Goal: Task Accomplishment & Management: Use online tool/utility

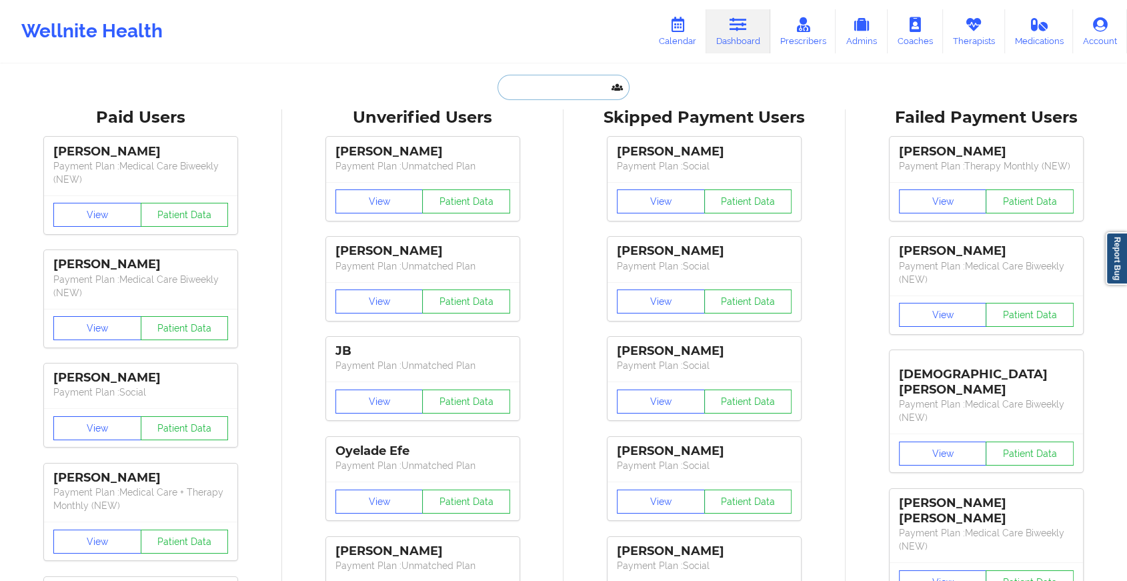
click at [502, 93] on input "text" at bounding box center [563, 87] width 132 height 25
paste input "[EMAIL_ADDRESS][DOMAIN_NAME]"
type input "[EMAIL_ADDRESS][DOMAIN_NAME]"
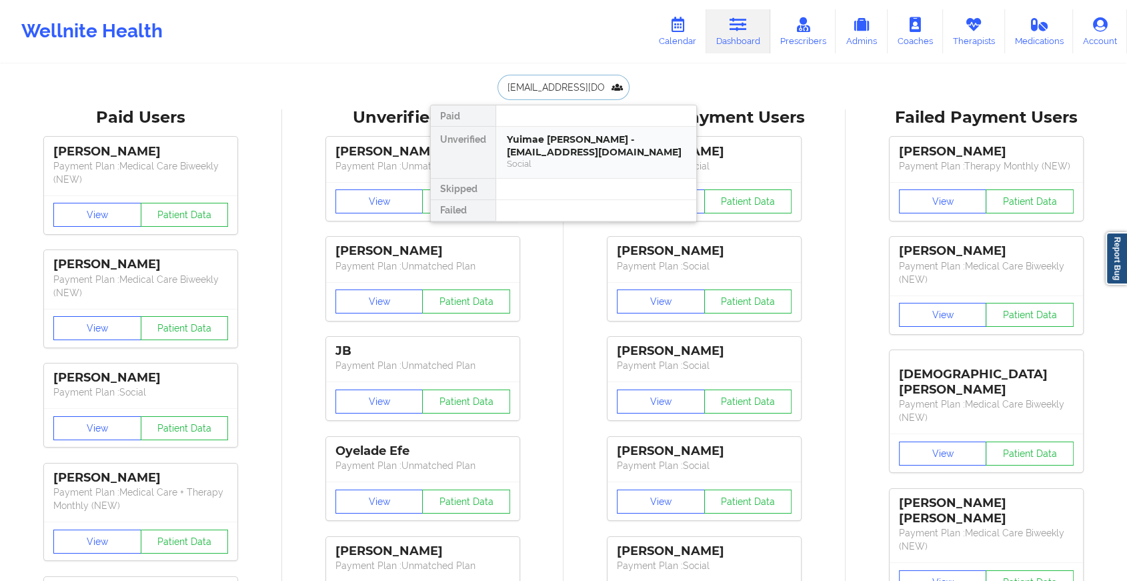
click at [559, 149] on div "Yuimae [PERSON_NAME] - [EMAIL_ADDRESS][DOMAIN_NAME]" at bounding box center [596, 145] width 179 height 25
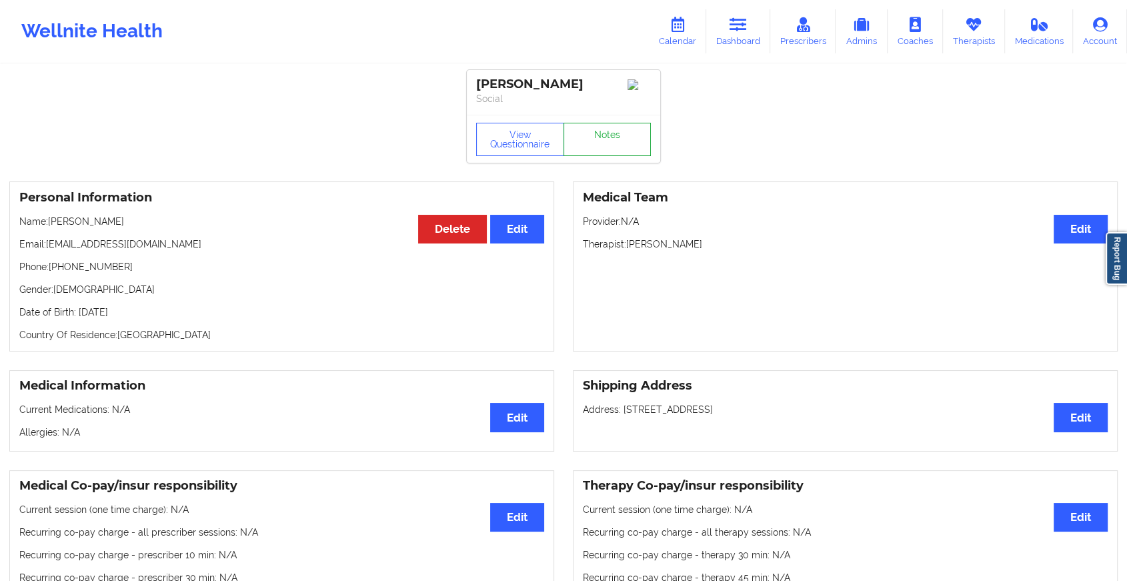
click at [591, 137] on link "Notes" at bounding box center [607, 139] width 88 height 33
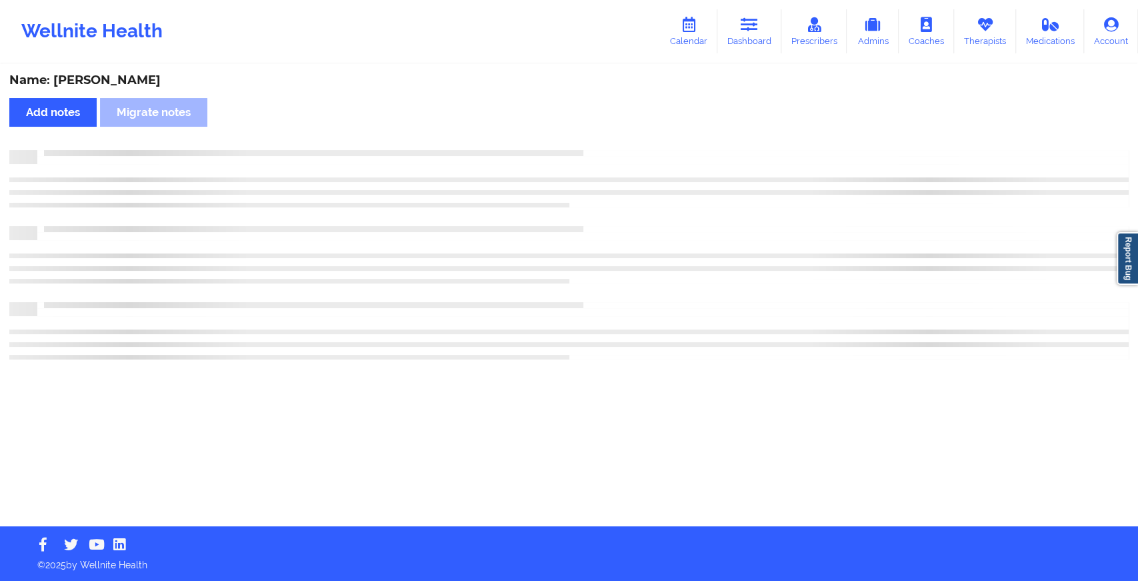
click at [591, 137] on div "Name: [PERSON_NAME] Add notes Migrate notes" at bounding box center [569, 295] width 1138 height 461
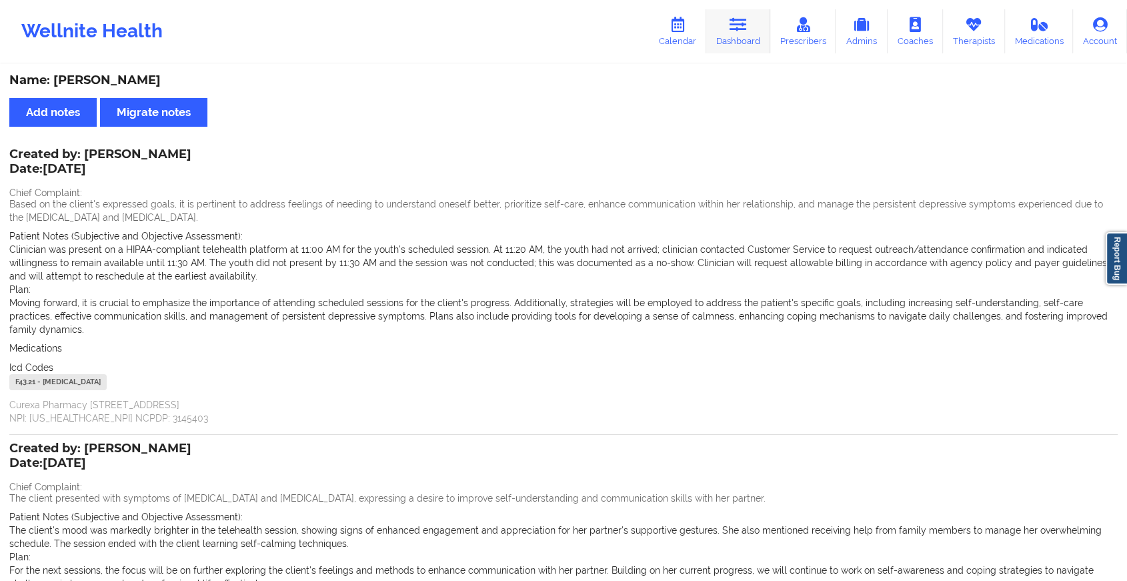
click at [765, 16] on link "Dashboard" at bounding box center [738, 31] width 64 height 44
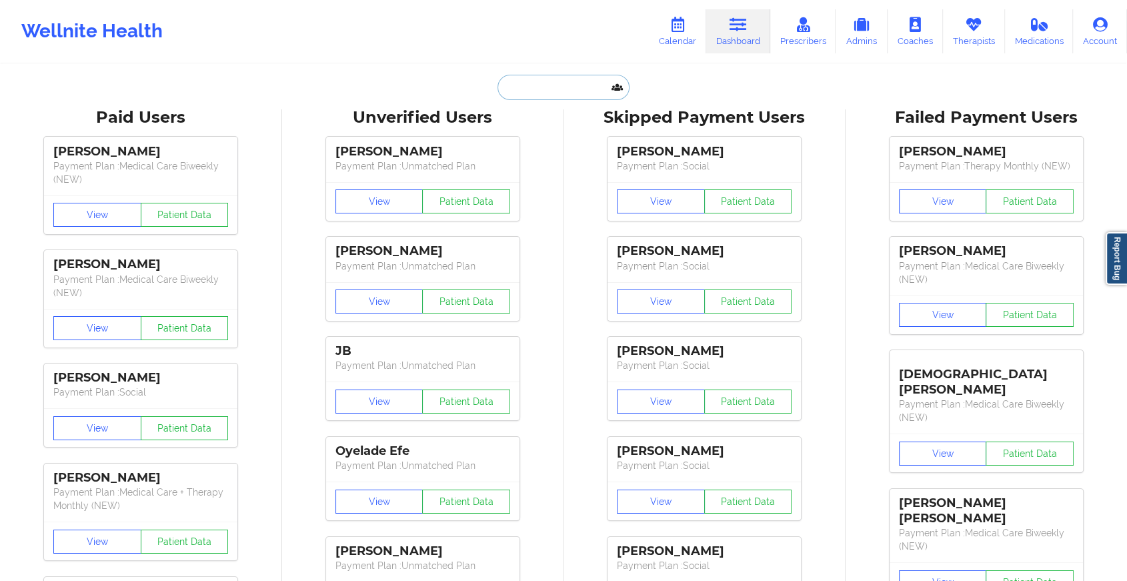
click at [536, 86] on input "text" at bounding box center [563, 87] width 132 height 25
paste input "[PERSON_NAME][EMAIL_ADDRESS][PERSON_NAME][DOMAIN_NAME]"
type input "[PERSON_NAME][EMAIL_ADDRESS][PERSON_NAME][DOMAIN_NAME]"
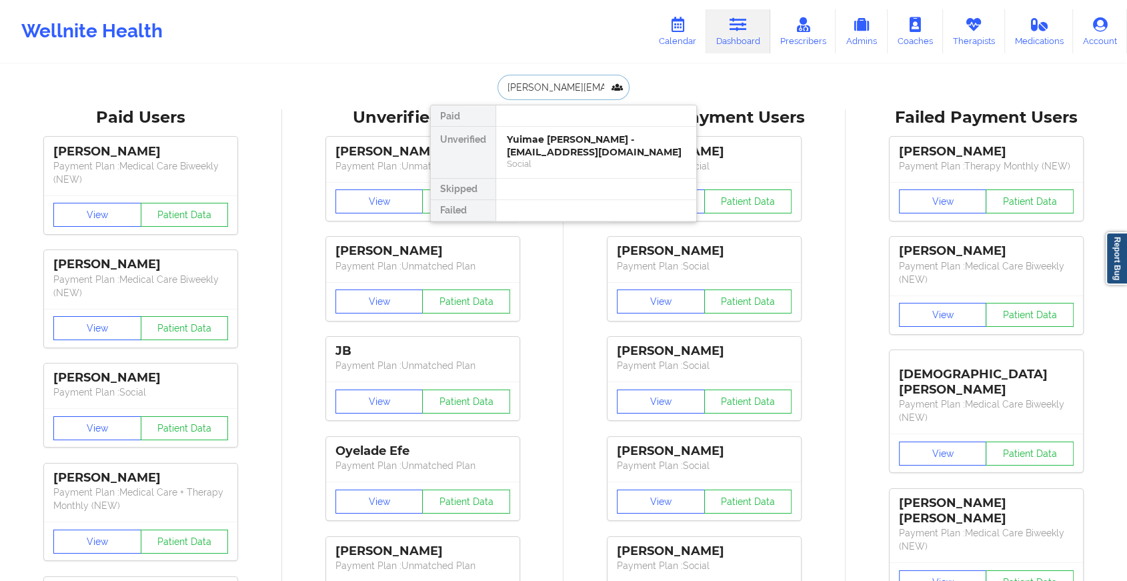
scroll to position [0, 11]
click at [567, 140] on div "[PERSON_NAME] - [PERSON_NAME][EMAIL_ADDRESS][PERSON_NAME][DOMAIN_NAME]" at bounding box center [596, 151] width 179 height 37
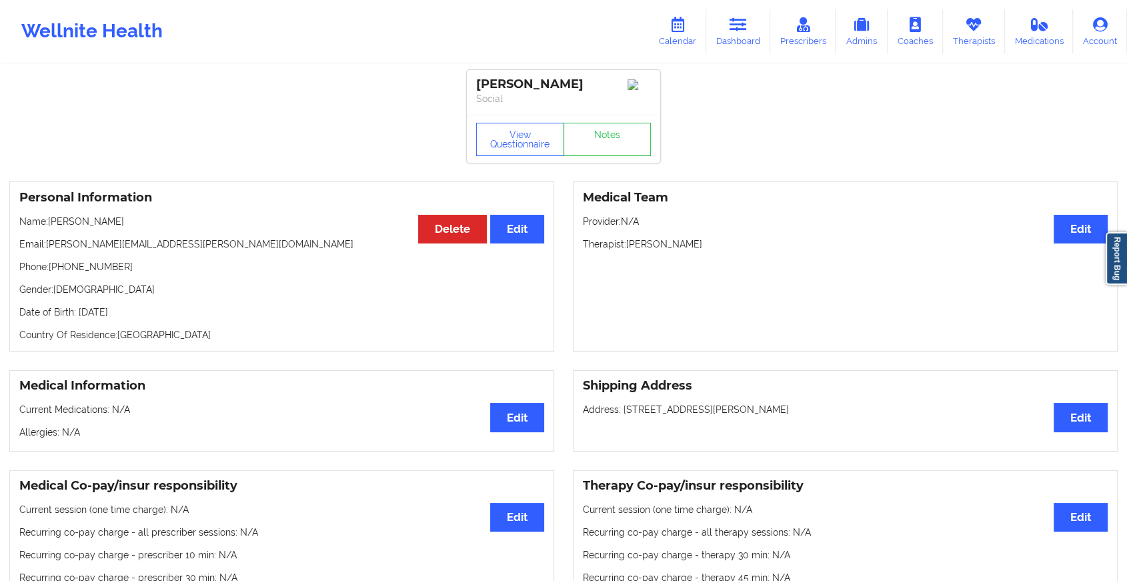
click at [591, 143] on div "View Questionnaire Notes" at bounding box center [563, 139] width 193 height 48
click at [591, 143] on link "Notes" at bounding box center [607, 139] width 88 height 33
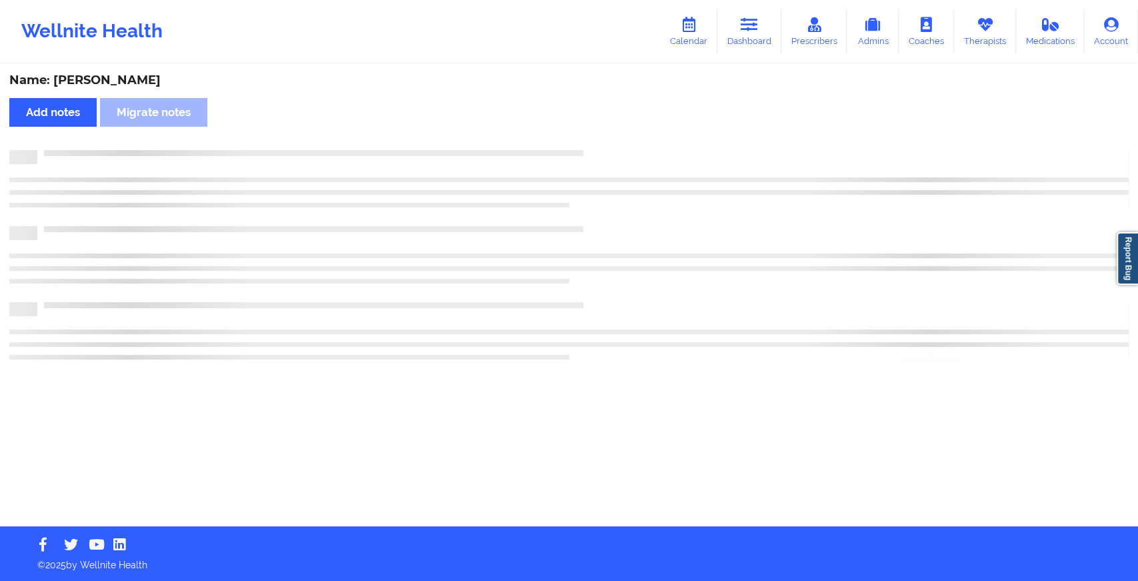
click at [591, 143] on div "Name: [PERSON_NAME] Add notes Migrate notes" at bounding box center [569, 295] width 1138 height 461
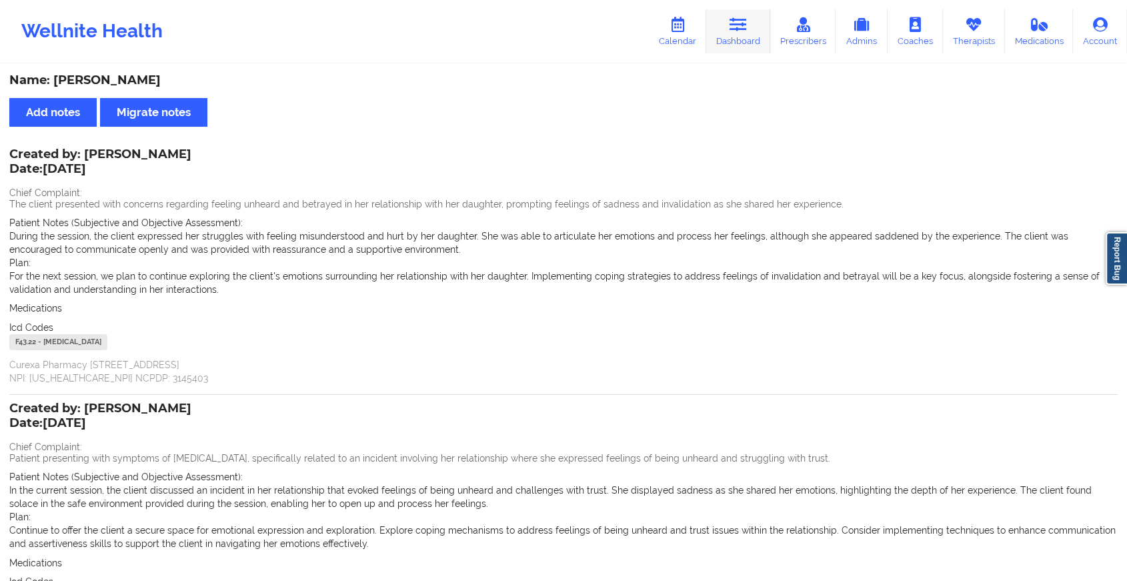
click at [749, 37] on link "Dashboard" at bounding box center [738, 31] width 64 height 44
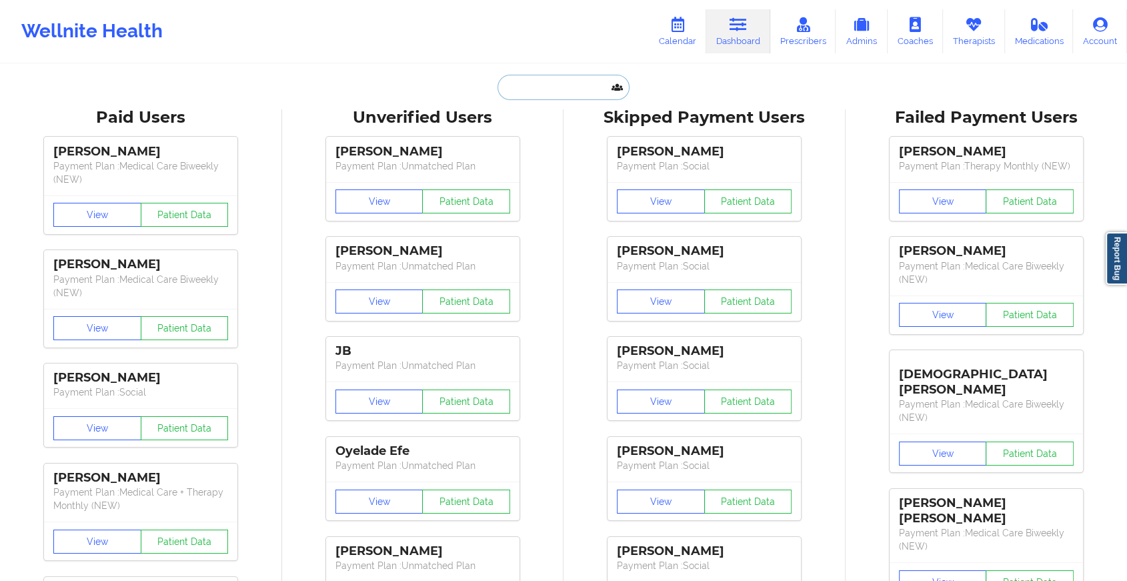
click at [547, 95] on input "text" at bounding box center [563, 87] width 132 height 25
paste input "[EMAIL_ADDRESS][DOMAIN_NAME]"
type input "[EMAIL_ADDRESS][DOMAIN_NAME]"
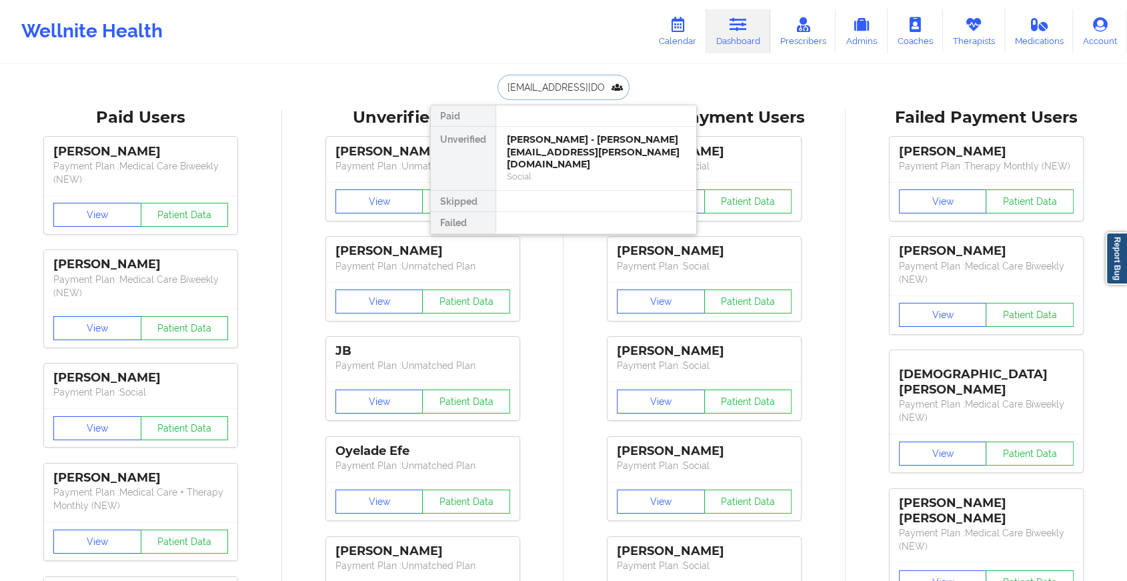
scroll to position [0, 5]
click at [585, 149] on div "[PERSON_NAME] - [EMAIL_ADDRESS][DOMAIN_NAME]" at bounding box center [596, 145] width 179 height 25
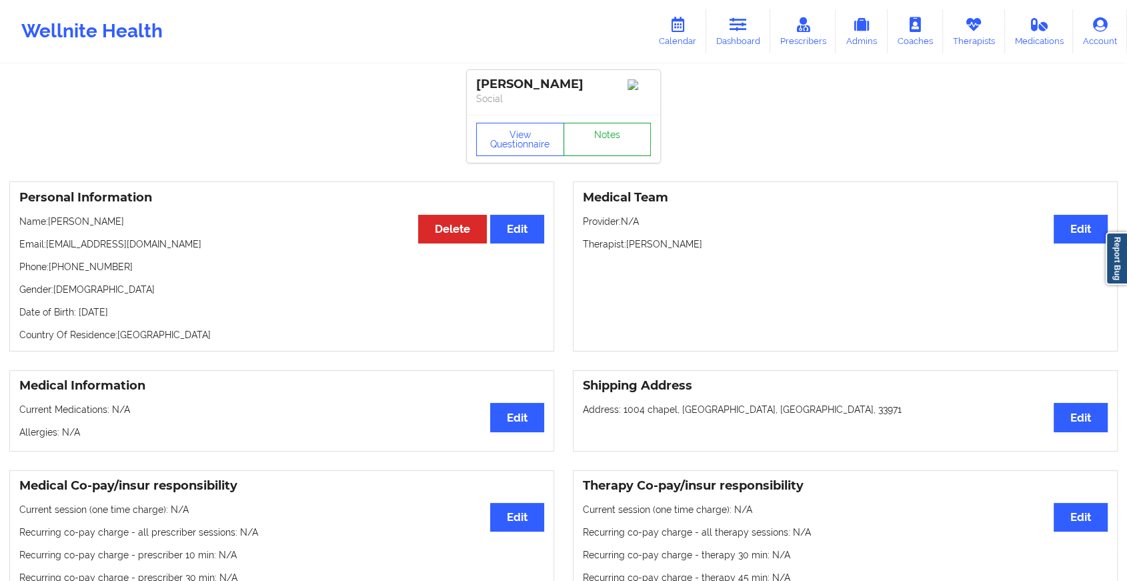
click at [594, 137] on link "Notes" at bounding box center [607, 139] width 88 height 33
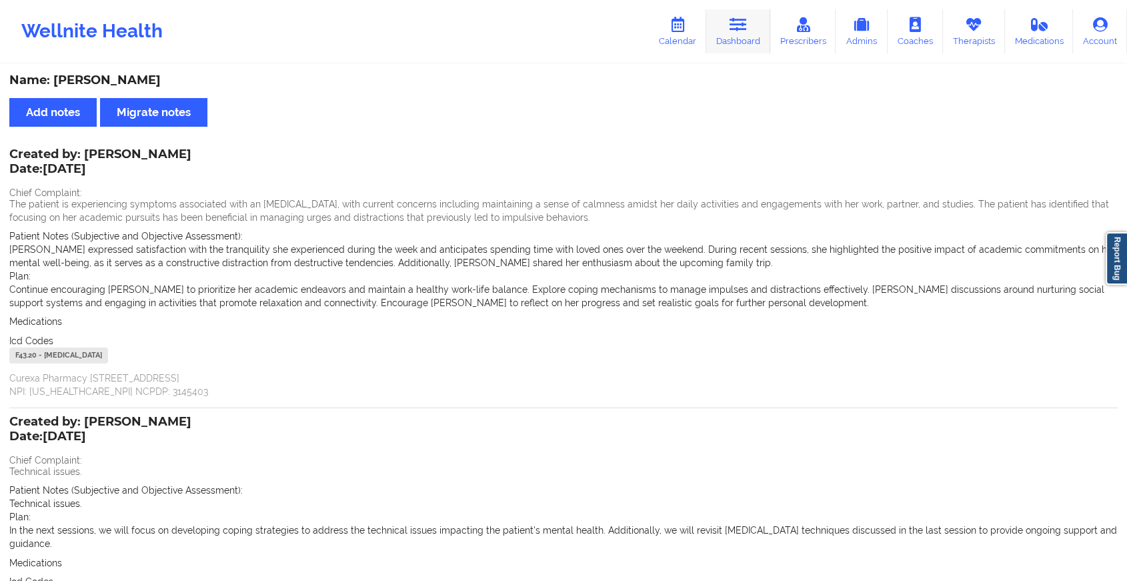
click at [725, 25] on link "Dashboard" at bounding box center [738, 31] width 64 height 44
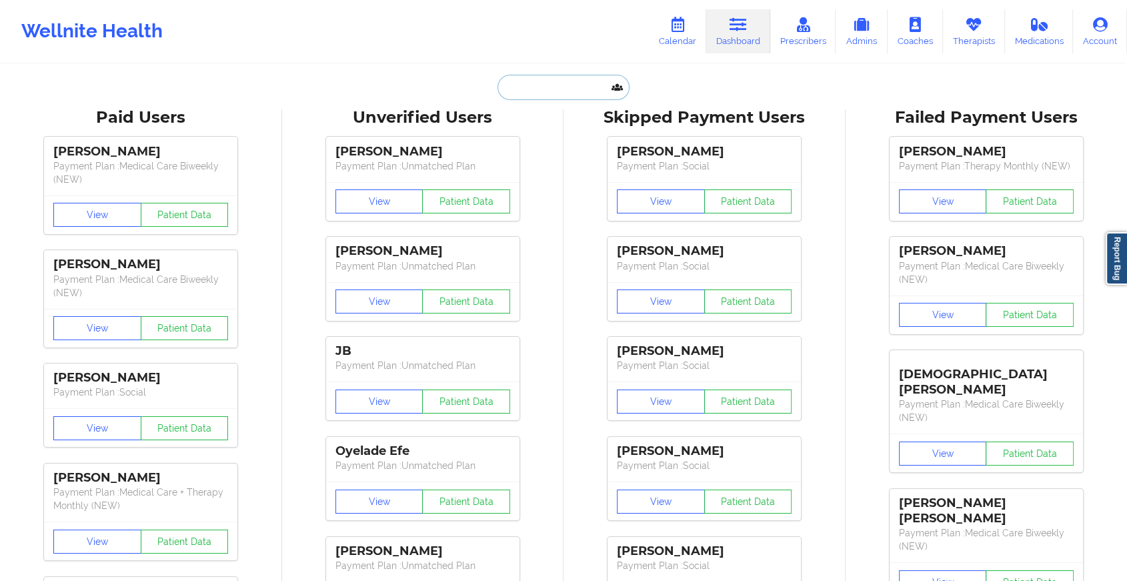
click at [523, 94] on input "text" at bounding box center [563, 87] width 132 height 25
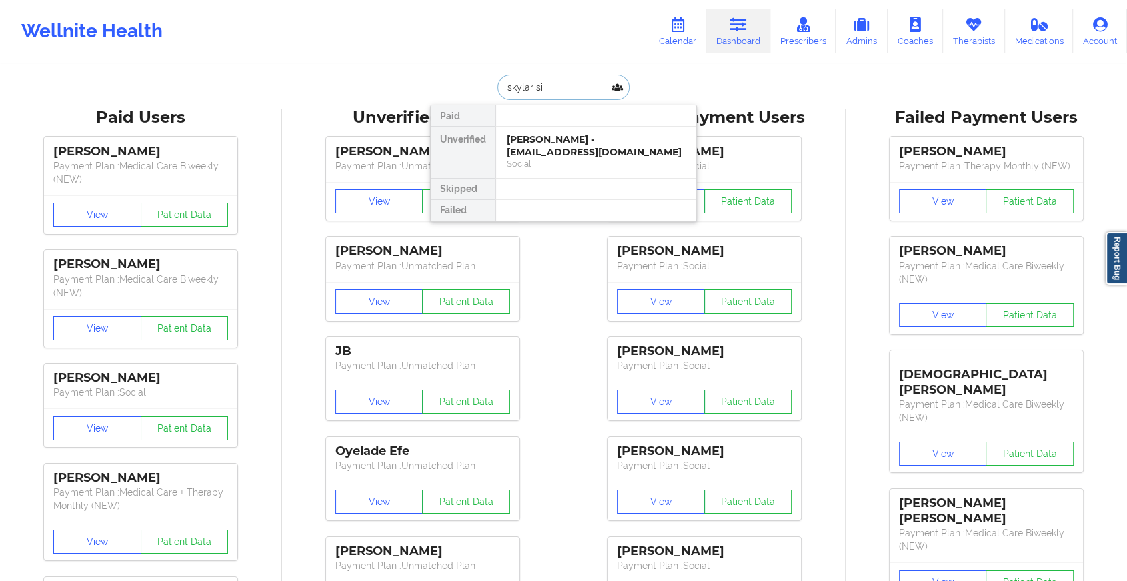
type input "skylar sim"
click at [609, 153] on div "[PERSON_NAME] - [EMAIL_ADDRESS][DOMAIN_NAME]" at bounding box center [596, 145] width 179 height 25
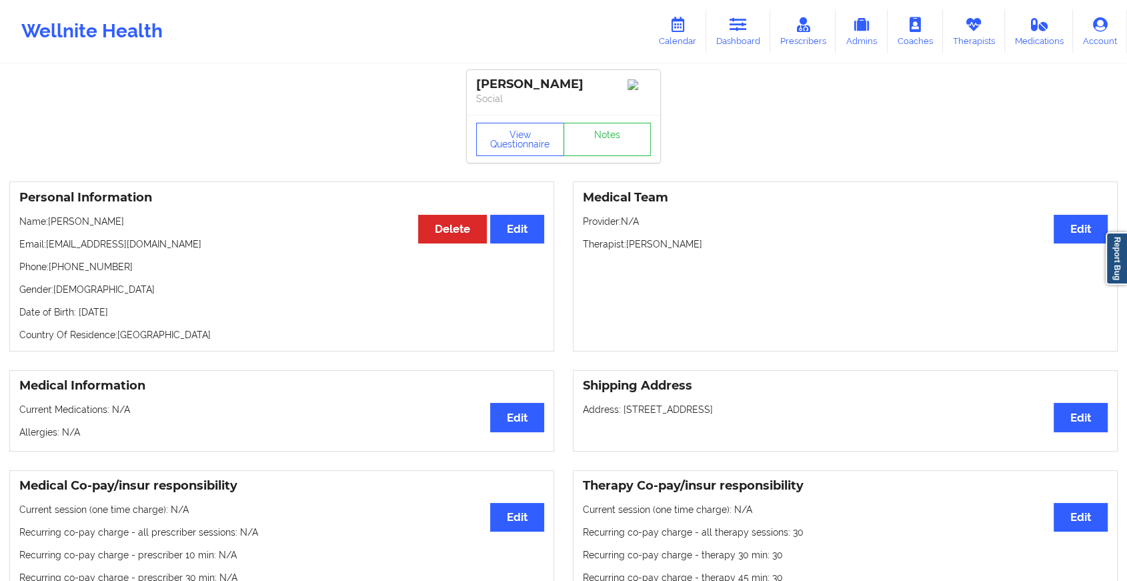
click at [609, 149] on link "Notes" at bounding box center [607, 139] width 88 height 33
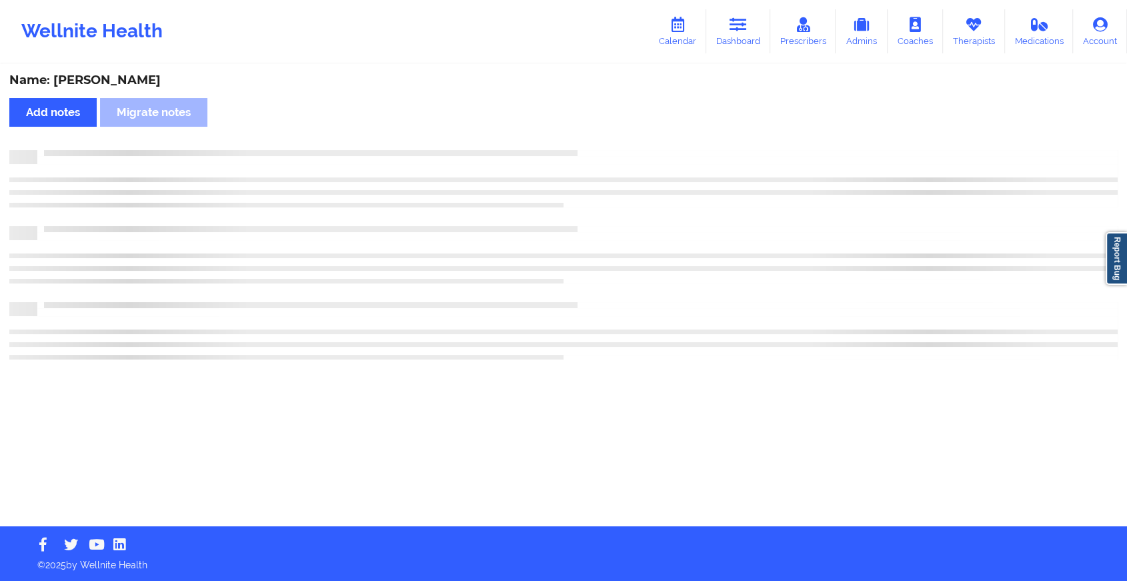
click at [609, 149] on div "Name: [PERSON_NAME] Add notes Migrate notes" at bounding box center [563, 295] width 1127 height 461
click at [609, 149] on div "Name: [PERSON_NAME] Add notes Migrate notes" at bounding box center [569, 295] width 1138 height 461
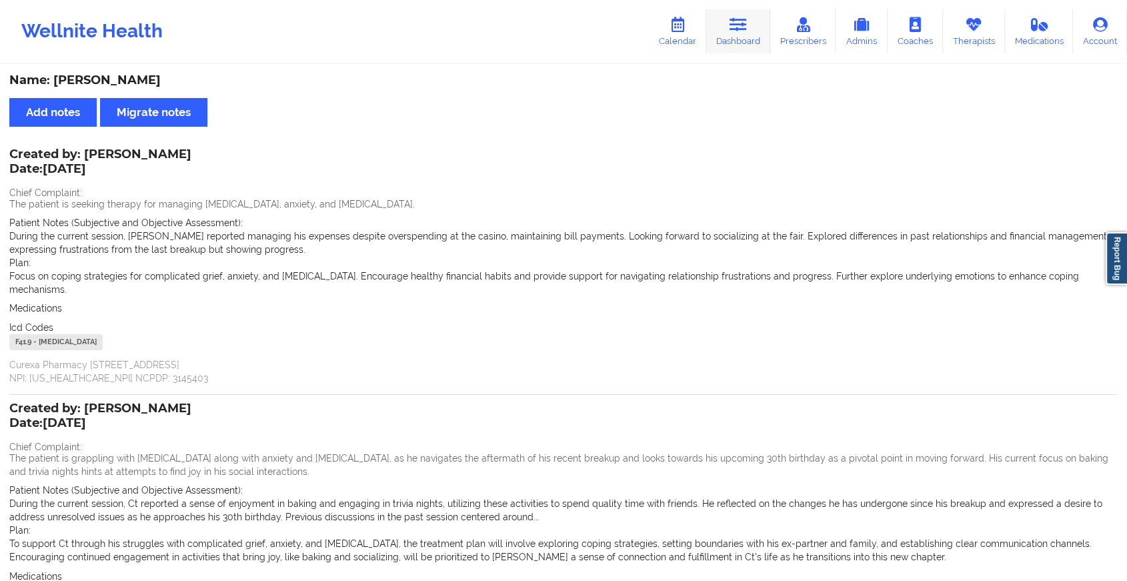
click at [733, 15] on link "Dashboard" at bounding box center [738, 31] width 64 height 44
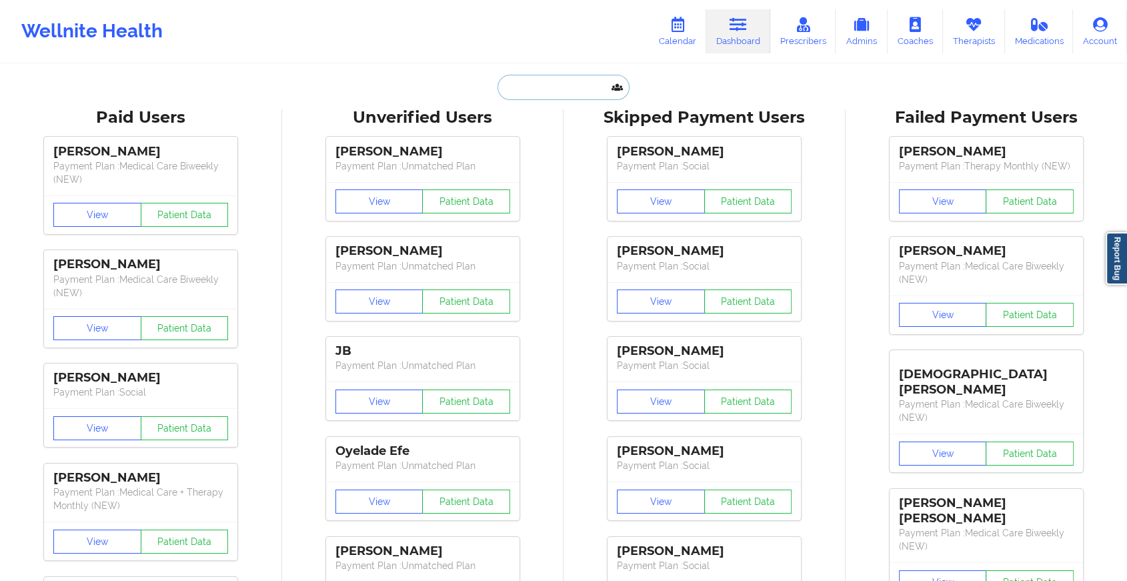
click at [573, 90] on input "text" at bounding box center [563, 87] width 132 height 25
paste input "[EMAIL_ADDRESS][DOMAIN_NAME]"
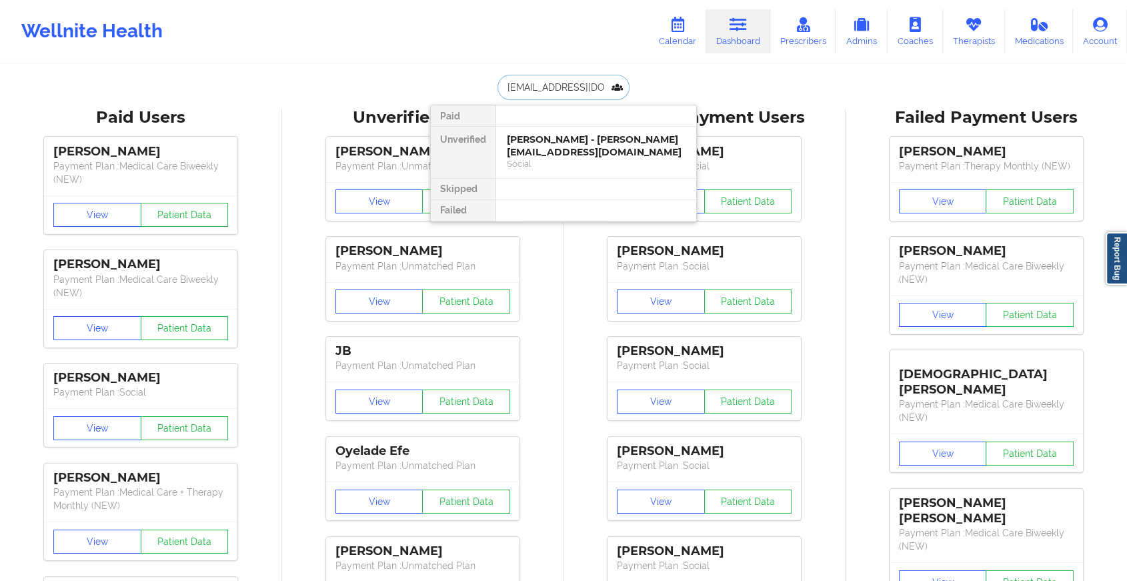
type input "[EMAIL_ADDRESS][DOMAIN_NAME]"
click at [589, 123] on div at bounding box center [595, 115] width 201 height 21
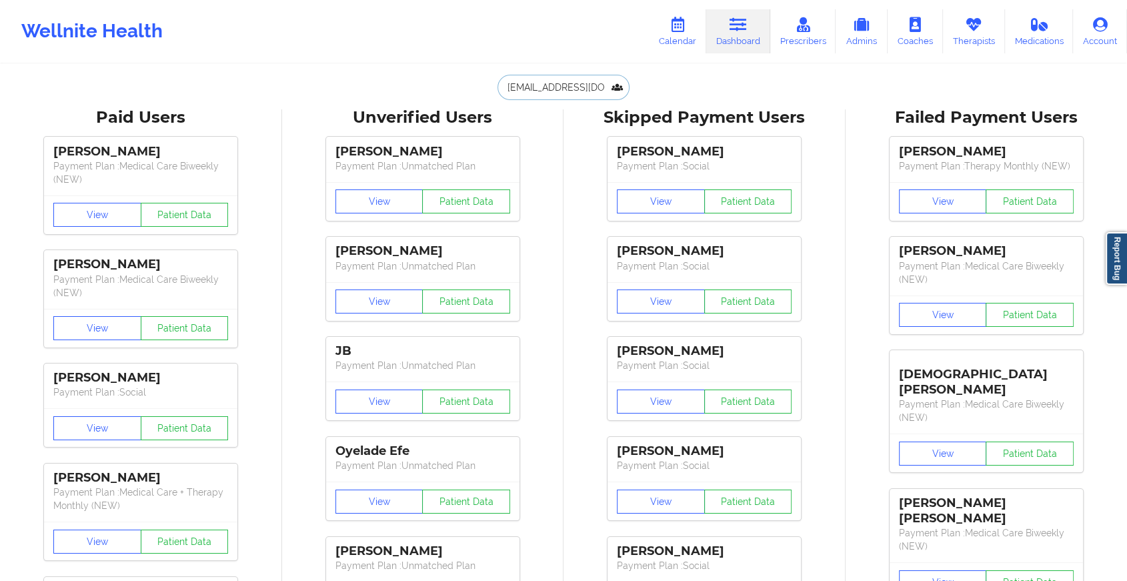
click at [584, 85] on input "[EMAIL_ADDRESS][DOMAIN_NAME]" at bounding box center [563, 87] width 132 height 25
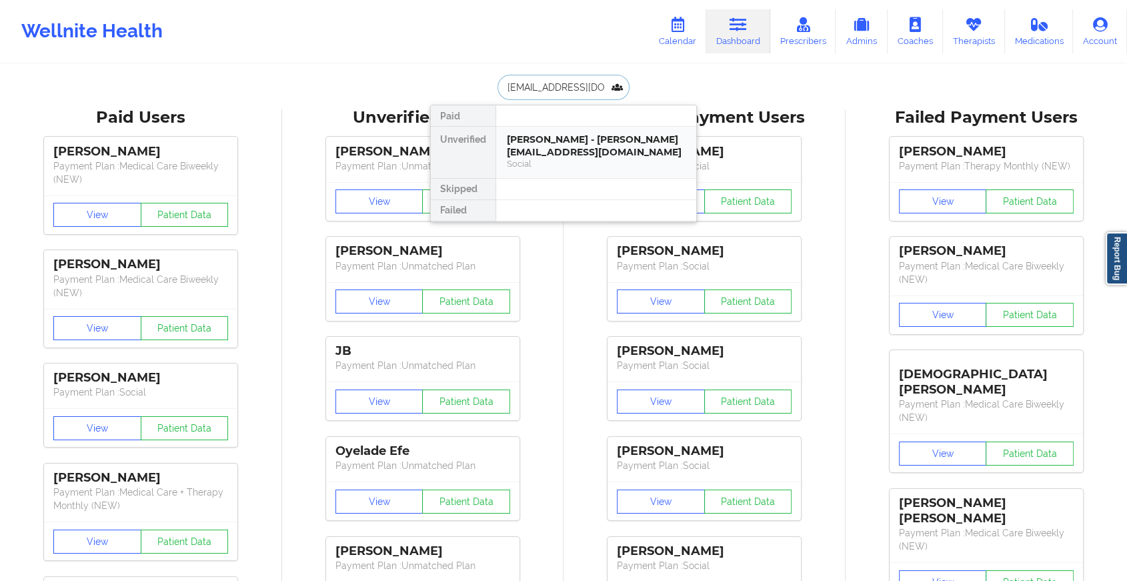
click at [576, 130] on div "[PERSON_NAME] - [PERSON_NAME][EMAIL_ADDRESS][DOMAIN_NAME] Social" at bounding box center [596, 152] width 200 height 51
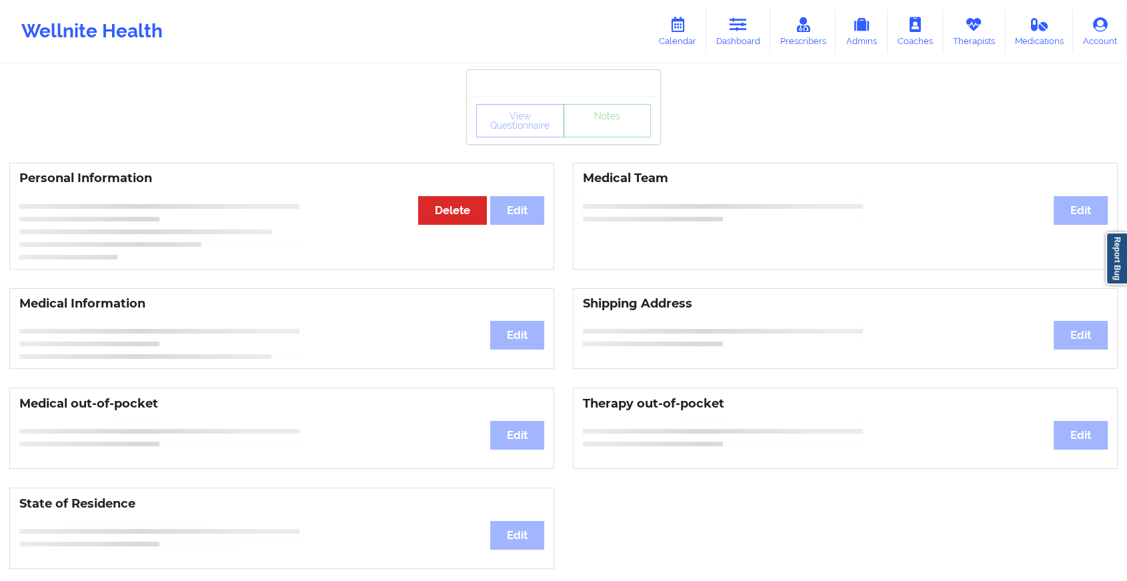
click at [613, 142] on div "View Questionnaire Notes" at bounding box center [563, 120] width 193 height 48
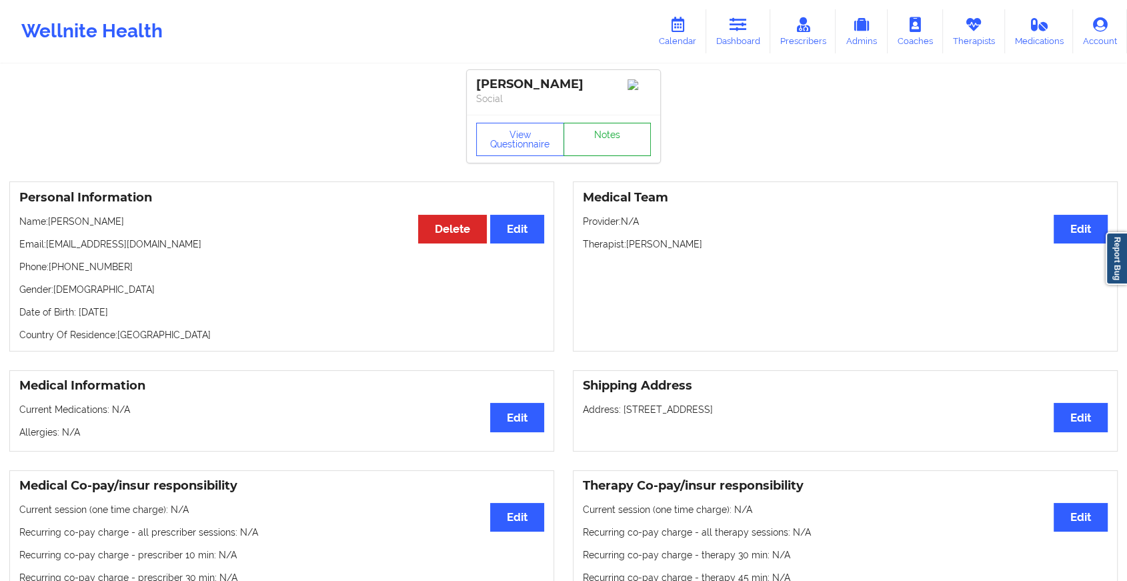
click at [613, 142] on link "Notes" at bounding box center [607, 139] width 88 height 33
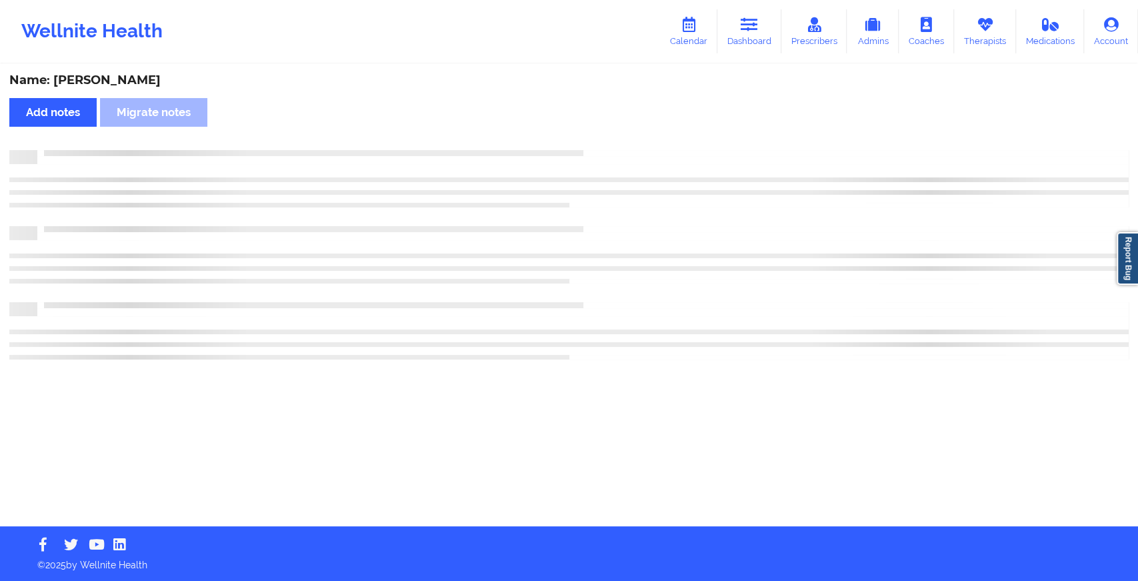
click at [613, 142] on div "Name: [PERSON_NAME] Add notes Migrate notes" at bounding box center [569, 295] width 1138 height 461
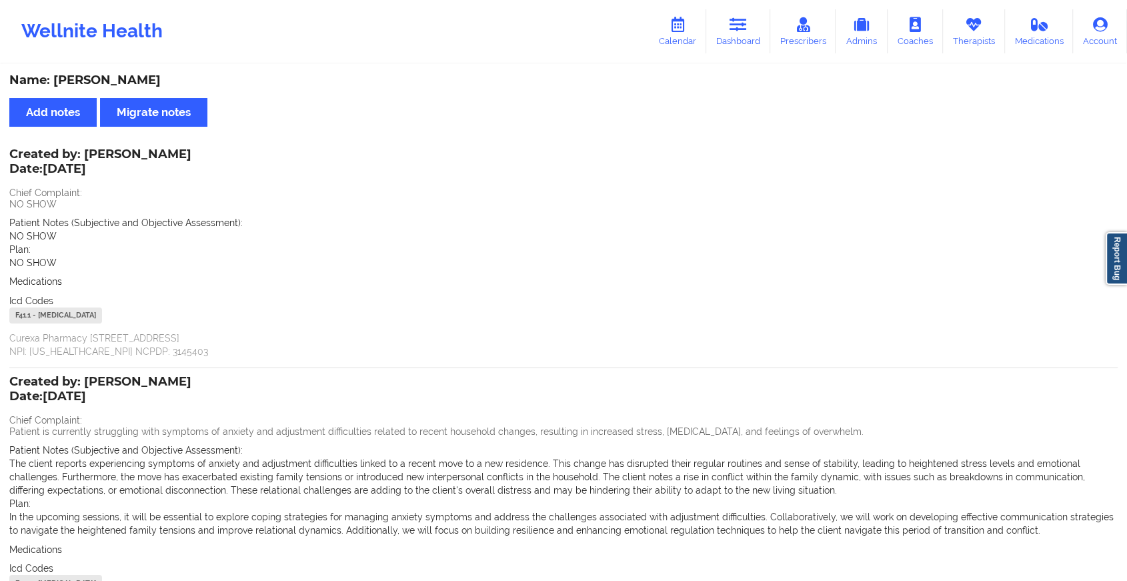
scroll to position [153, 0]
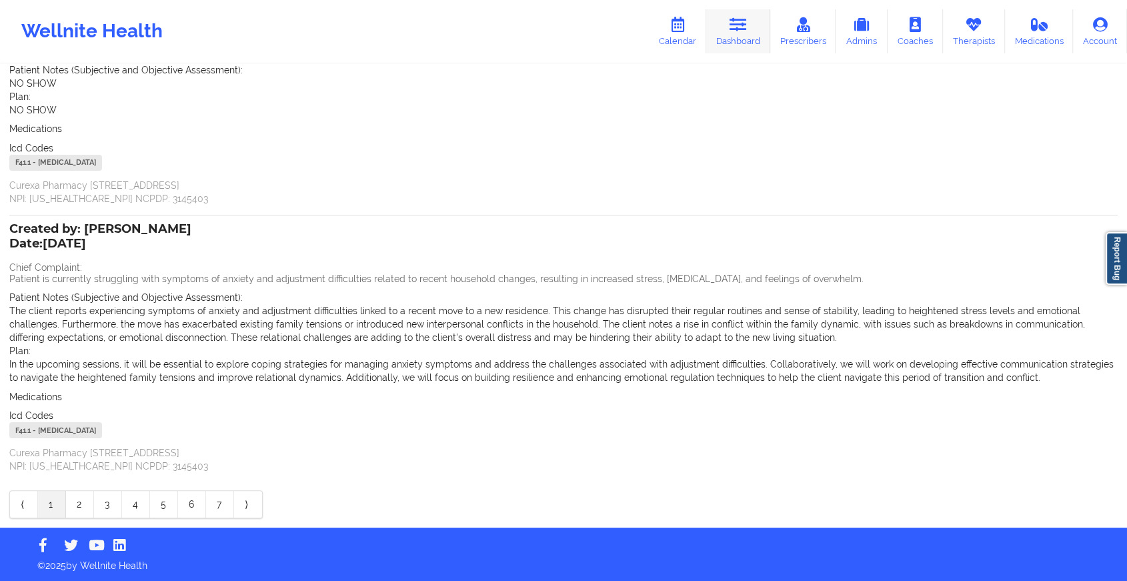
click at [725, 32] on link "Dashboard" at bounding box center [738, 31] width 64 height 44
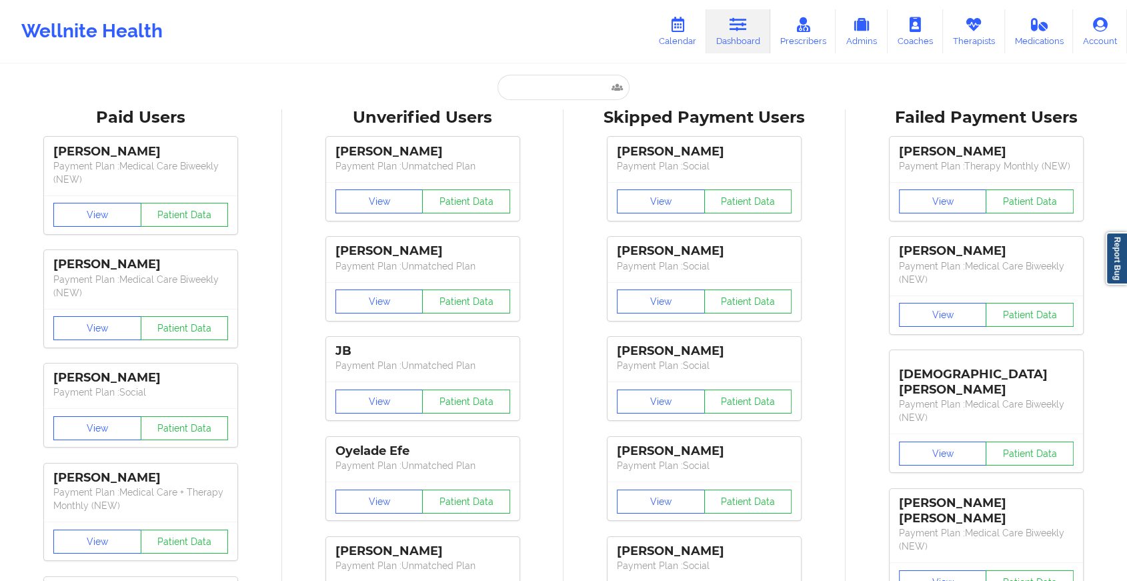
click at [566, 80] on input "text" at bounding box center [563, 87] width 132 height 25
paste input "[EMAIL_ADDRESS][DOMAIN_NAME]"
type input "[EMAIL_ADDRESS][DOMAIN_NAME]"
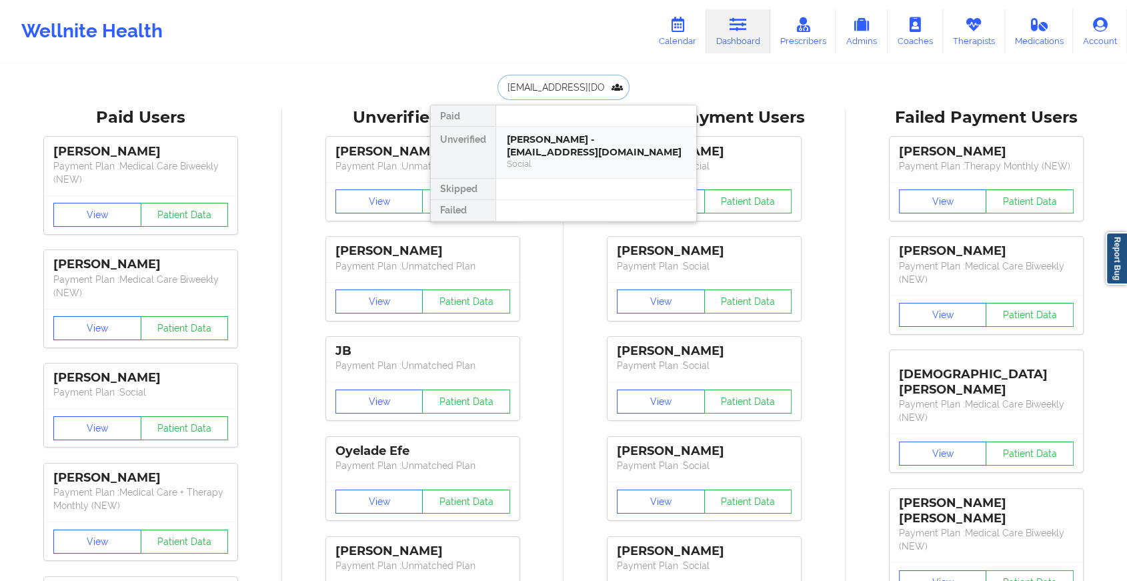
drag, startPoint x: 579, startPoint y: 142, endPoint x: 595, endPoint y: 126, distance: 22.6
click at [595, 127] on div "[PERSON_NAME] - [EMAIL_ADDRESS][DOMAIN_NAME] Social" at bounding box center [596, 152] width 200 height 51
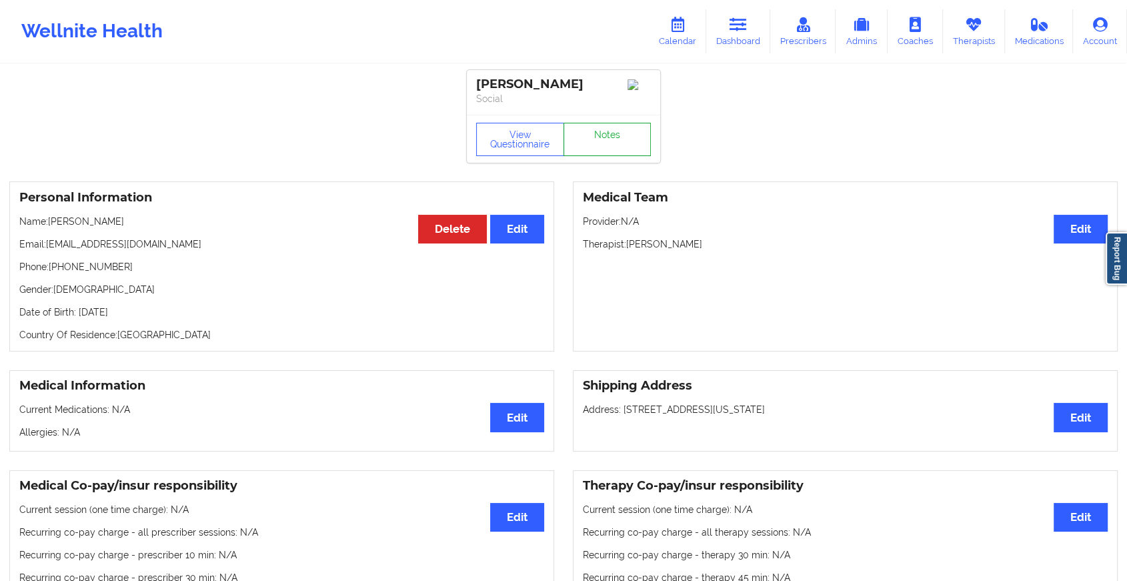
click at [603, 130] on link "Notes" at bounding box center [607, 139] width 88 height 33
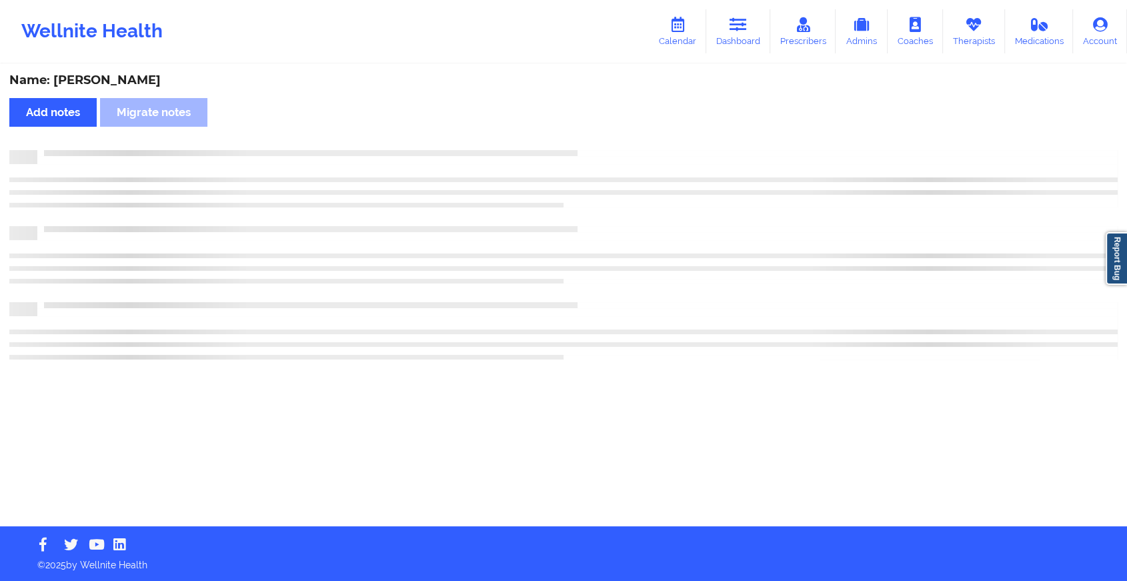
click at [603, 131] on div "Name: [PERSON_NAME] Add notes Migrate notes" at bounding box center [563, 295] width 1127 height 461
click at [603, 131] on div "Name: [PERSON_NAME] Add notes Migrate notes" at bounding box center [569, 295] width 1138 height 461
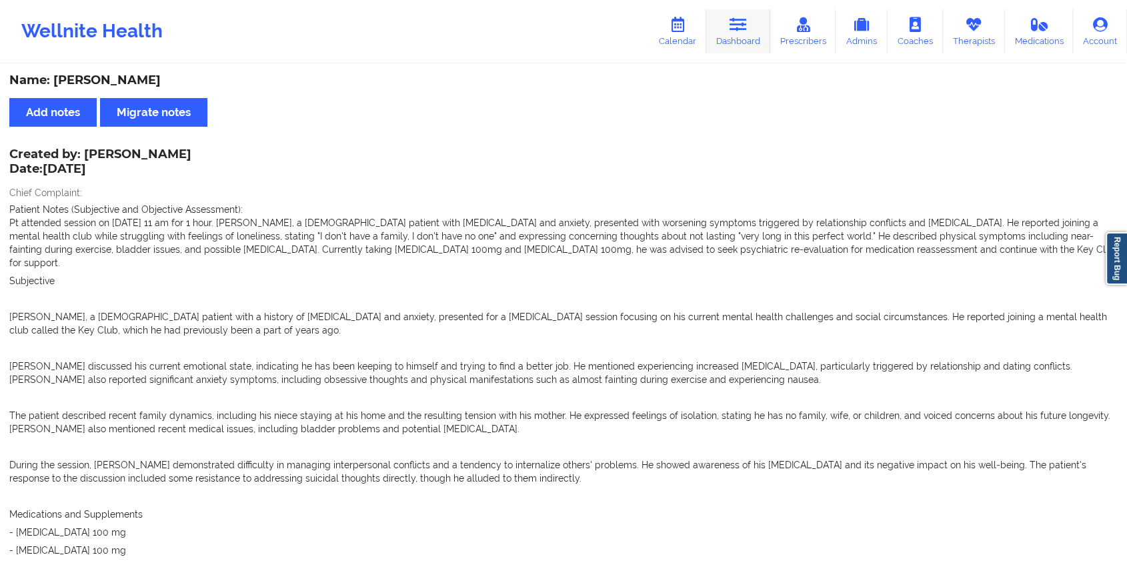
click at [743, 44] on link "Dashboard" at bounding box center [738, 31] width 64 height 44
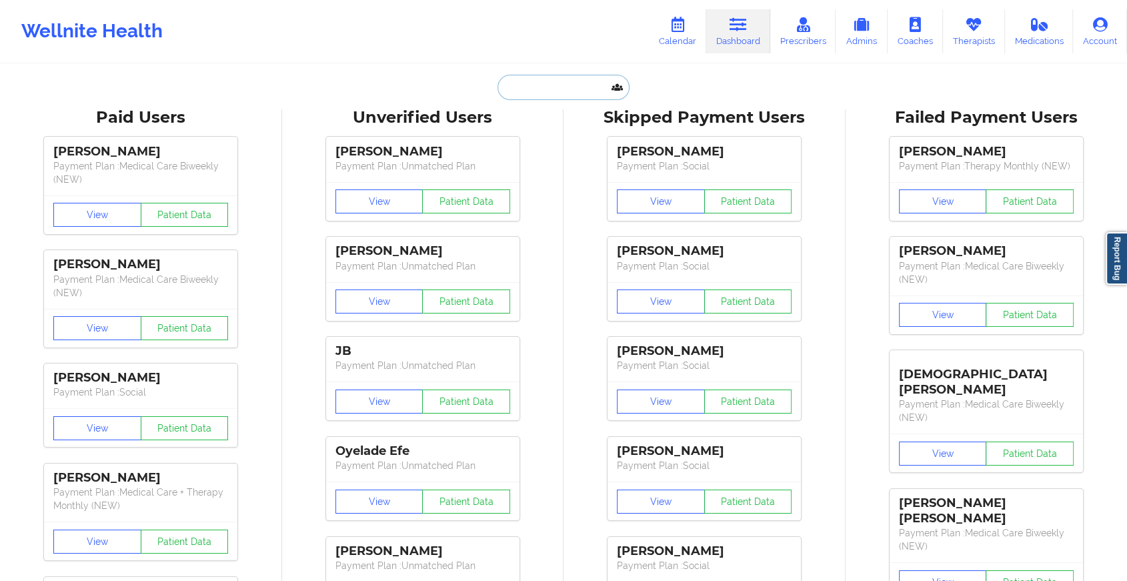
click at [585, 93] on input "text" at bounding box center [563, 87] width 132 height 25
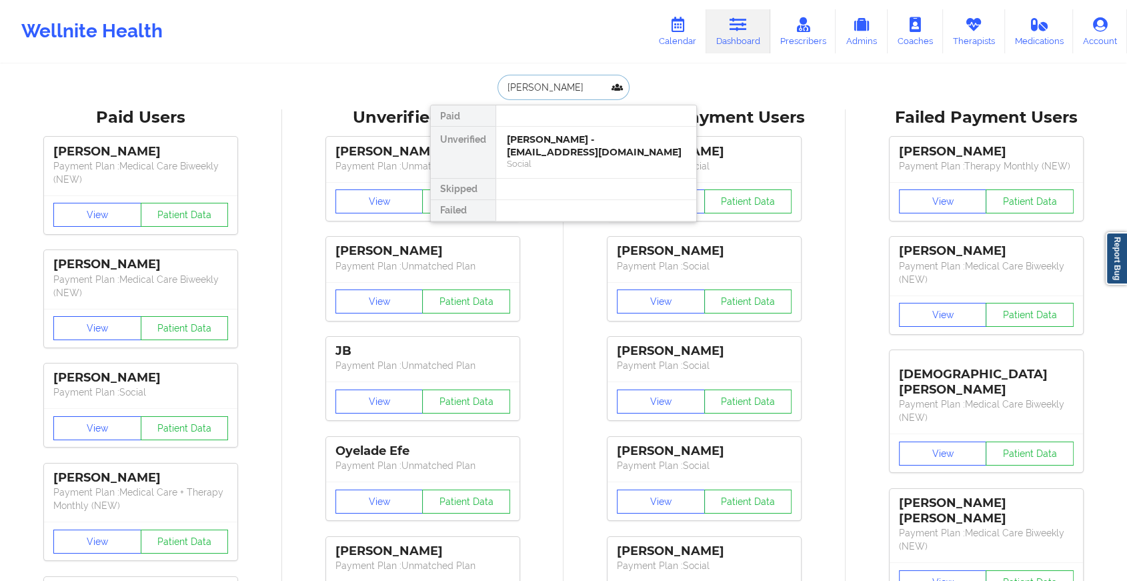
type input "[PERSON_NAME]"
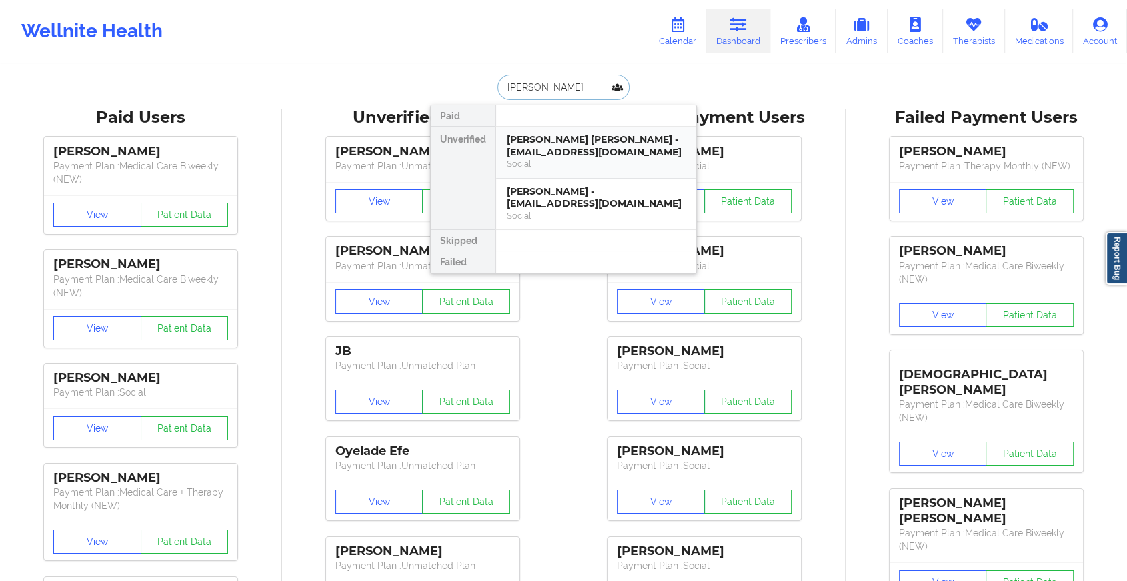
click at [571, 142] on div "[PERSON_NAME] [PERSON_NAME] - [EMAIL_ADDRESS][DOMAIN_NAME]" at bounding box center [596, 145] width 179 height 25
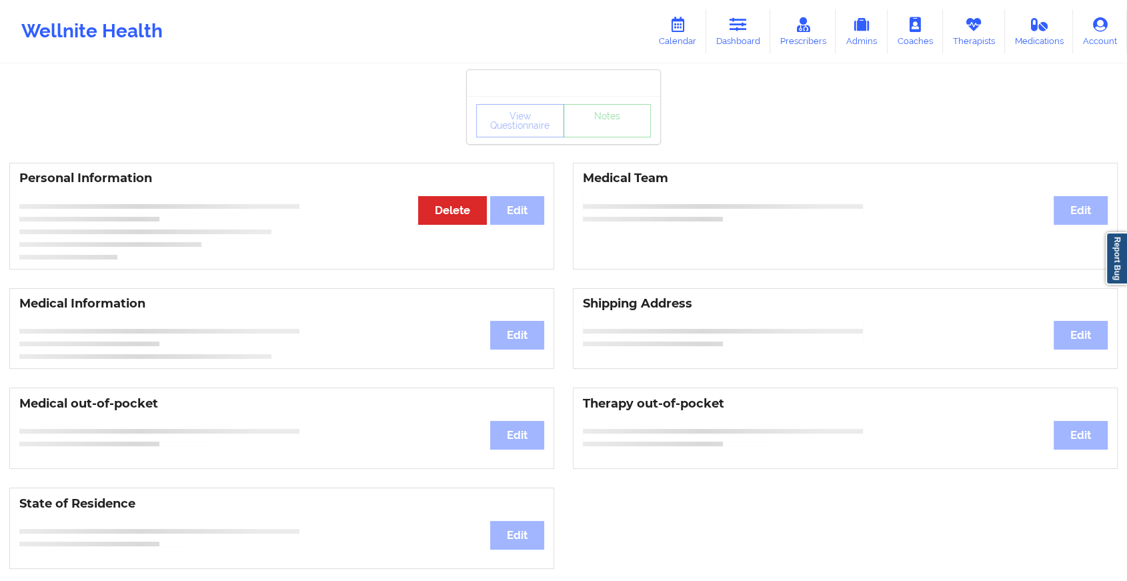
click at [619, 141] on div "View Questionnaire Notes" at bounding box center [563, 120] width 193 height 48
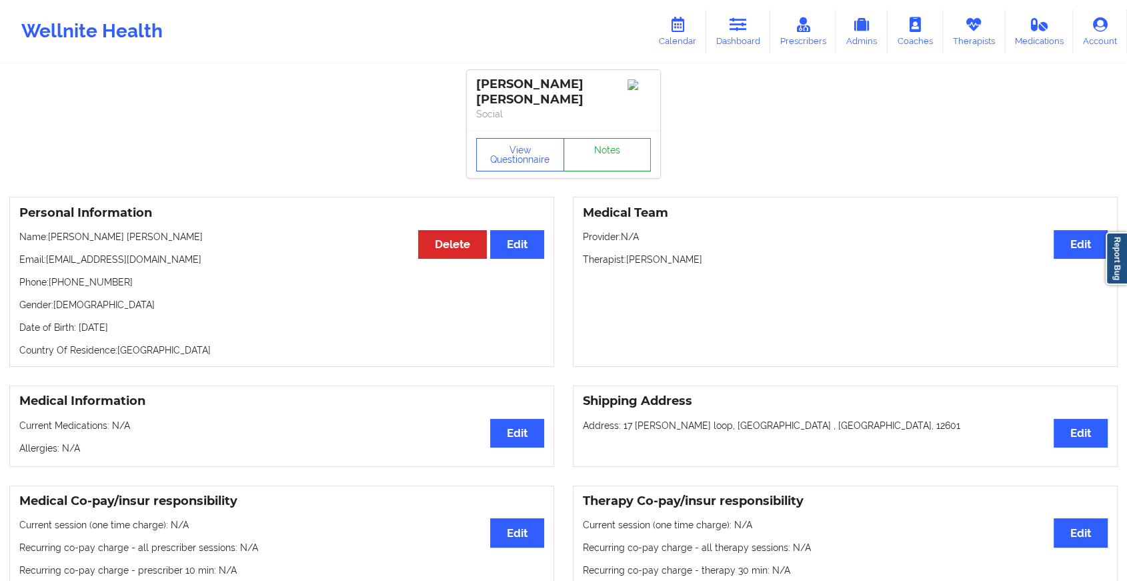
click at [619, 141] on link "Notes" at bounding box center [607, 154] width 88 height 33
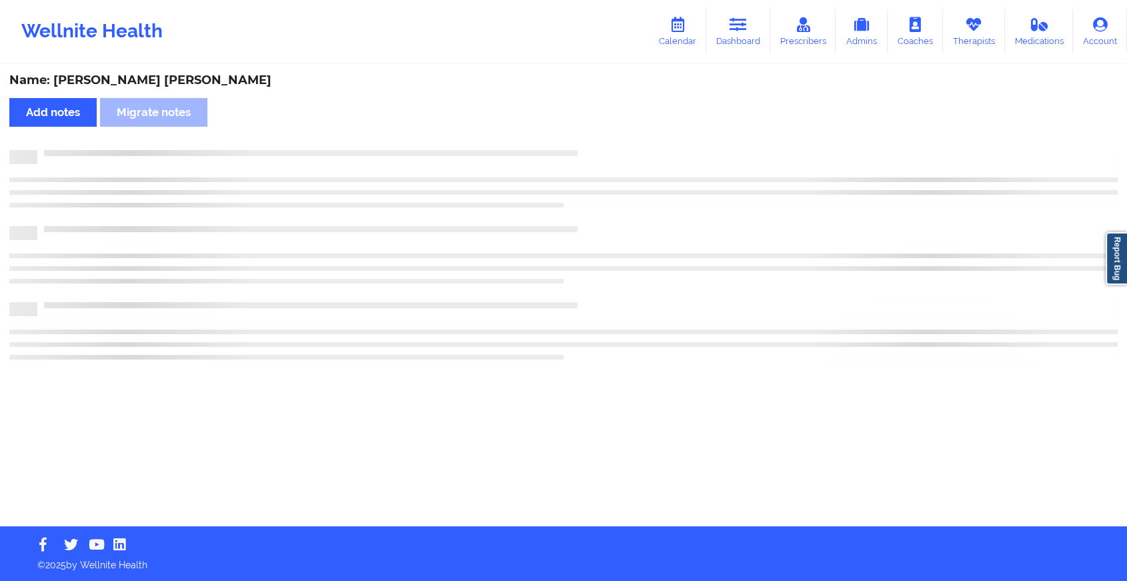
click at [619, 141] on div "Name: [PERSON_NAME] [PERSON_NAME] Add notes [PERSON_NAME] notes" at bounding box center [563, 295] width 1127 height 461
click at [619, 141] on div "Name: [PERSON_NAME] [PERSON_NAME] Add notes [PERSON_NAME] notes" at bounding box center [569, 295] width 1138 height 461
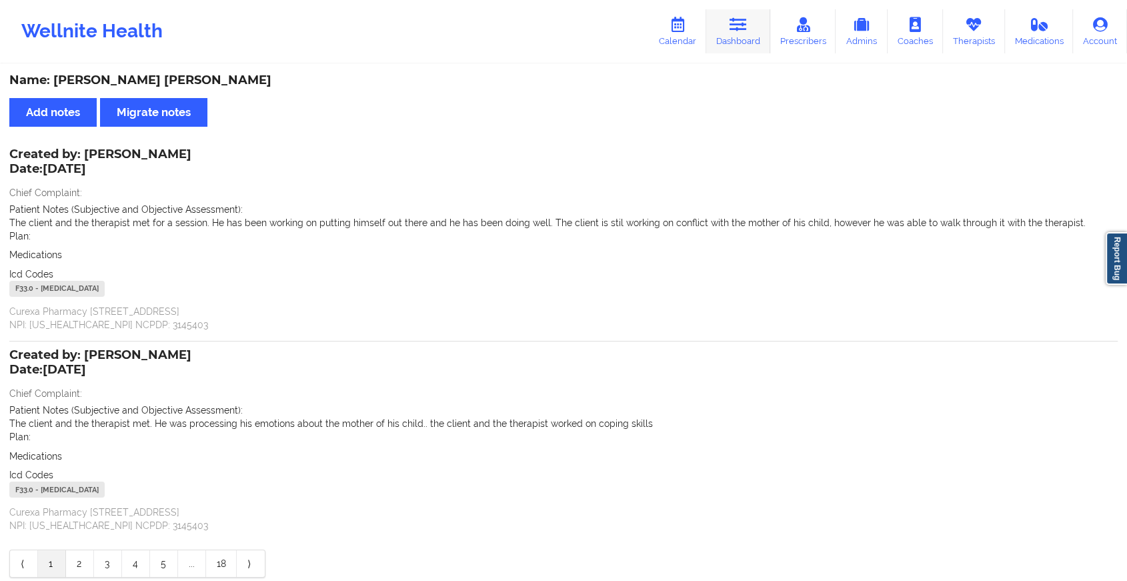
click at [722, 31] on link "Dashboard" at bounding box center [738, 31] width 64 height 44
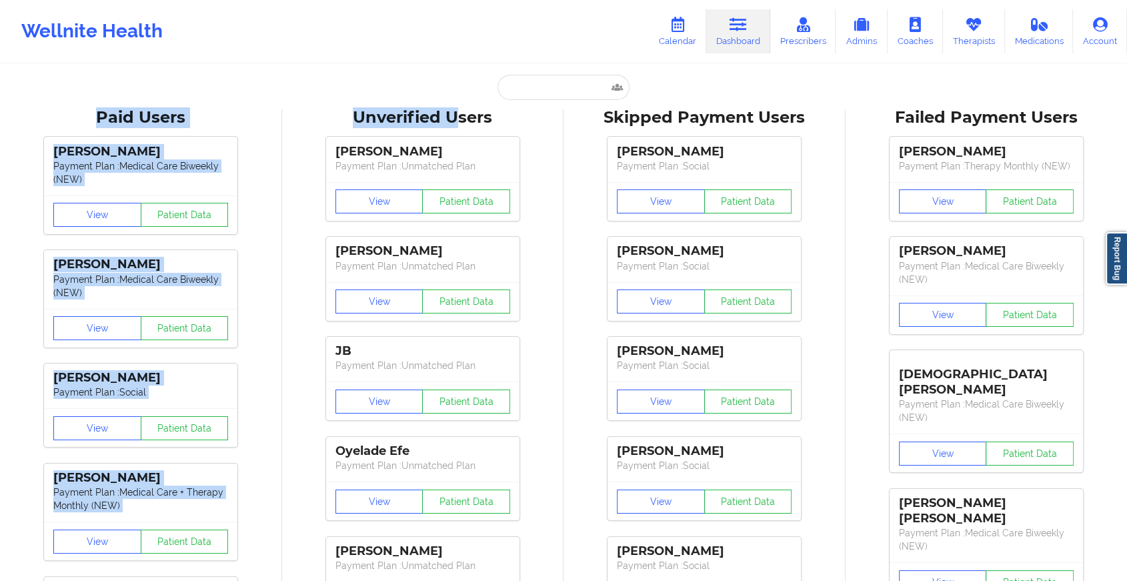
drag, startPoint x: 457, startPoint y: 106, endPoint x: 547, endPoint y: 91, distance: 91.3
click at [547, 91] on input "text" at bounding box center [563, 87] width 132 height 25
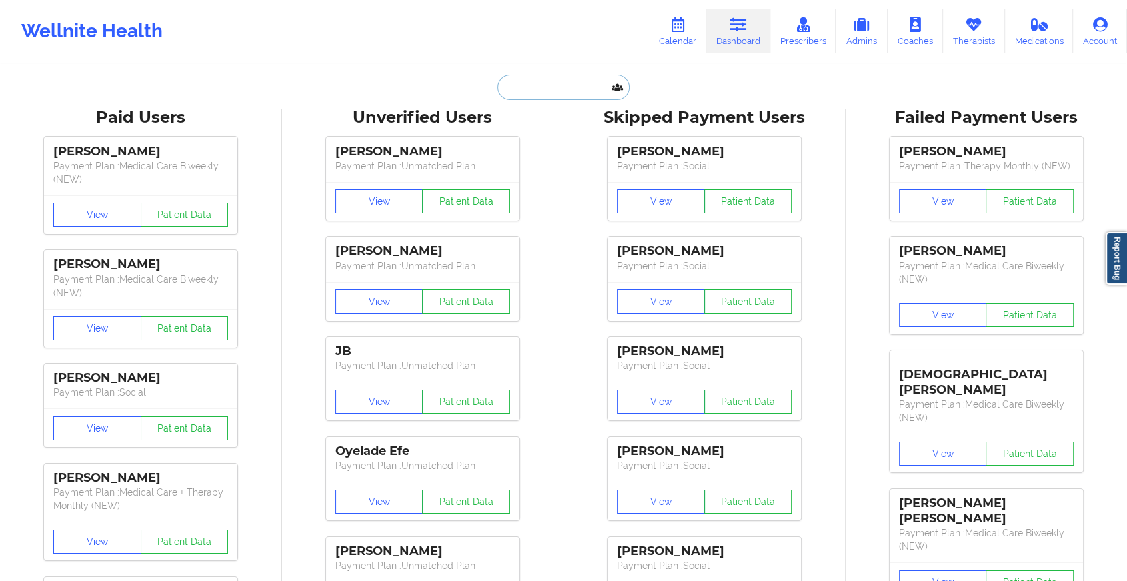
paste input "[EMAIL_ADDRESS][DOMAIN_NAME]"
type input "[EMAIL_ADDRESS][DOMAIN_NAME]"
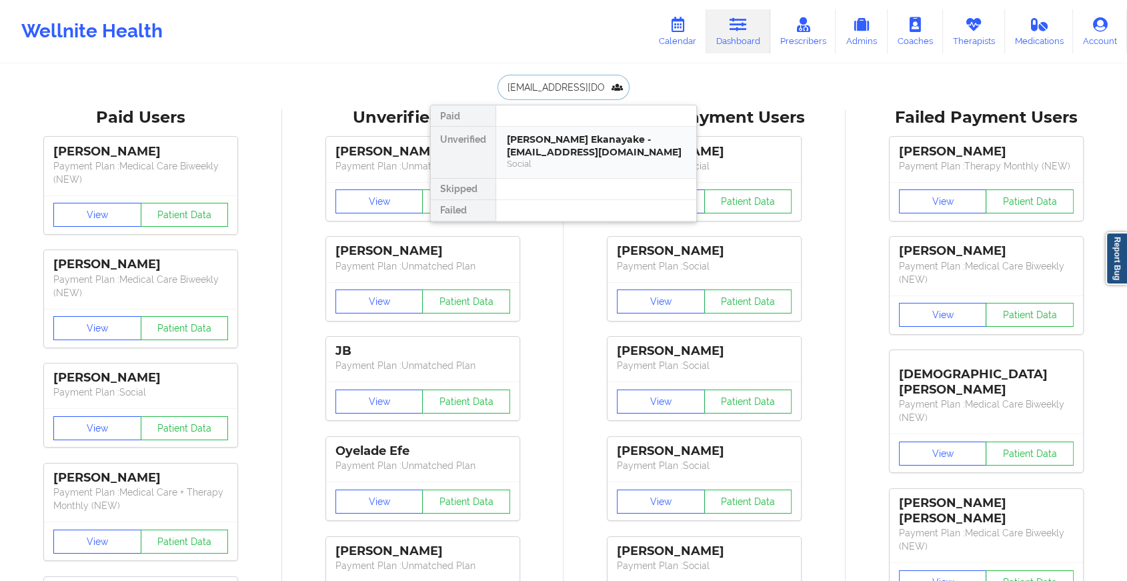
click at [572, 137] on div "[PERSON_NAME] Ekanayake - [EMAIL_ADDRESS][DOMAIN_NAME]" at bounding box center [596, 145] width 179 height 25
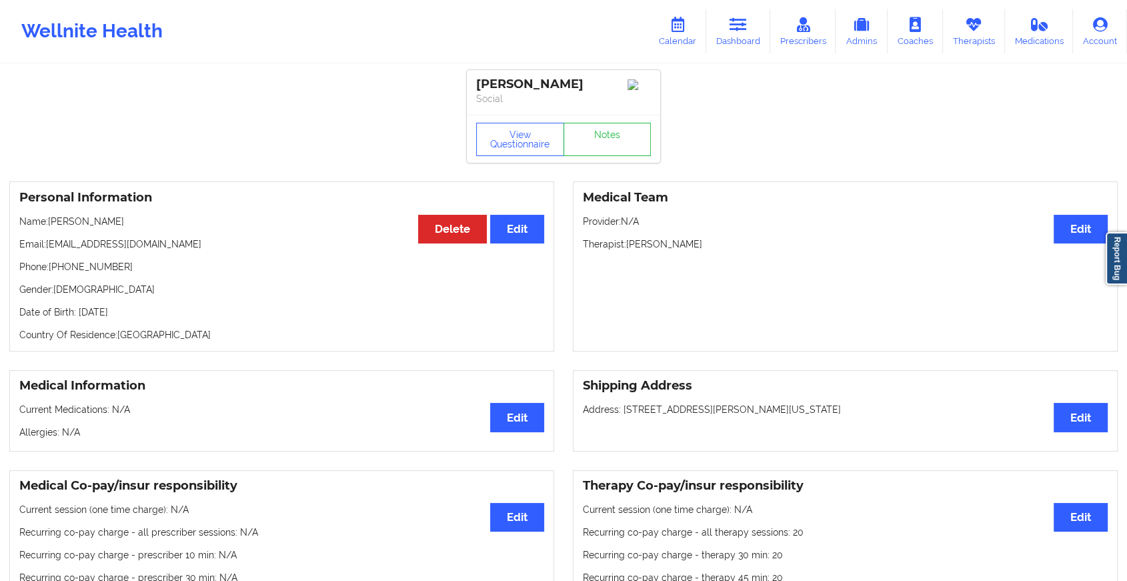
click at [603, 129] on div "View Questionnaire Notes" at bounding box center [563, 139] width 193 height 48
drag, startPoint x: 603, startPoint y: 129, endPoint x: 601, endPoint y: 142, distance: 12.9
click at [601, 142] on div "View Questionnaire Notes" at bounding box center [563, 139] width 193 height 48
click at [601, 142] on link "Notes" at bounding box center [607, 139] width 88 height 33
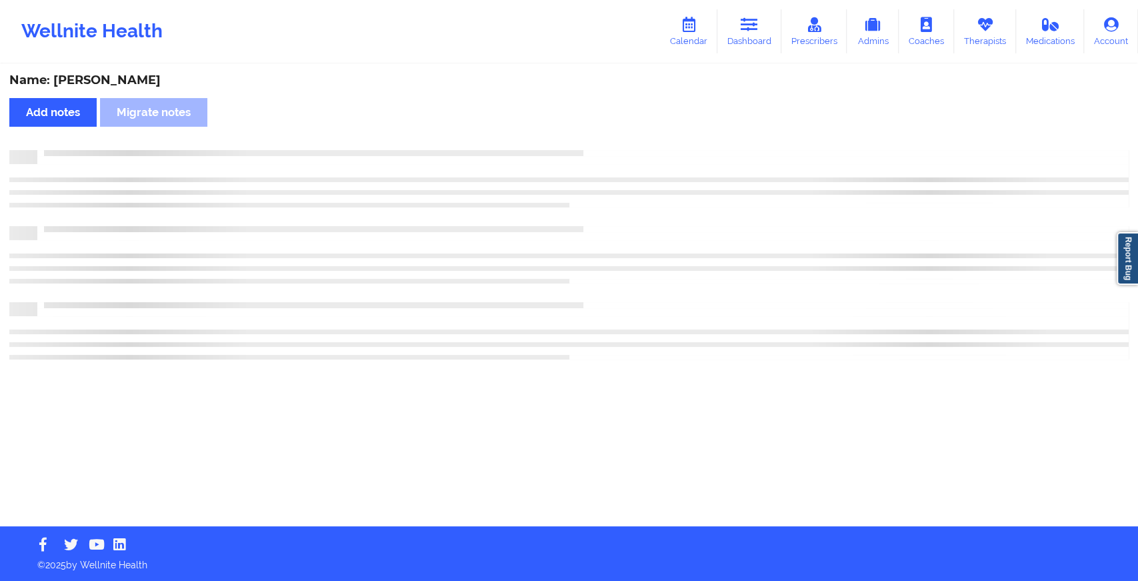
click at [601, 142] on div "Name: [PERSON_NAME] Add notes Migrate notes" at bounding box center [569, 295] width 1138 height 461
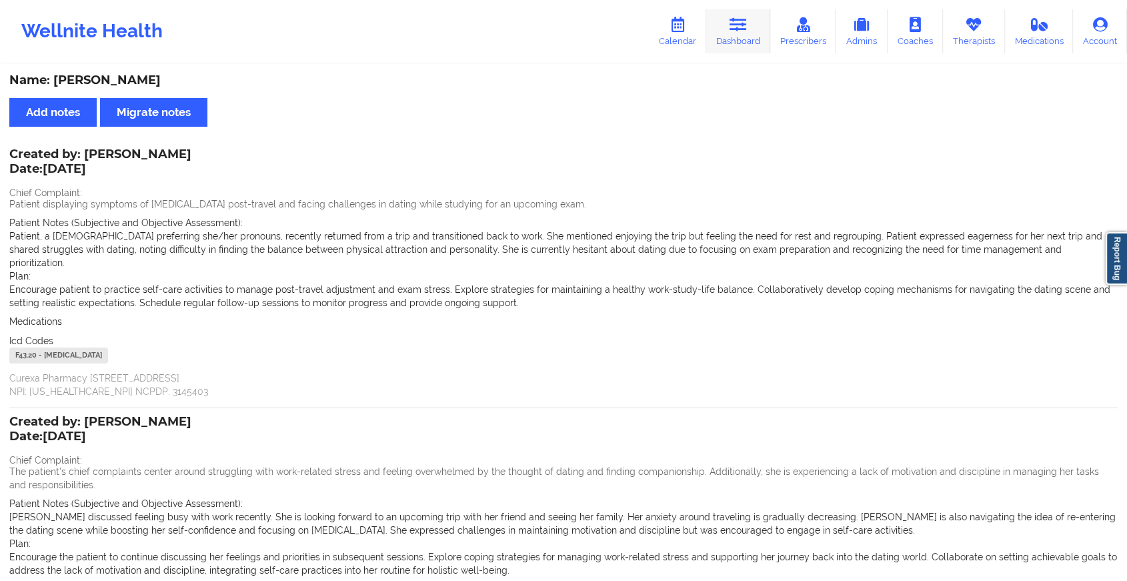
click at [745, 35] on link "Dashboard" at bounding box center [738, 31] width 64 height 44
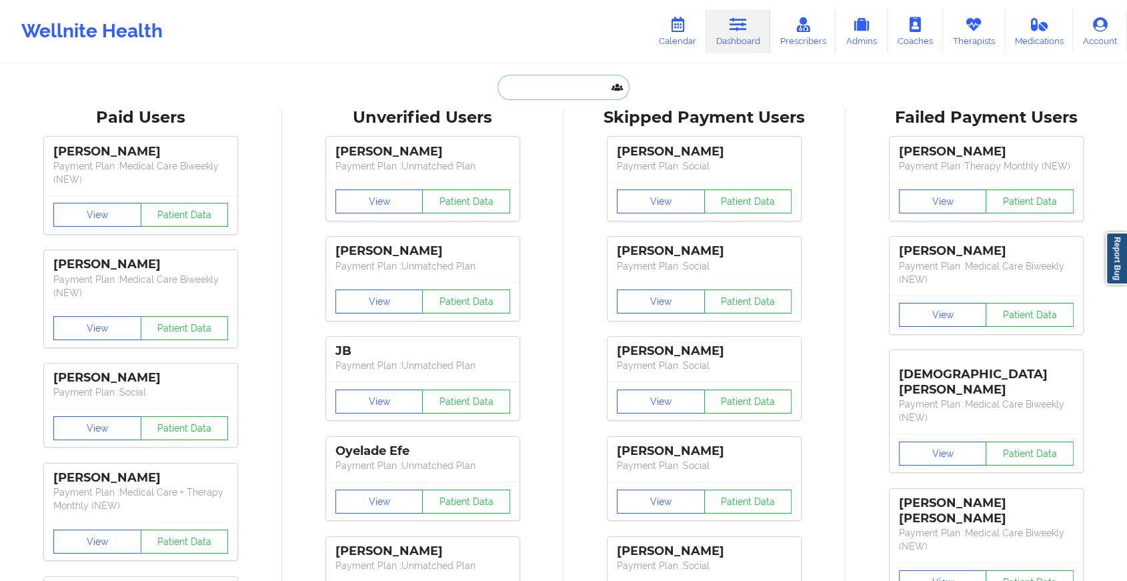
click at [517, 85] on input "text" at bounding box center [563, 87] width 132 height 25
paste input "[EMAIL_ADDRESS][DOMAIN_NAME]"
type input "[EMAIL_ADDRESS][DOMAIN_NAME]"
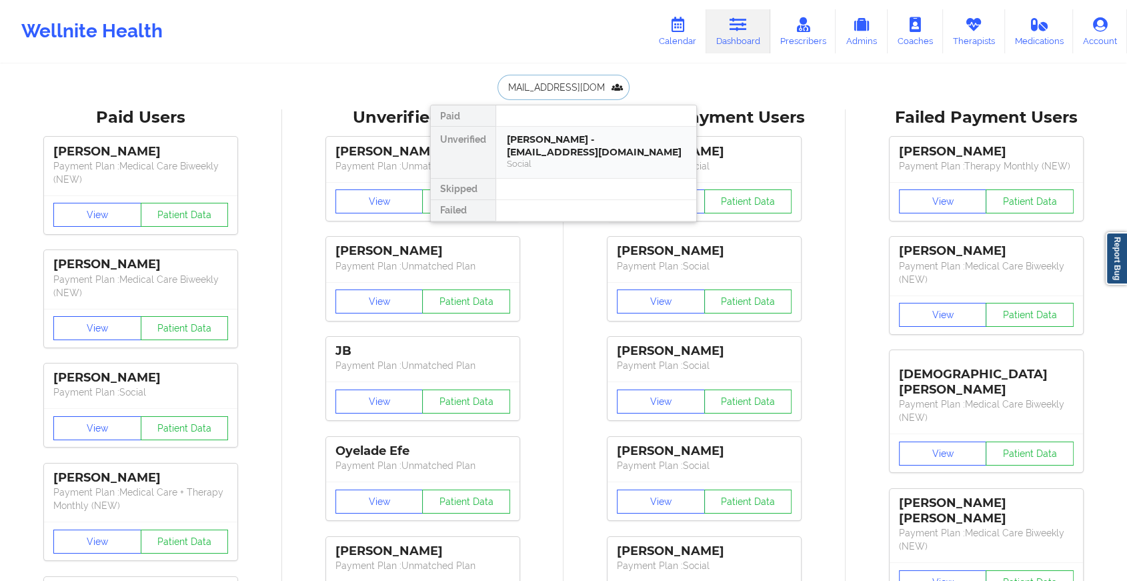
click at [553, 139] on div "[PERSON_NAME] - [EMAIL_ADDRESS][DOMAIN_NAME]" at bounding box center [596, 145] width 179 height 25
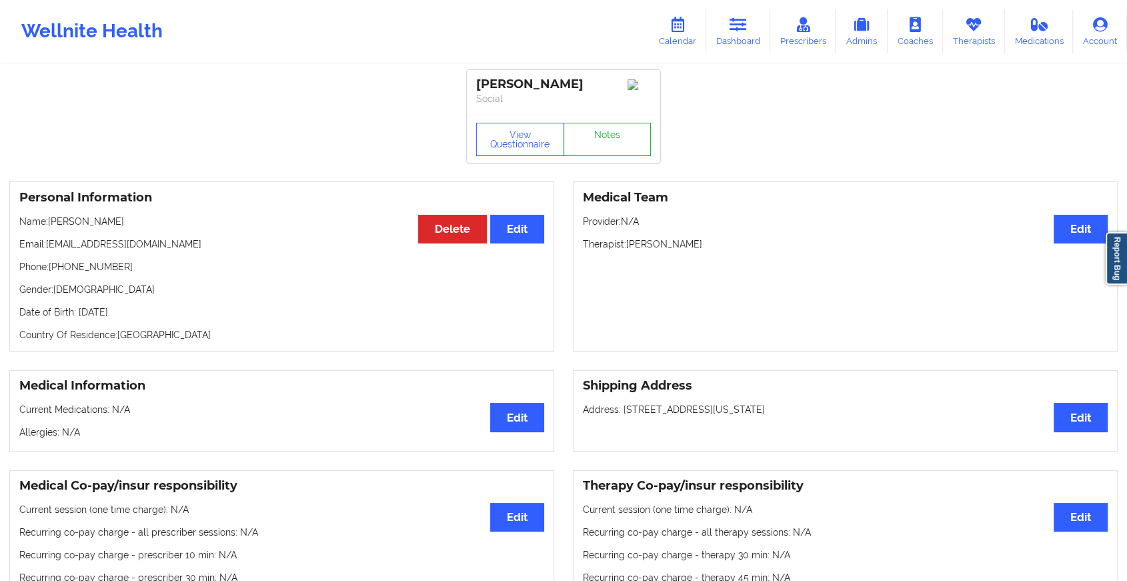
click at [596, 135] on link "Notes" at bounding box center [607, 139] width 88 height 33
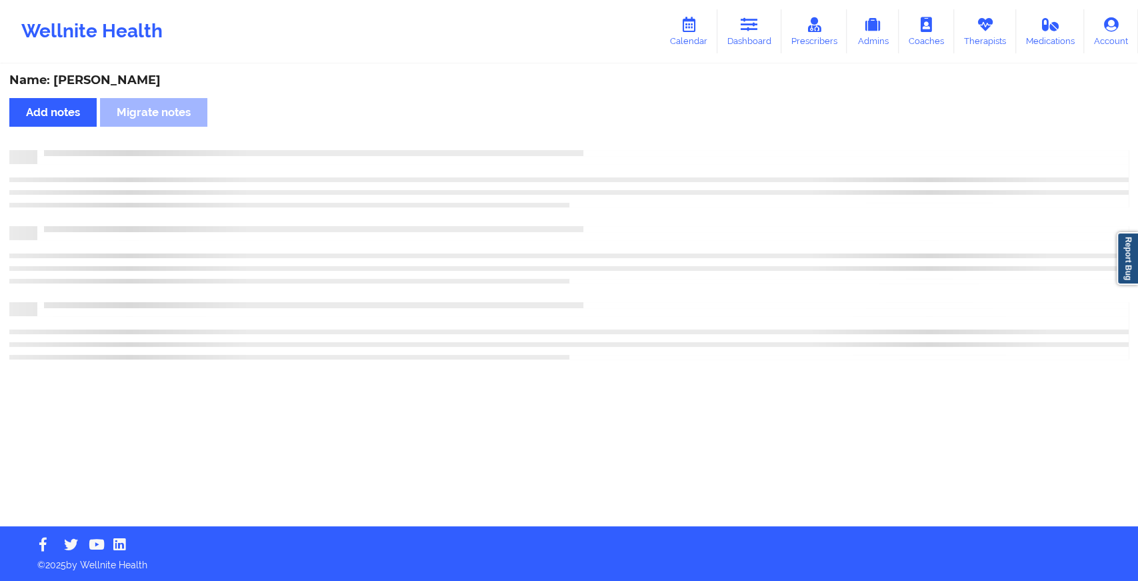
click at [596, 135] on div "Name: [PERSON_NAME] Add notes Migrate notes" at bounding box center [569, 295] width 1138 height 461
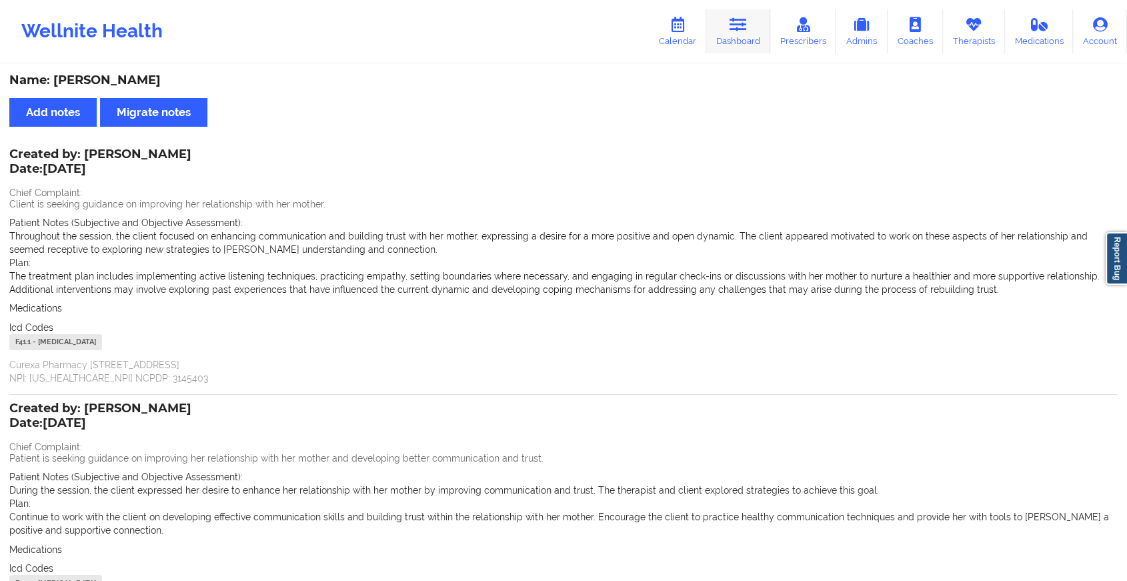
click at [737, 32] on link "Dashboard" at bounding box center [738, 31] width 64 height 44
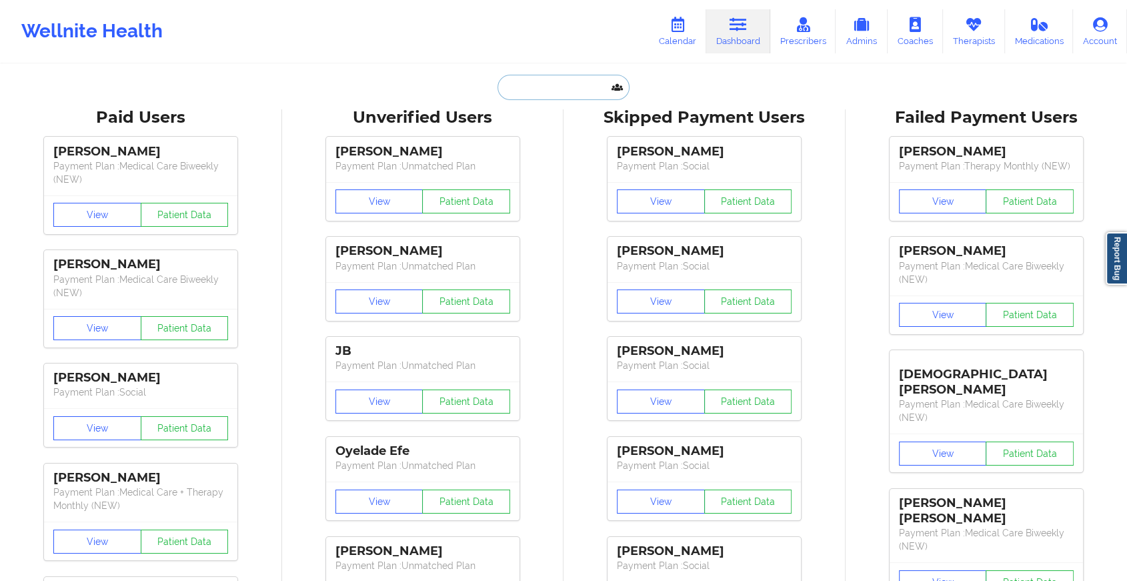
click at [557, 90] on input "text" at bounding box center [563, 87] width 132 height 25
paste input "[EMAIL_ADDRESS][DOMAIN_NAME]"
type input "[EMAIL_ADDRESS][DOMAIN_NAME]"
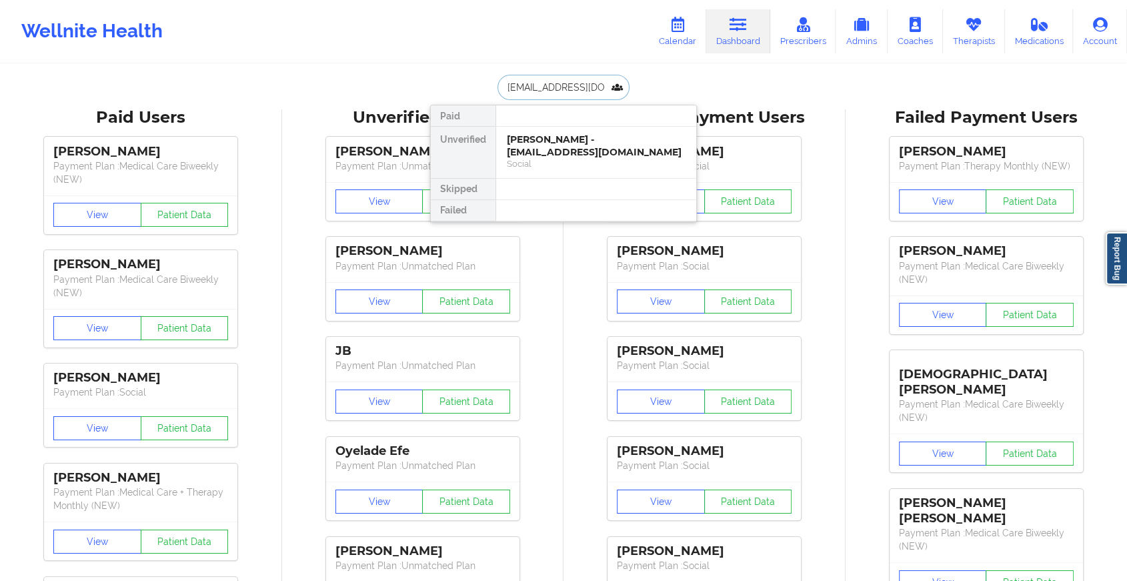
scroll to position [0, 21]
click at [580, 146] on div "Saleem El-Mekki - [EMAIL_ADDRESS][DOMAIN_NAME]" at bounding box center [596, 145] width 179 height 25
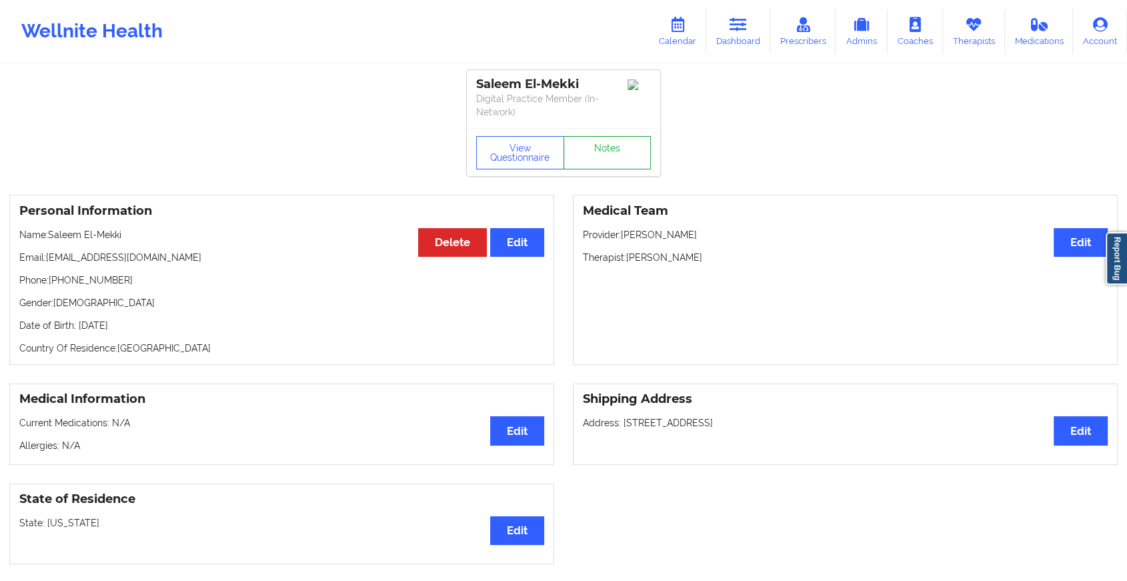
click at [601, 147] on link "Notes" at bounding box center [607, 152] width 88 height 33
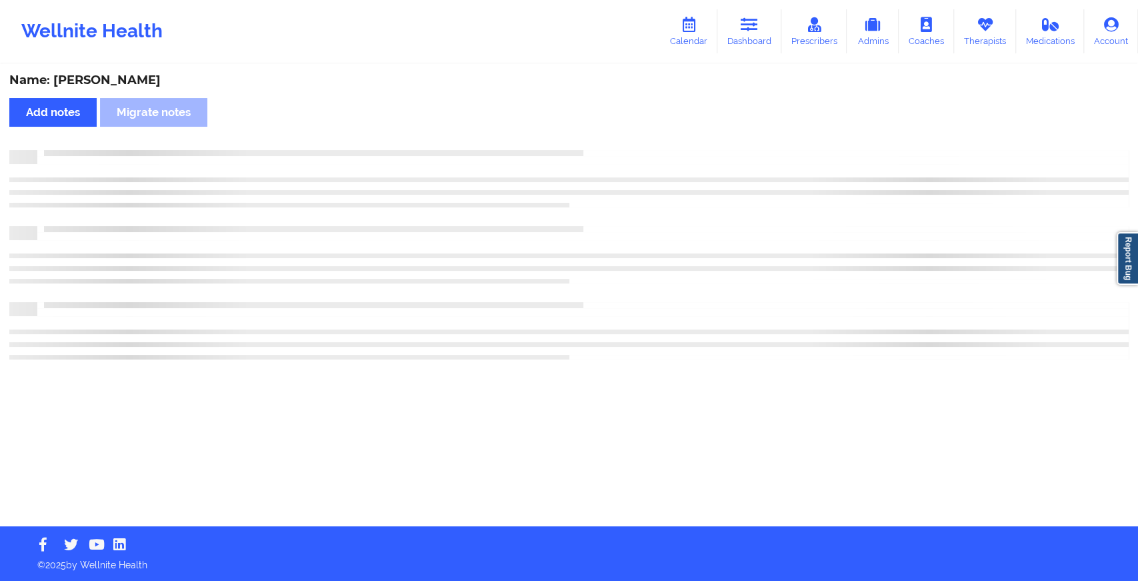
click at [601, 147] on div "Name: [PERSON_NAME]-Mekki Add notes Migrate notes" at bounding box center [569, 295] width 1138 height 461
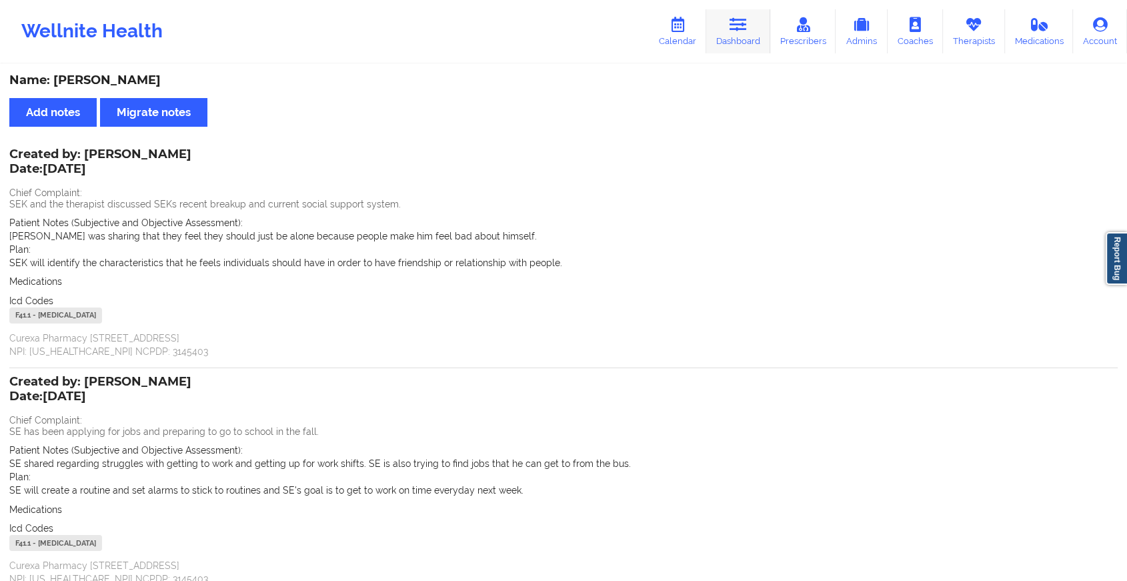
click at [741, 17] on icon at bounding box center [737, 24] width 17 height 15
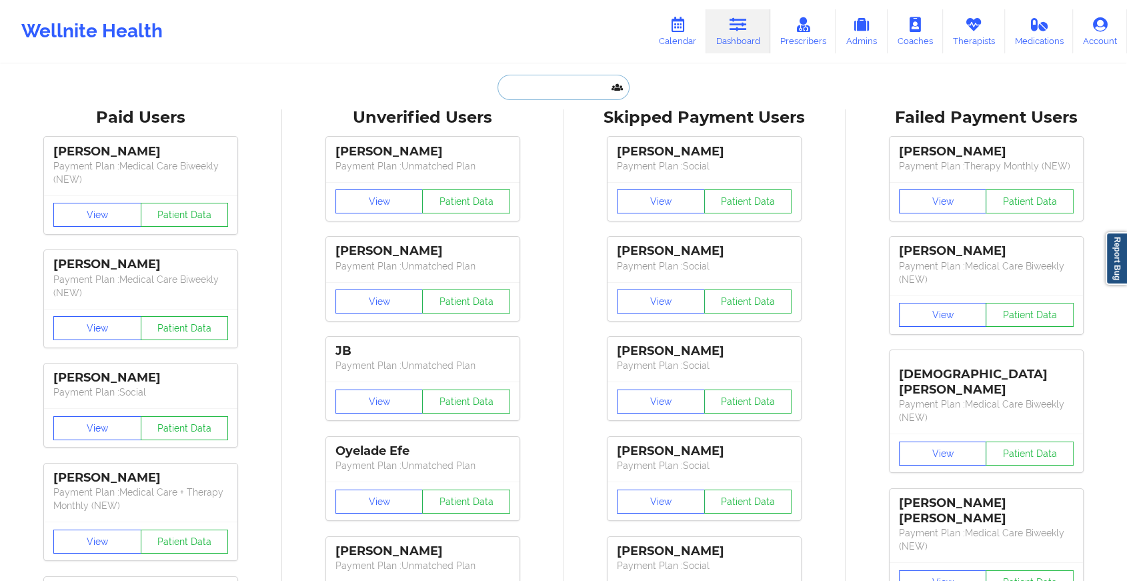
click at [511, 91] on input "text" at bounding box center [563, 87] width 132 height 25
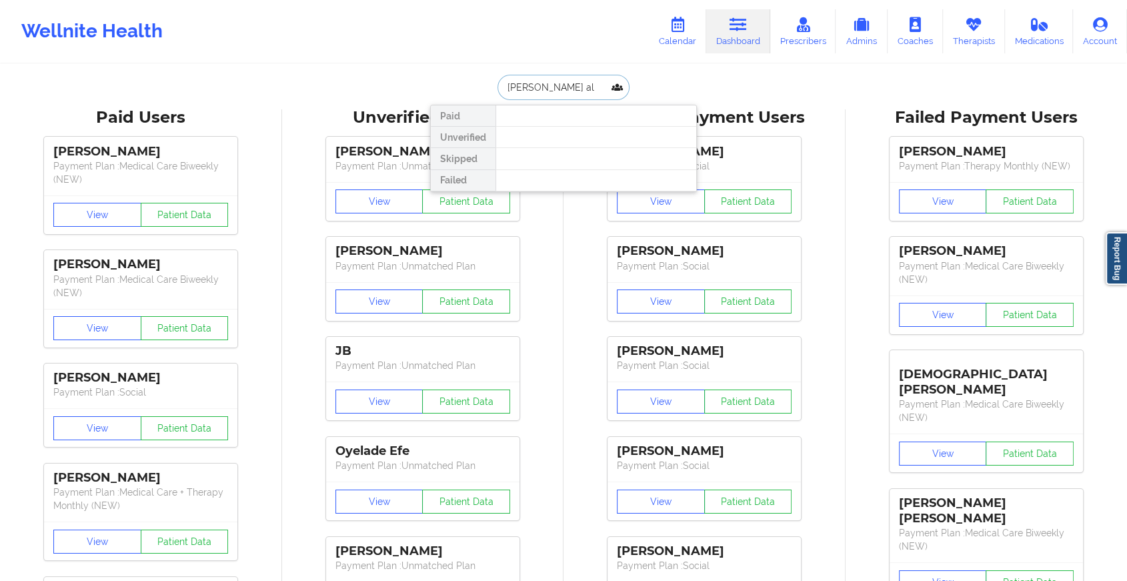
click at [528, 85] on input "[PERSON_NAME] al" at bounding box center [563, 87] width 132 height 25
type input "[PERSON_NAME] al"
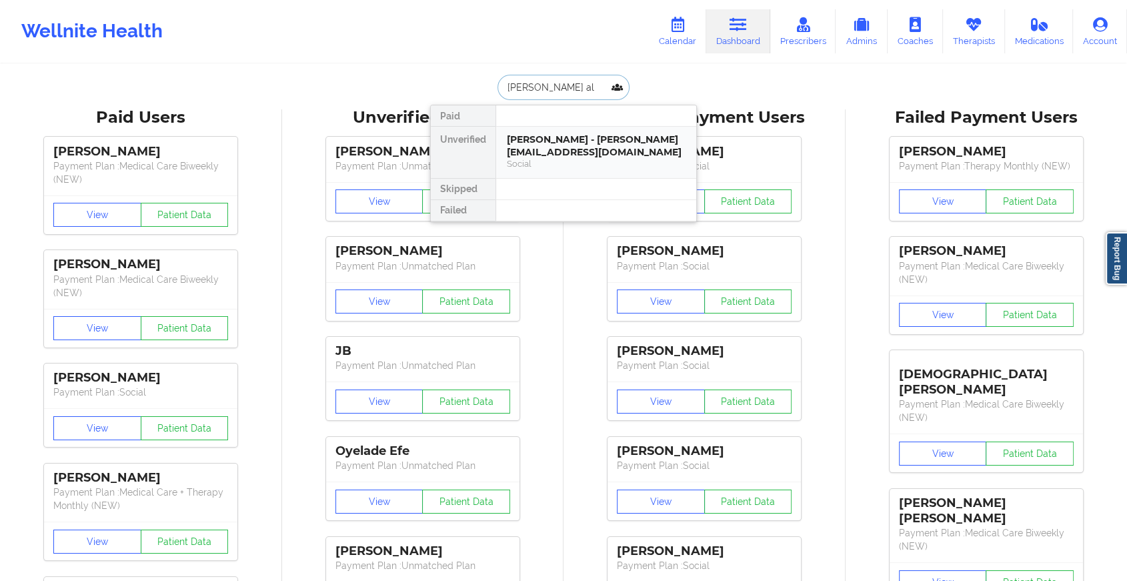
click at [549, 137] on div "[PERSON_NAME] - [PERSON_NAME][EMAIL_ADDRESS][DOMAIN_NAME]" at bounding box center [596, 145] width 179 height 25
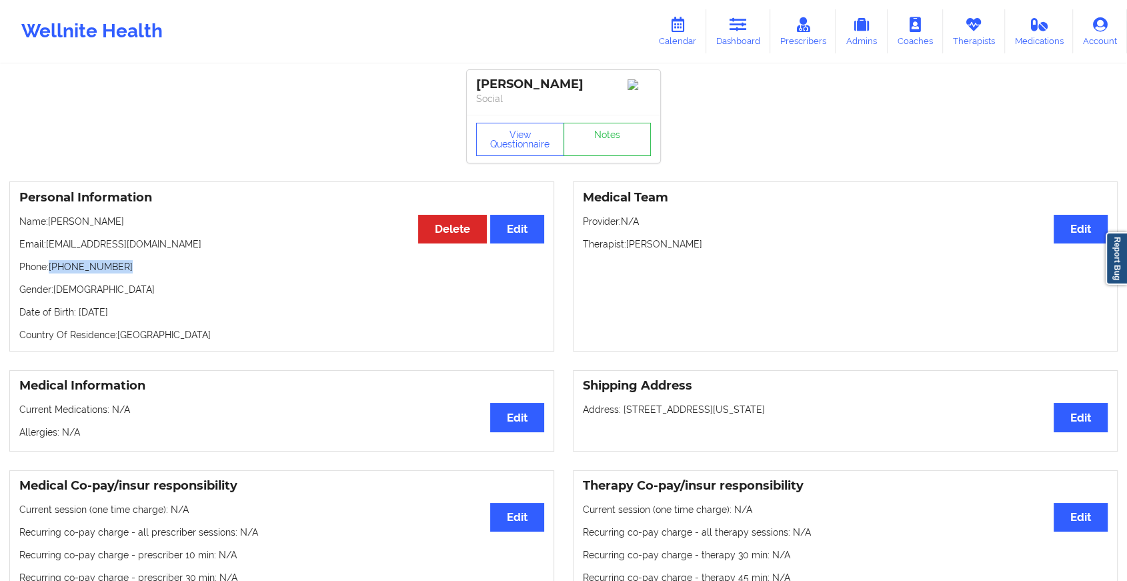
drag, startPoint x: 51, startPoint y: 279, endPoint x: 179, endPoint y: 275, distance: 128.1
click at [179, 273] on p "Phone: [PHONE_NUMBER]" at bounding box center [281, 266] width 525 height 13
copy p "[PHONE_NUMBER]"
click at [47, 251] on p "Email: [PERSON_NAME][EMAIL_ADDRESS][DOMAIN_NAME]" at bounding box center [281, 243] width 525 height 13
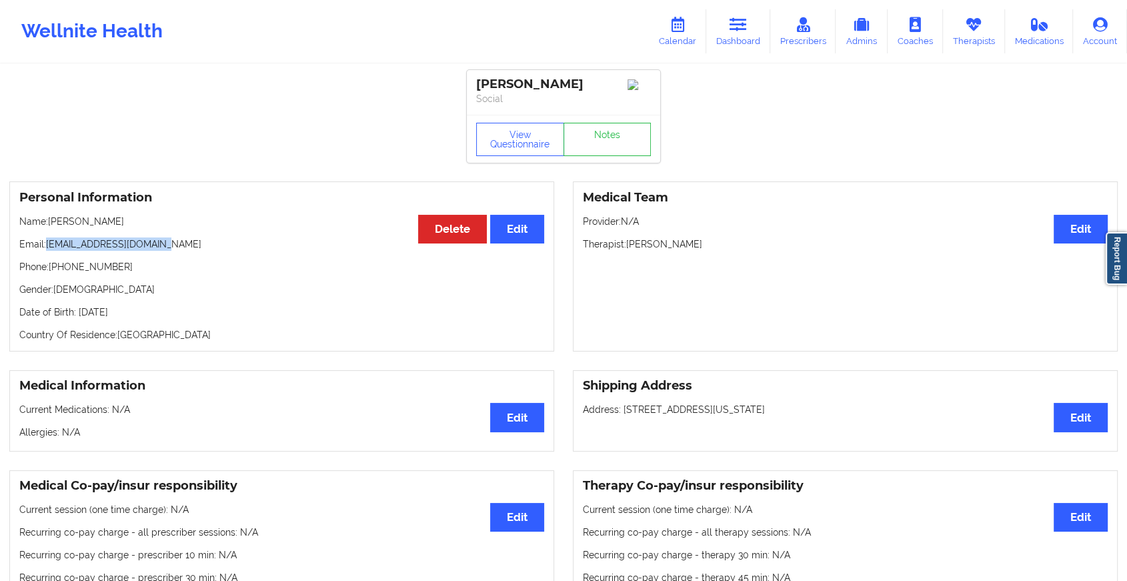
drag, startPoint x: 47, startPoint y: 256, endPoint x: 237, endPoint y: 251, distance: 189.4
click at [237, 251] on div "Personal Information Edit Delete Name: [PERSON_NAME] Email: [PERSON_NAME][EMAIL…" at bounding box center [281, 266] width 545 height 170
copy p "[EMAIL_ADDRESS][DOMAIN_NAME]"
click at [747, 35] on link "Dashboard" at bounding box center [738, 31] width 64 height 44
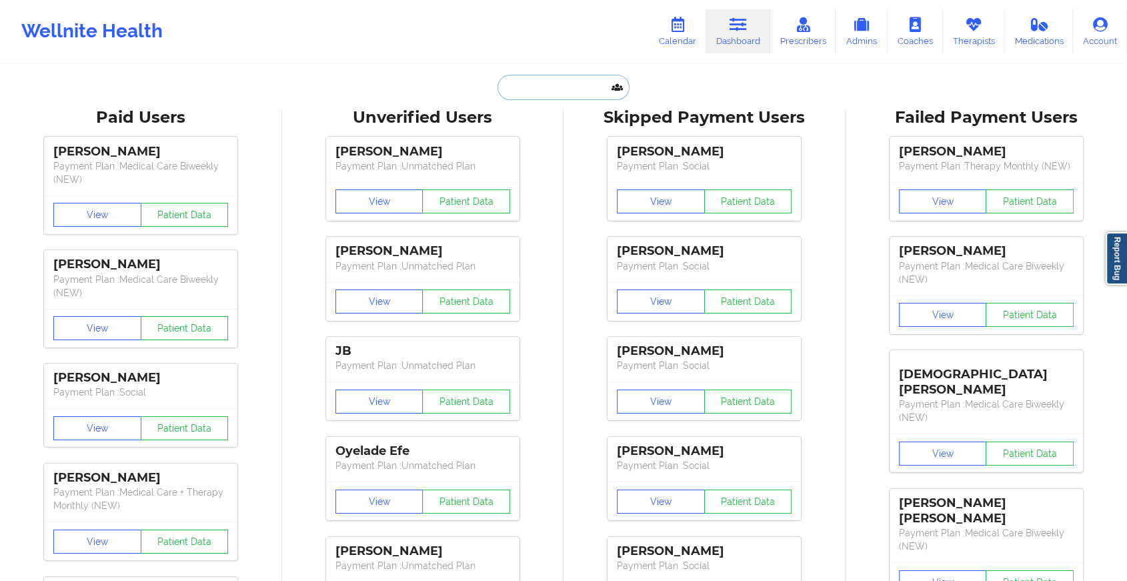
click at [566, 91] on input "text" at bounding box center [563, 87] width 132 height 25
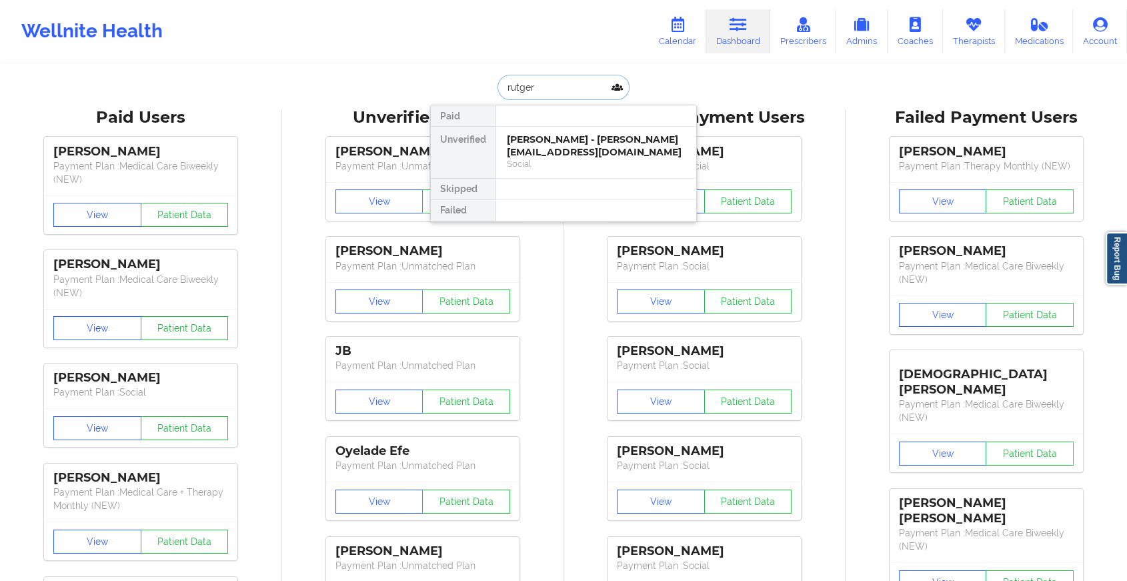
type input "rutger h"
click at [567, 144] on div "[PERSON_NAME] - [EMAIL_ADDRESS][DOMAIN_NAME]" at bounding box center [596, 145] width 179 height 25
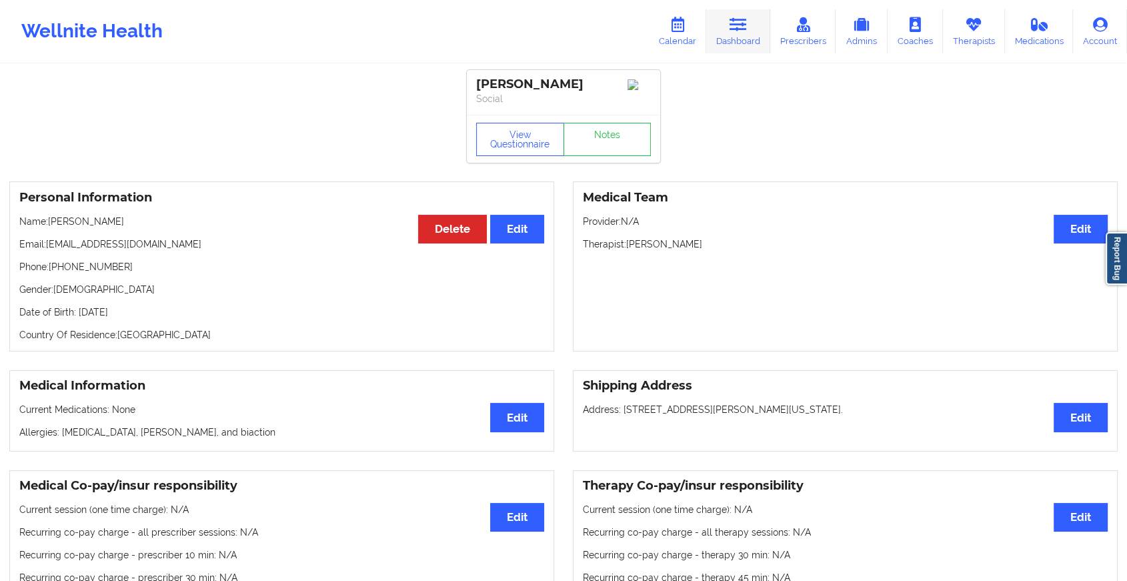
click at [724, 37] on link "Dashboard" at bounding box center [738, 31] width 64 height 44
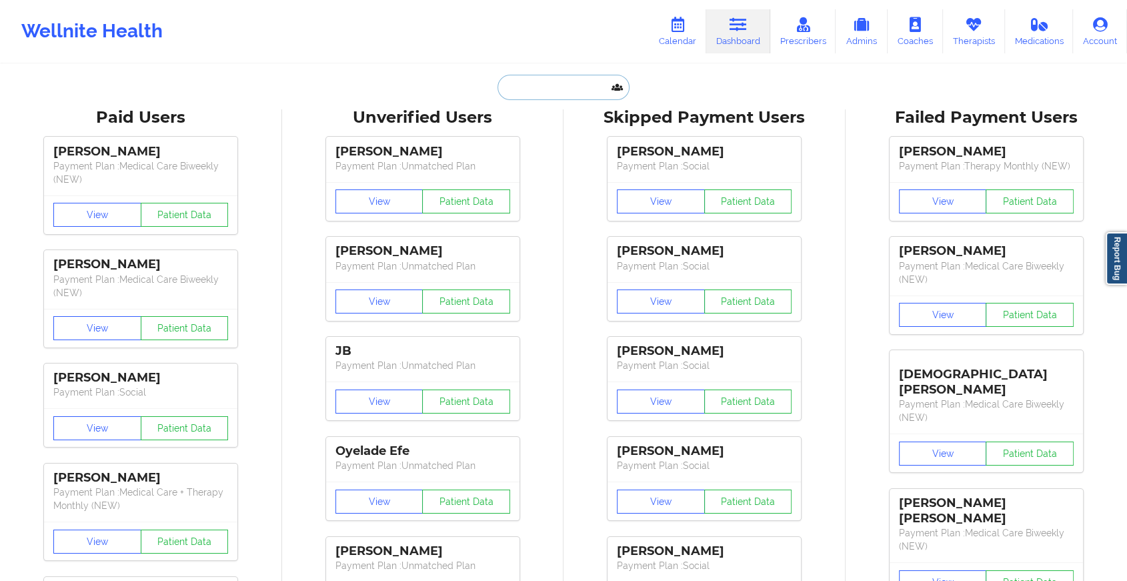
click at [563, 79] on input "text" at bounding box center [563, 87] width 132 height 25
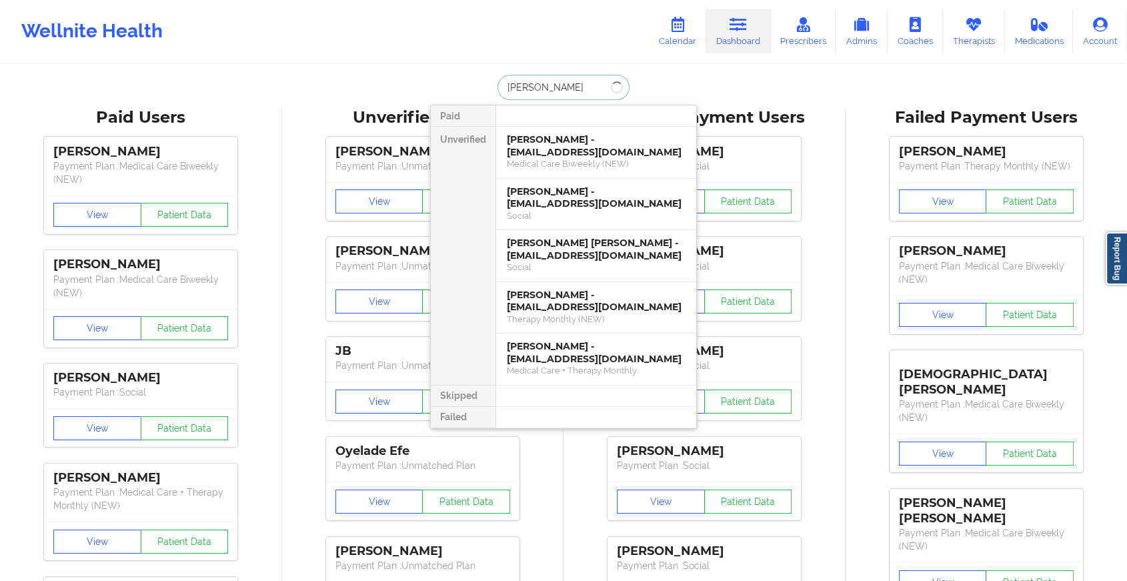
type input "[PERSON_NAME]"
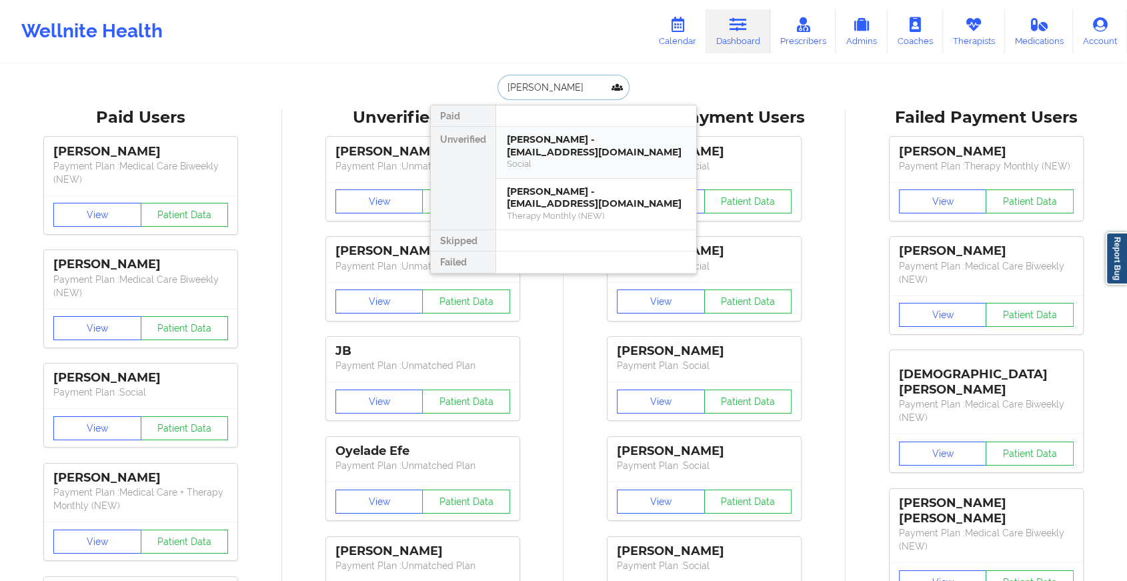
click at [586, 154] on div "[PERSON_NAME] - [EMAIL_ADDRESS][DOMAIN_NAME]" at bounding box center [596, 145] width 179 height 25
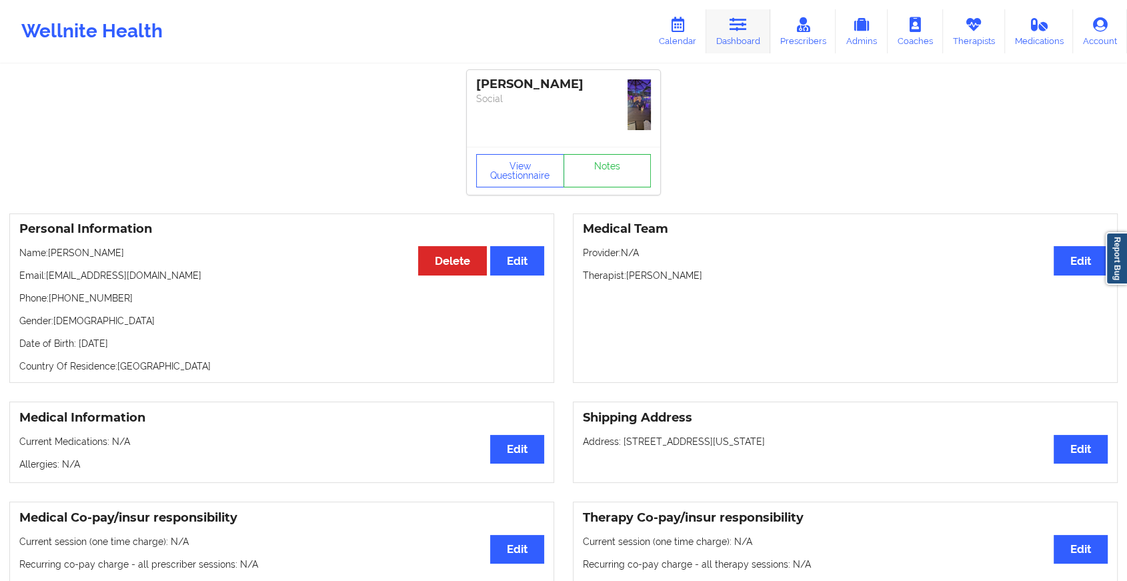
click at [743, 13] on link "Dashboard" at bounding box center [738, 31] width 64 height 44
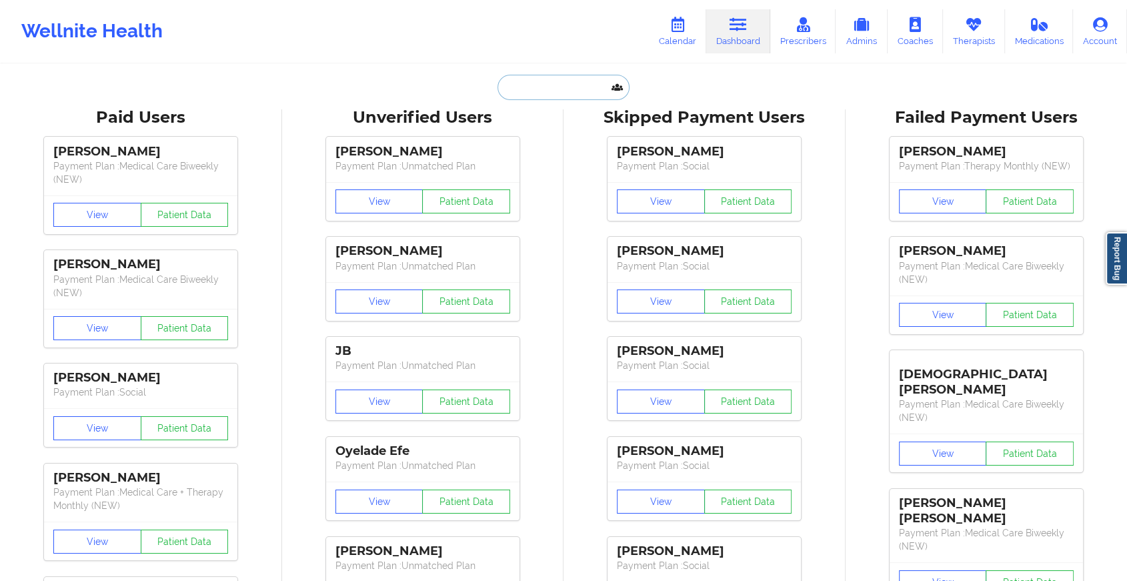
click at [548, 83] on input "text" at bounding box center [563, 87] width 132 height 25
paste input "[EMAIL_ADDRESS][DOMAIN_NAME]"
type input "[EMAIL_ADDRESS][DOMAIN_NAME]"
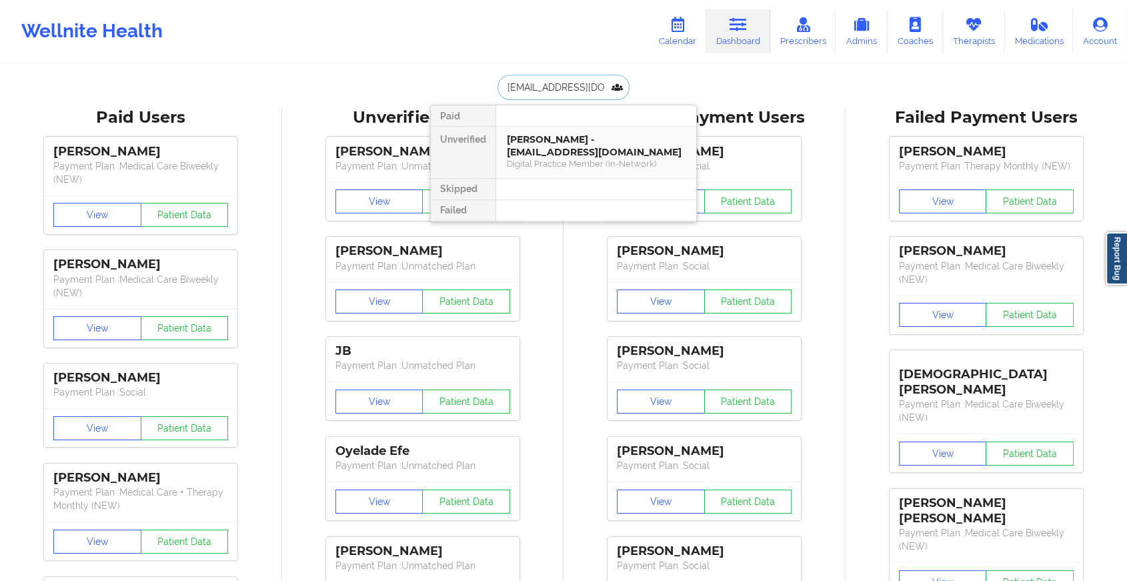
click at [586, 161] on div "[PERSON_NAME] - [EMAIL_ADDRESS][DOMAIN_NAME] Digital Practice Member (In-Networ…" at bounding box center [596, 152] width 200 height 51
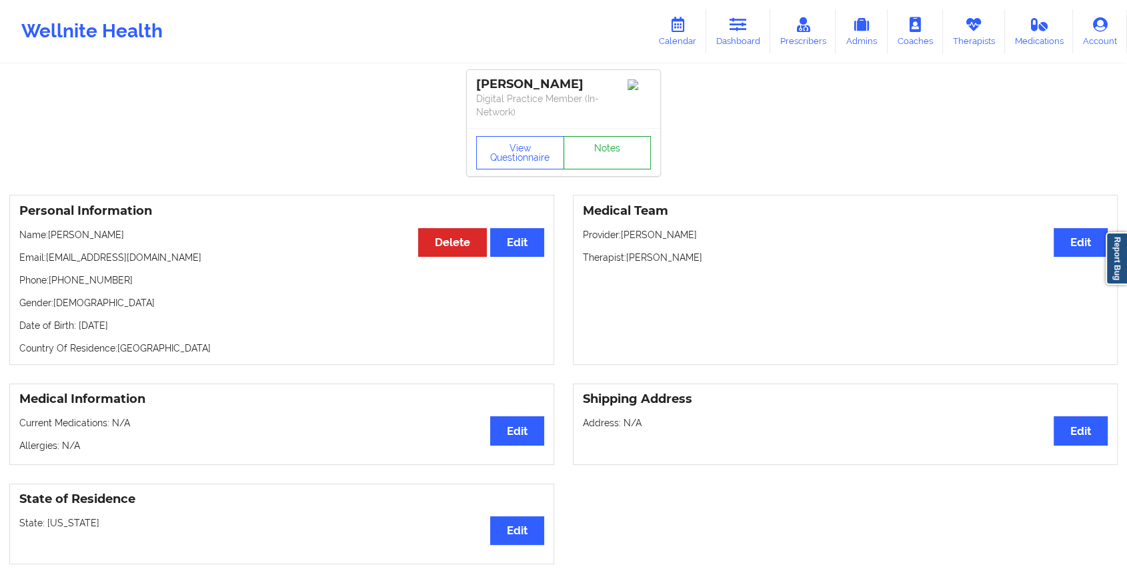
click at [615, 143] on link "Notes" at bounding box center [607, 152] width 88 height 33
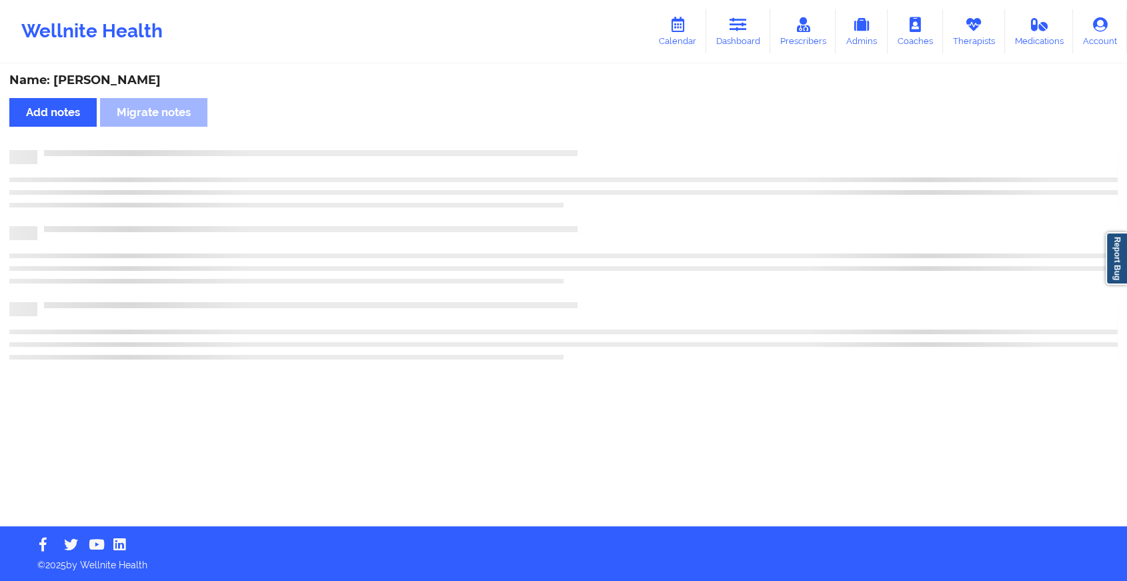
click at [615, 143] on div "Name: [PERSON_NAME] Add notes Migrate notes" at bounding box center [563, 295] width 1127 height 461
click at [615, 143] on div "Name: [PERSON_NAME] Add notes Migrate notes" at bounding box center [569, 295] width 1138 height 461
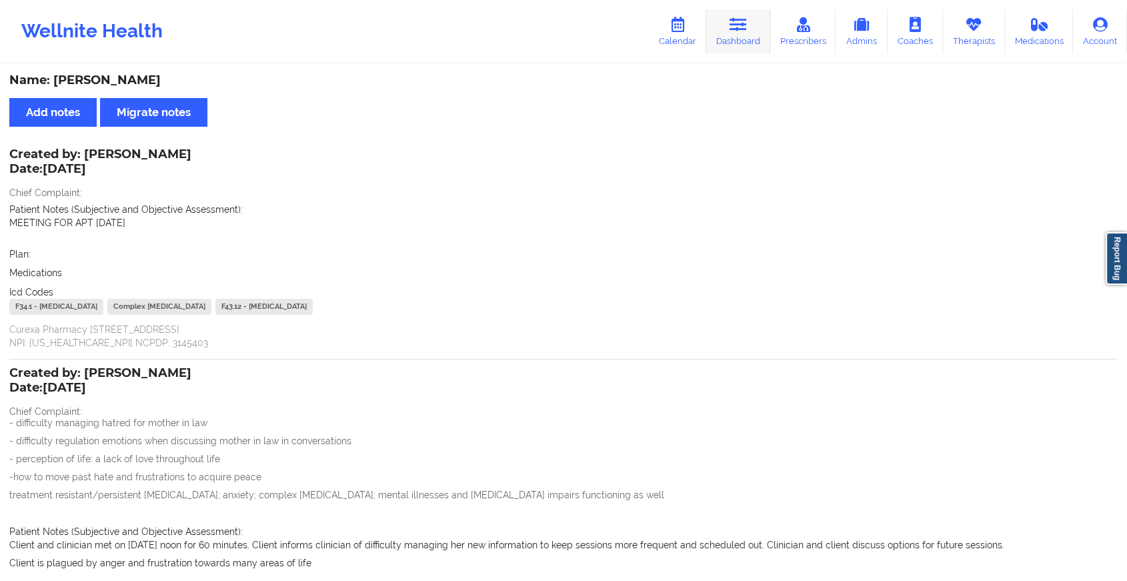
click at [741, 40] on link "Dashboard" at bounding box center [738, 31] width 64 height 44
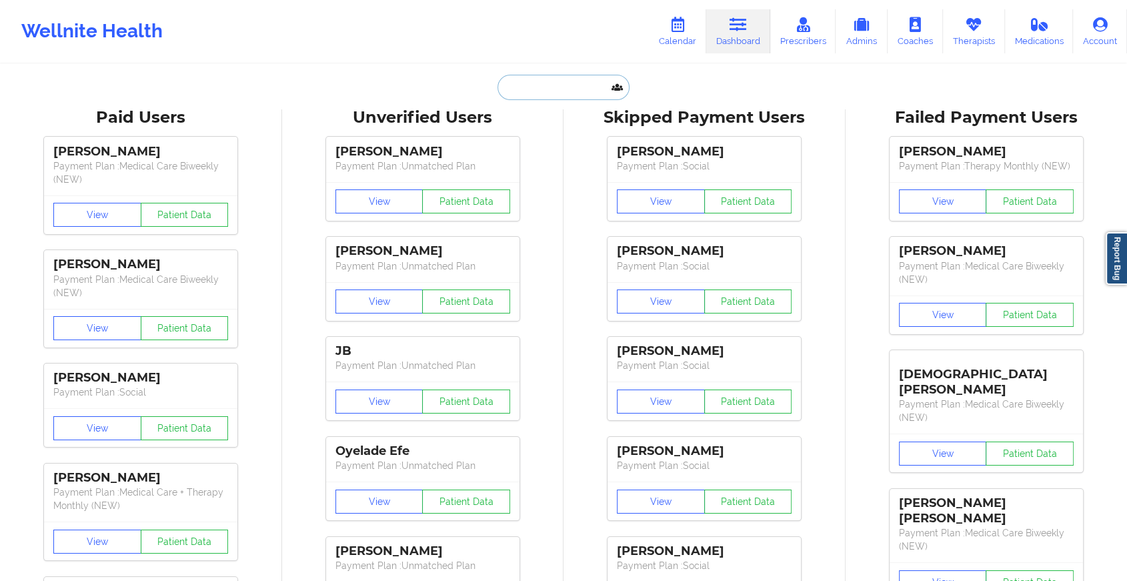
click at [553, 95] on input "text" at bounding box center [563, 87] width 132 height 25
paste input "[EMAIL_ADDRESS][DOMAIN_NAME]"
type input "[EMAIL_ADDRESS][DOMAIN_NAME]"
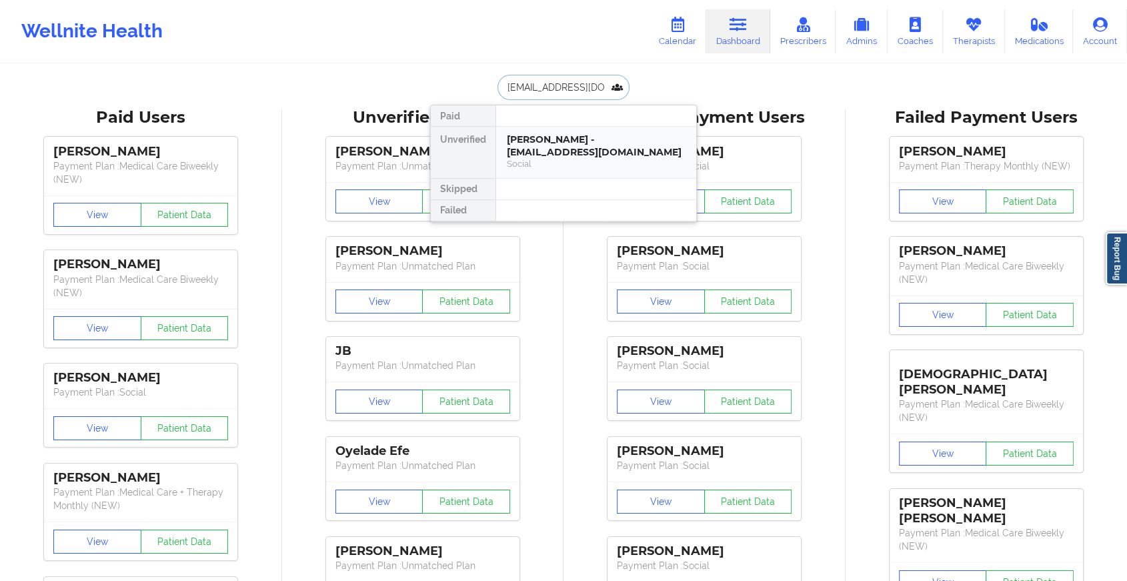
click at [605, 141] on div "[PERSON_NAME] - [EMAIL_ADDRESS][DOMAIN_NAME]" at bounding box center [596, 145] width 179 height 25
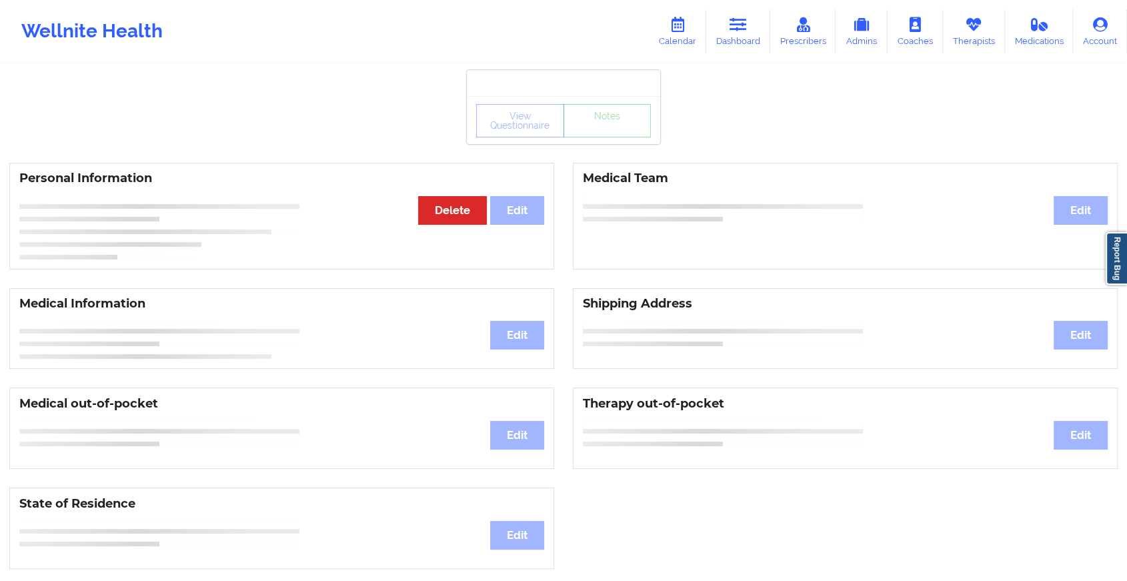
click at [615, 138] on div "View Questionnaire Notes" at bounding box center [563, 120] width 193 height 48
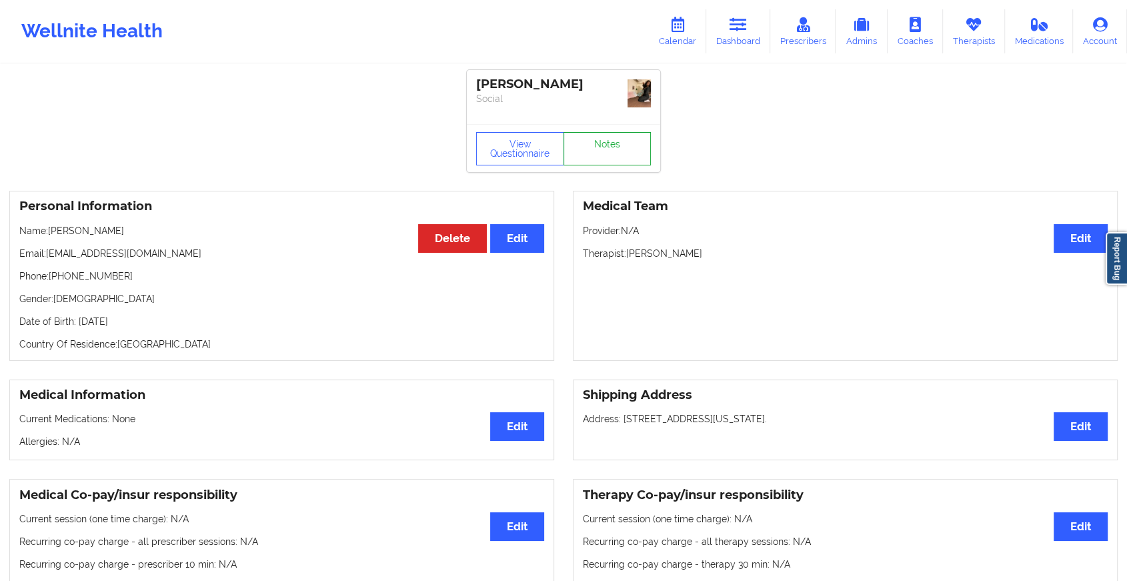
click at [615, 138] on link "Notes" at bounding box center [607, 148] width 88 height 33
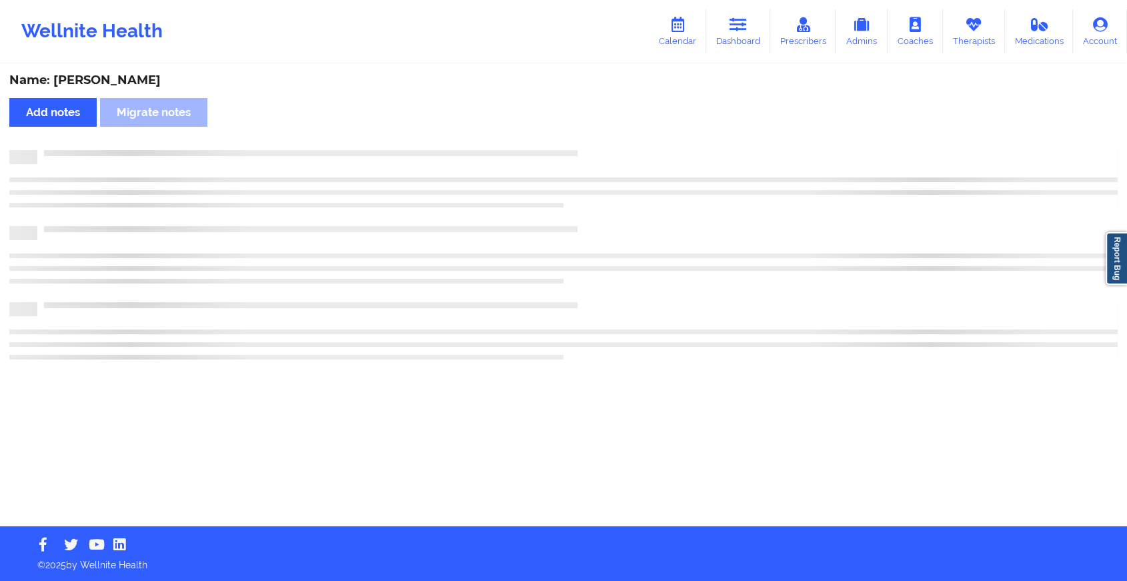
click at [615, 138] on div "Name: [PERSON_NAME] Add notes Migrate notes" at bounding box center [563, 295] width 1127 height 461
click at [615, 138] on div "Name: [PERSON_NAME] Add notes Migrate notes" at bounding box center [569, 295] width 1138 height 461
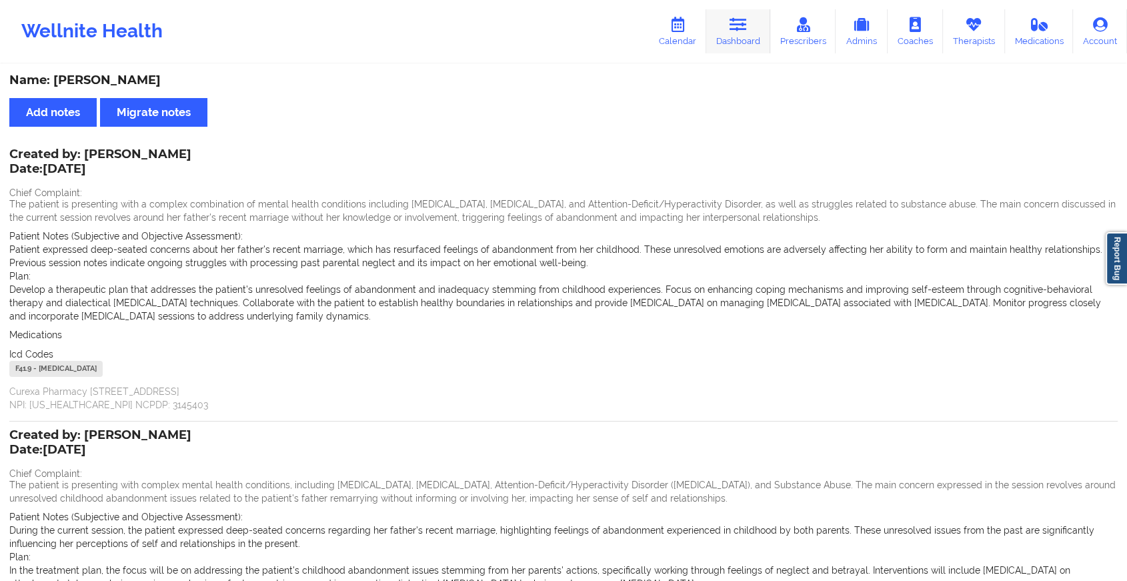
click at [741, 25] on icon at bounding box center [737, 24] width 17 height 15
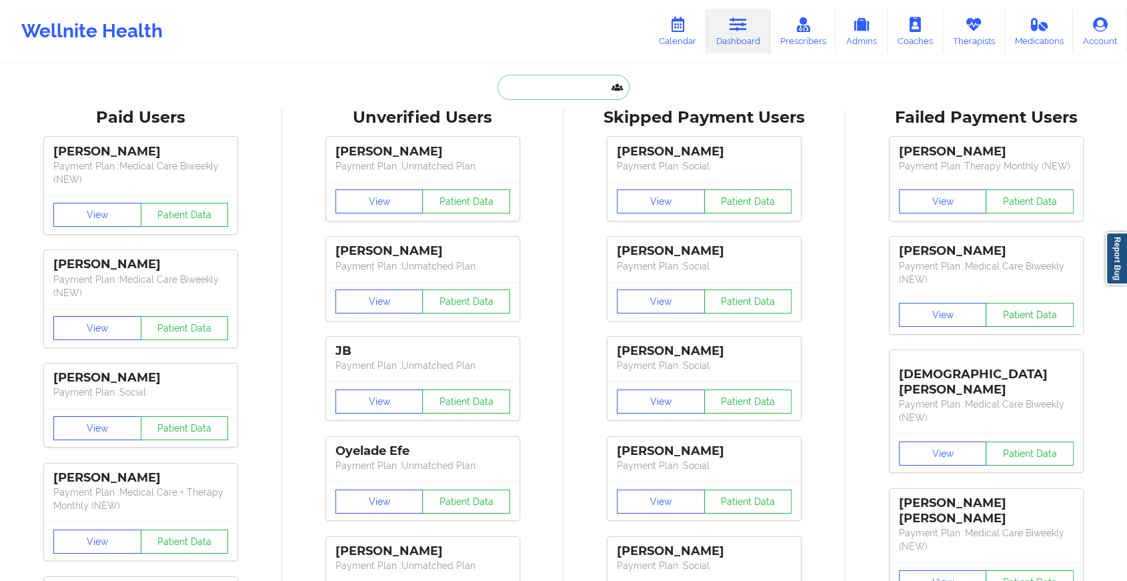
click at [541, 87] on input "text" at bounding box center [563, 87] width 132 height 25
paste input "[EMAIL_ADDRESS][DOMAIN_NAME]"
type input "[EMAIL_ADDRESS][DOMAIN_NAME]"
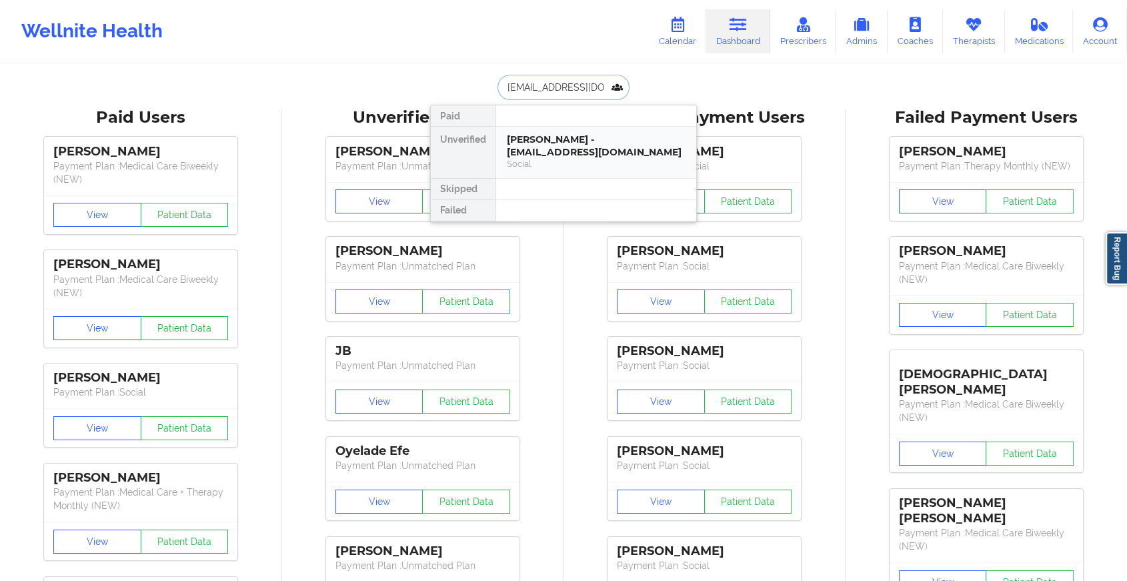
click at [565, 143] on div "[PERSON_NAME] - [EMAIL_ADDRESS][DOMAIN_NAME]" at bounding box center [596, 145] width 179 height 25
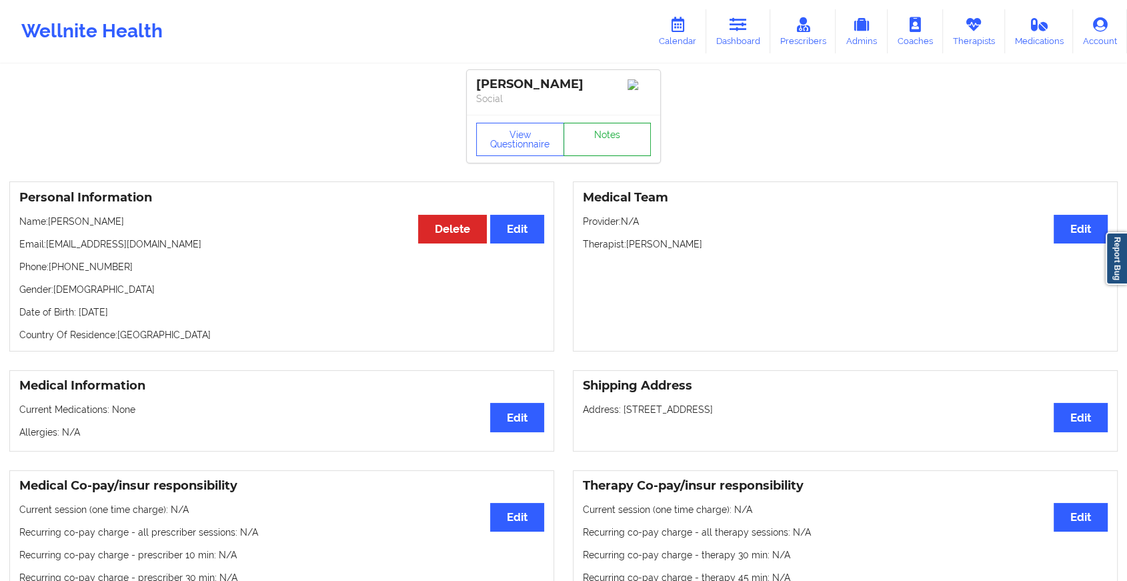
click at [599, 127] on link "Notes" at bounding box center [607, 139] width 88 height 33
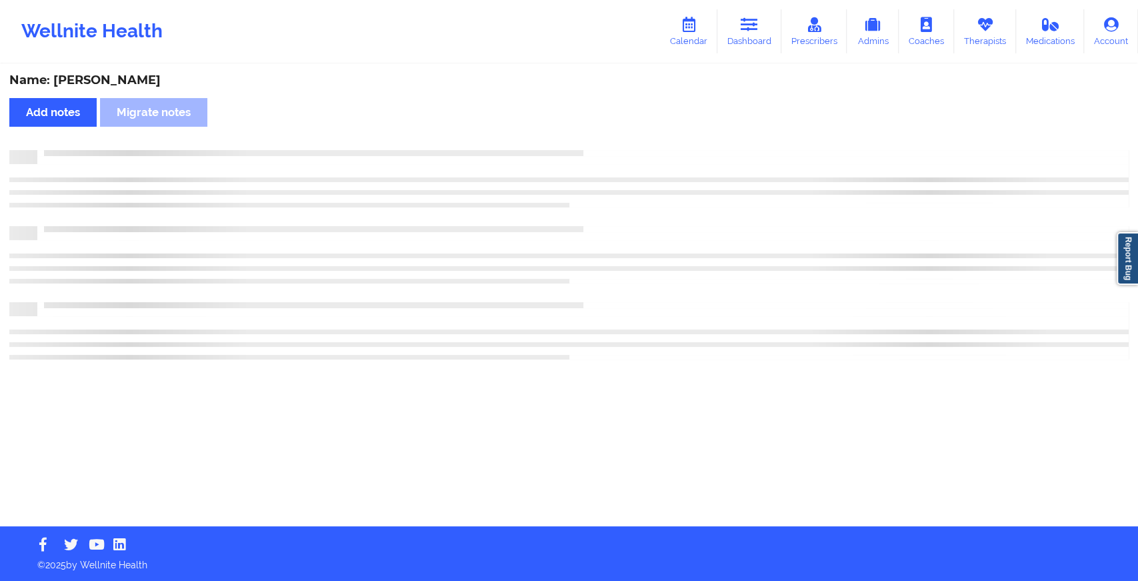
click at [599, 127] on div "Name: [PERSON_NAME] Add notes Migrate notes" at bounding box center [569, 295] width 1138 height 461
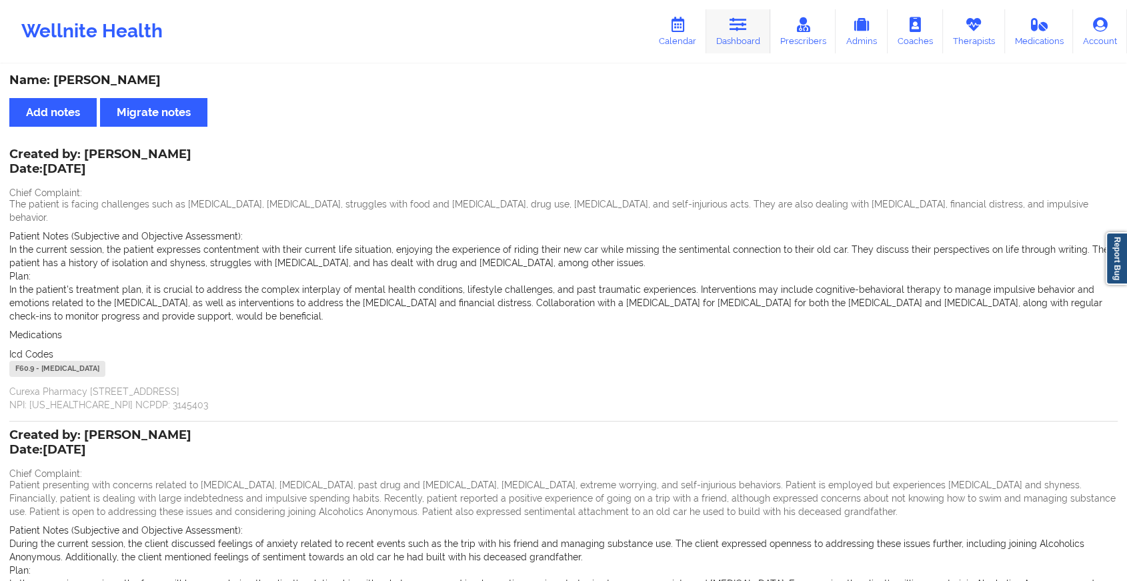
click at [735, 30] on icon at bounding box center [737, 24] width 17 height 15
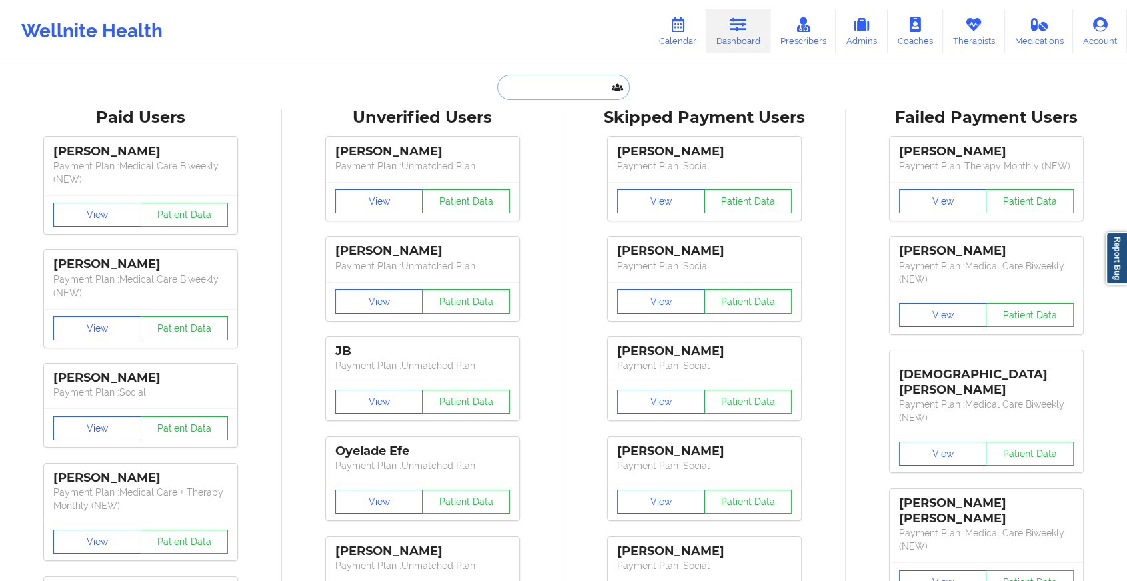
click at [506, 80] on input "text" at bounding box center [563, 87] width 132 height 25
paste input "[EMAIL_ADDRESS][DOMAIN_NAME]"
type input "[EMAIL_ADDRESS][DOMAIN_NAME]"
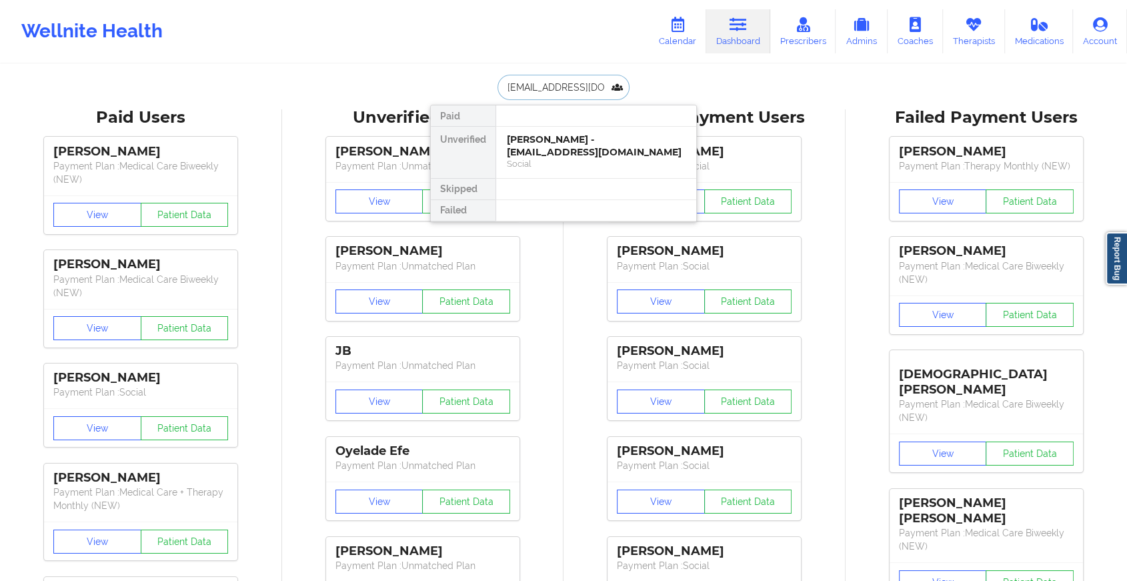
click at [585, 145] on div "[PERSON_NAME] - [EMAIL_ADDRESS][DOMAIN_NAME]" at bounding box center [596, 145] width 179 height 25
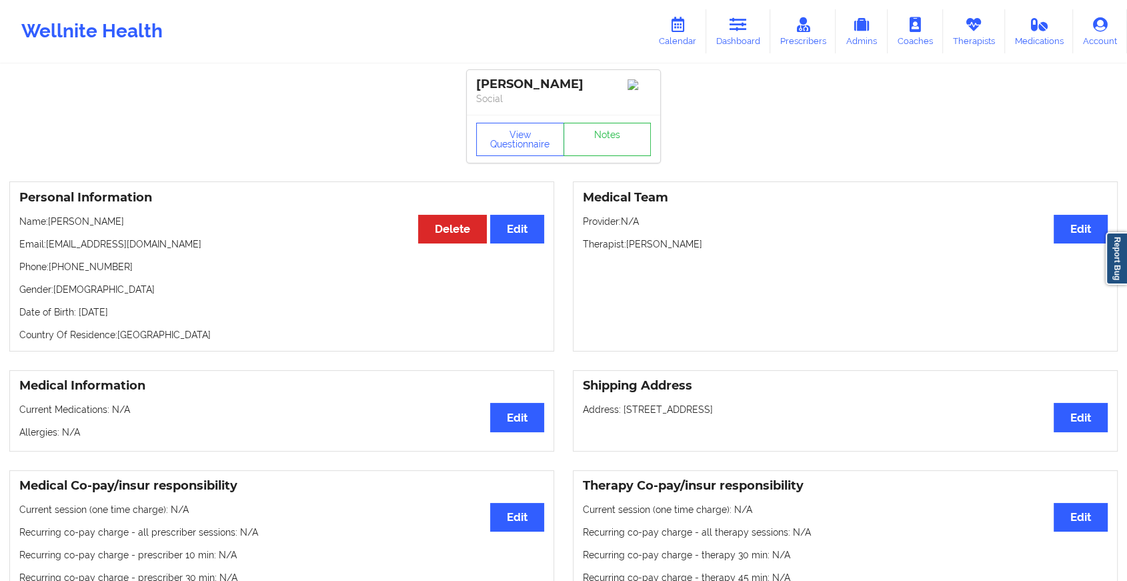
click at [614, 137] on div "View Questionnaire Notes" at bounding box center [563, 139] width 175 height 33
click at [614, 137] on link "Notes" at bounding box center [607, 139] width 88 height 33
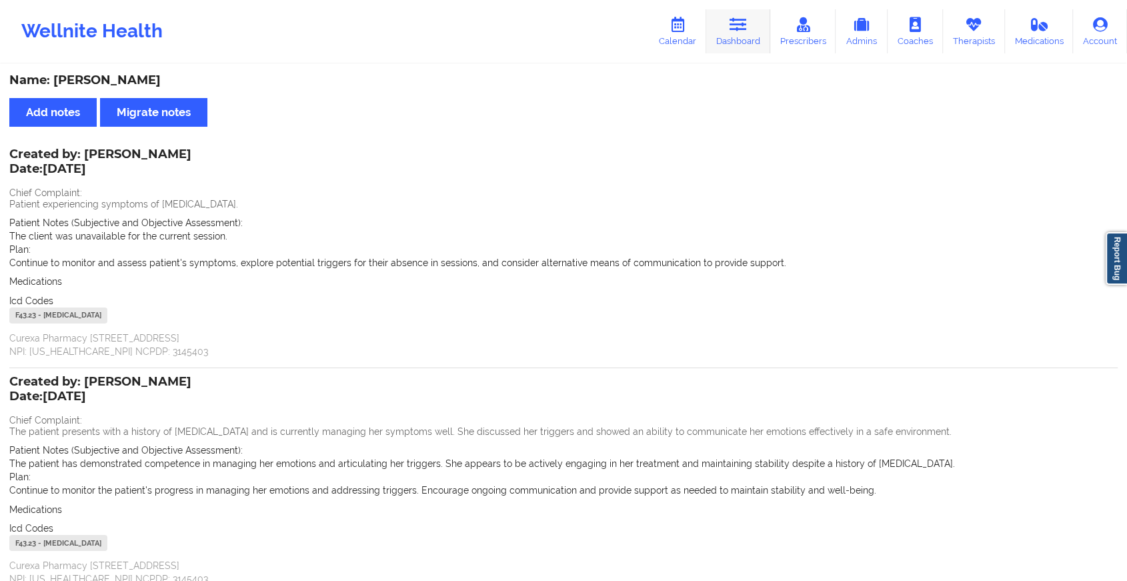
click at [737, 33] on link "Dashboard" at bounding box center [738, 31] width 64 height 44
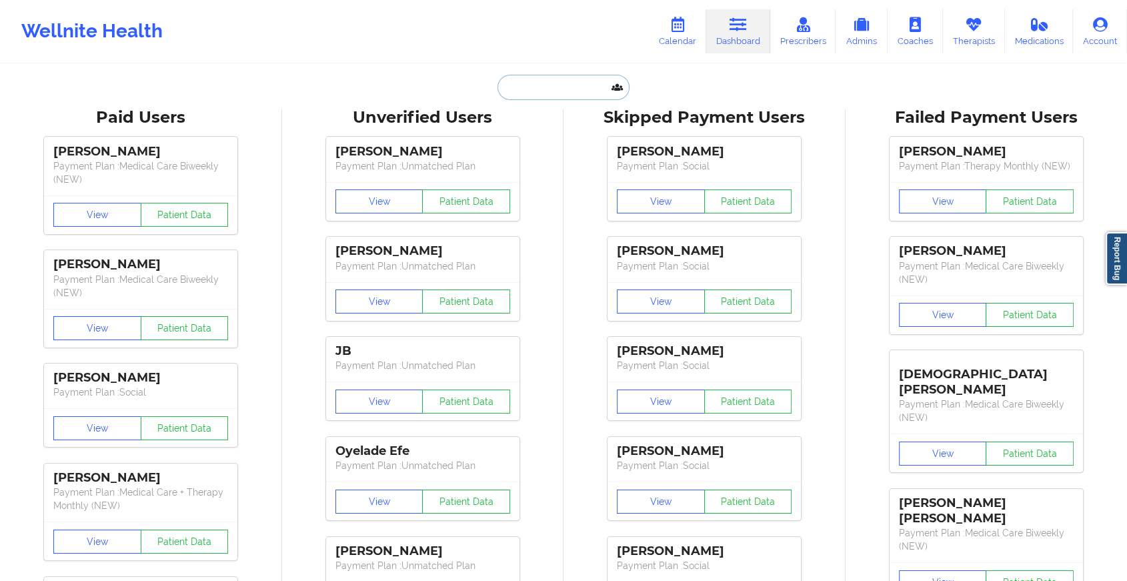
click at [519, 77] on input "text" at bounding box center [563, 87] width 132 height 25
paste input "[EMAIL_ADDRESS][DOMAIN_NAME]"
type input "[EMAIL_ADDRESS][DOMAIN_NAME]"
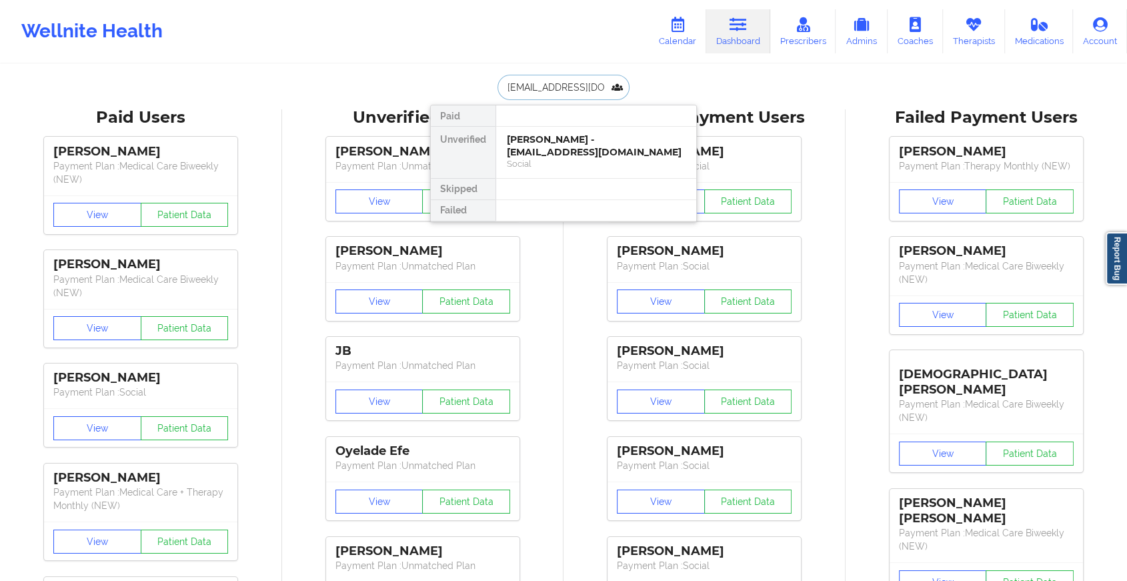
scroll to position [0, 21]
click at [591, 151] on div "[PERSON_NAME] - [EMAIL_ADDRESS][DOMAIN_NAME]" at bounding box center [596, 145] width 179 height 25
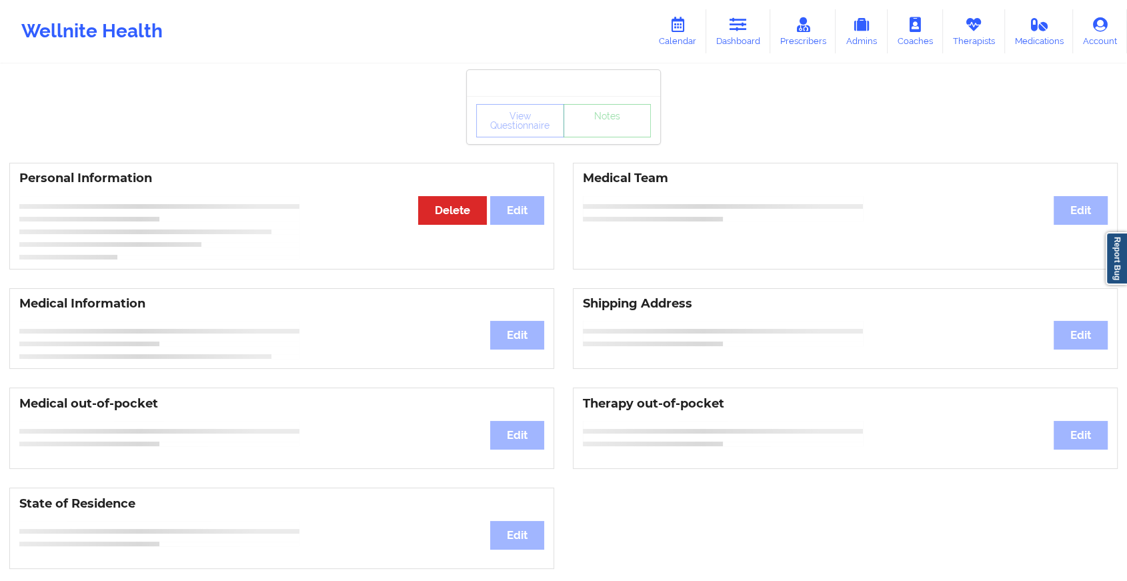
click at [577, 134] on div "View Questionnaire Notes" at bounding box center [563, 120] width 175 height 33
click at [577, 134] on div "View Questionnaire Notes" at bounding box center [563, 120] width 193 height 48
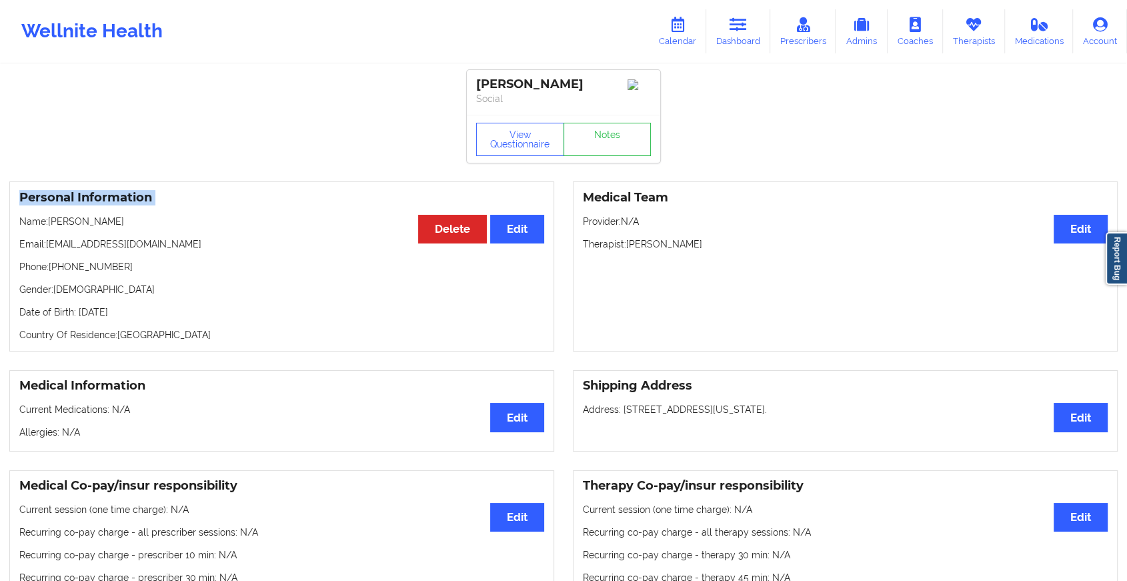
click at [577, 134] on div "View Questionnaire Notes" at bounding box center [563, 139] width 193 height 48
drag, startPoint x: 577, startPoint y: 134, endPoint x: 587, endPoint y: 143, distance: 13.7
click at [587, 143] on link "Notes" at bounding box center [607, 139] width 88 height 33
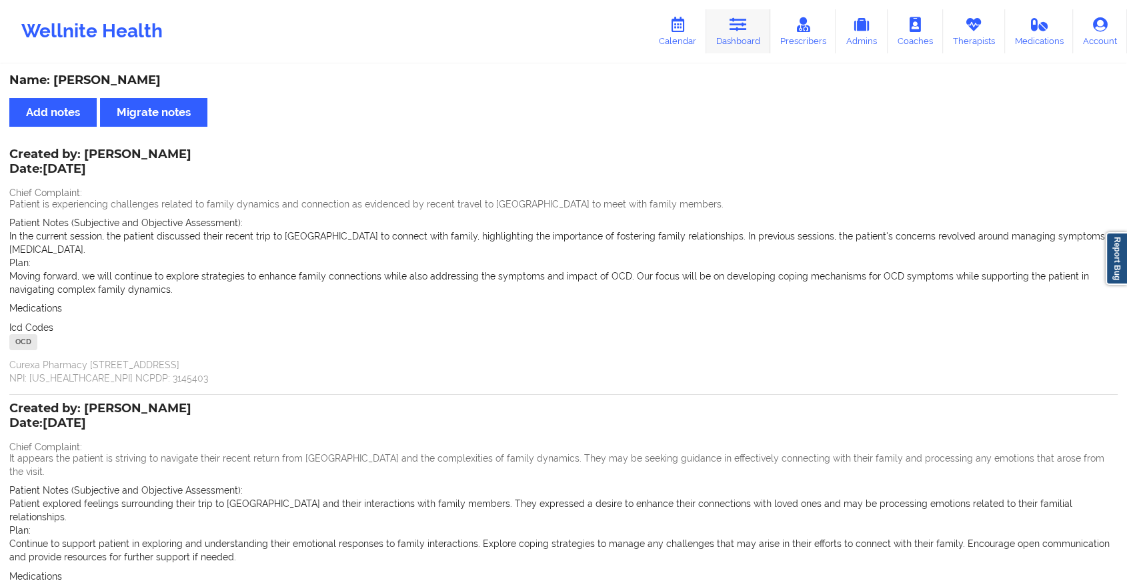
click at [747, 29] on icon at bounding box center [737, 24] width 17 height 15
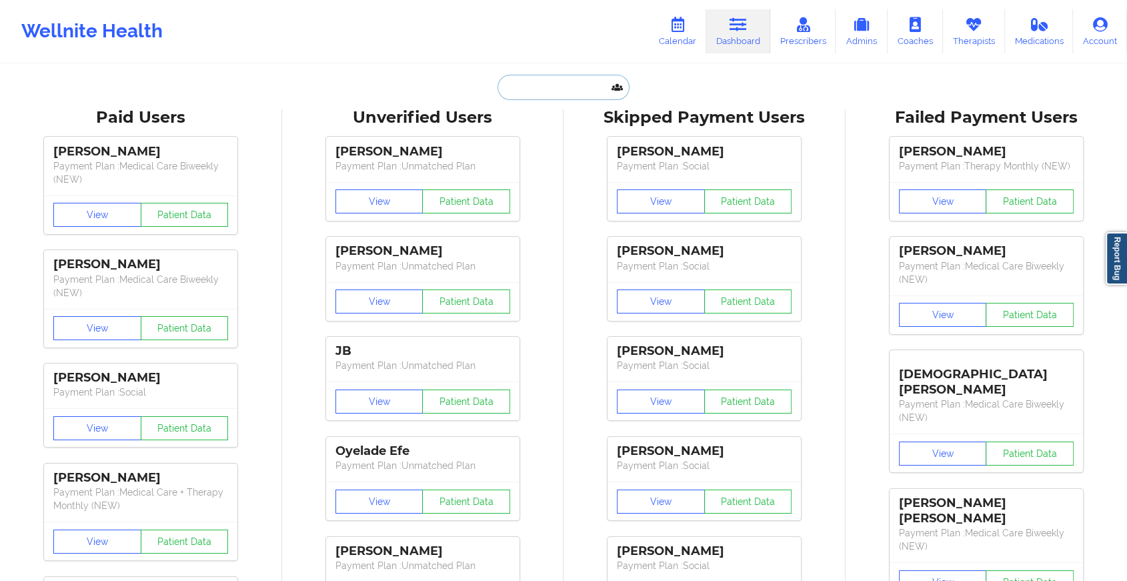
click at [576, 88] on input "text" at bounding box center [563, 87] width 132 height 25
paste input "[EMAIL_ADDRESS][DOMAIN_NAME]"
type input "[EMAIL_ADDRESS][DOMAIN_NAME]"
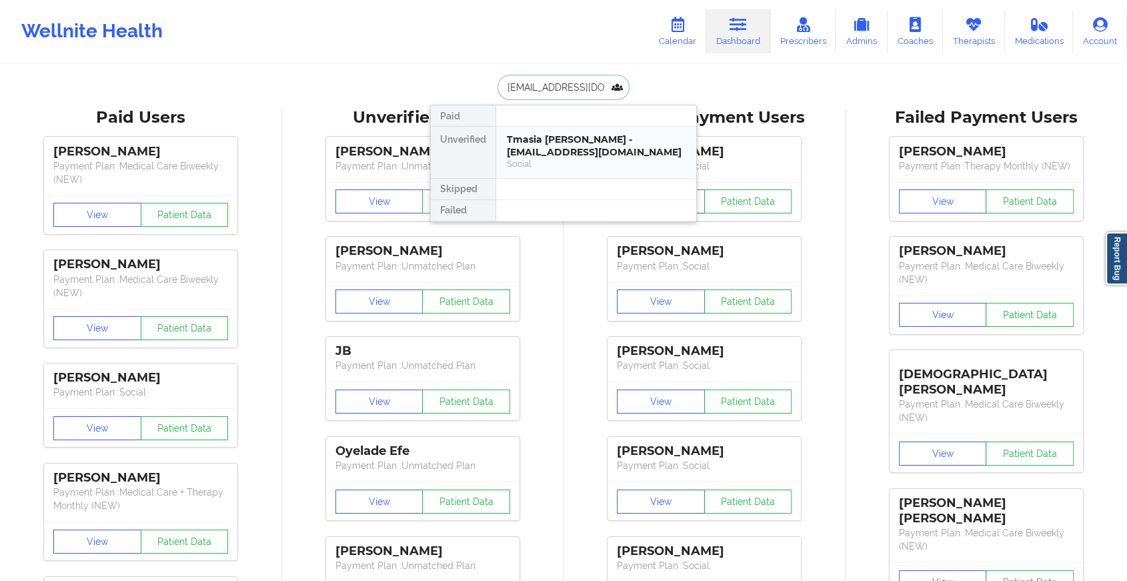
click at [592, 163] on div "Social" at bounding box center [596, 163] width 179 height 11
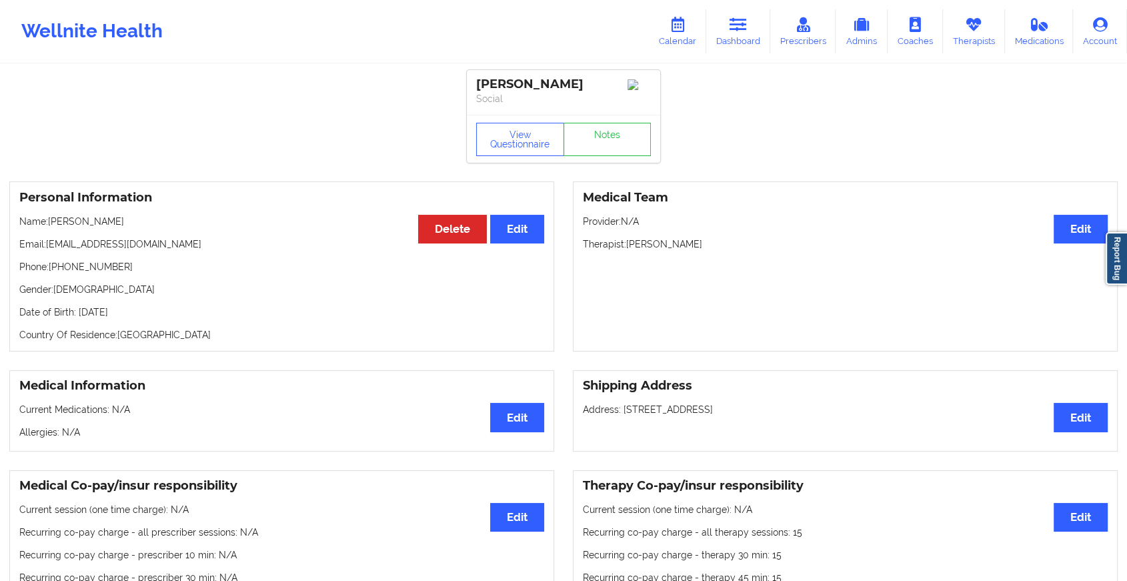
click at [605, 132] on div "View Questionnaire Notes" at bounding box center [563, 139] width 175 height 33
click at [605, 132] on link "Notes" at bounding box center [607, 139] width 88 height 33
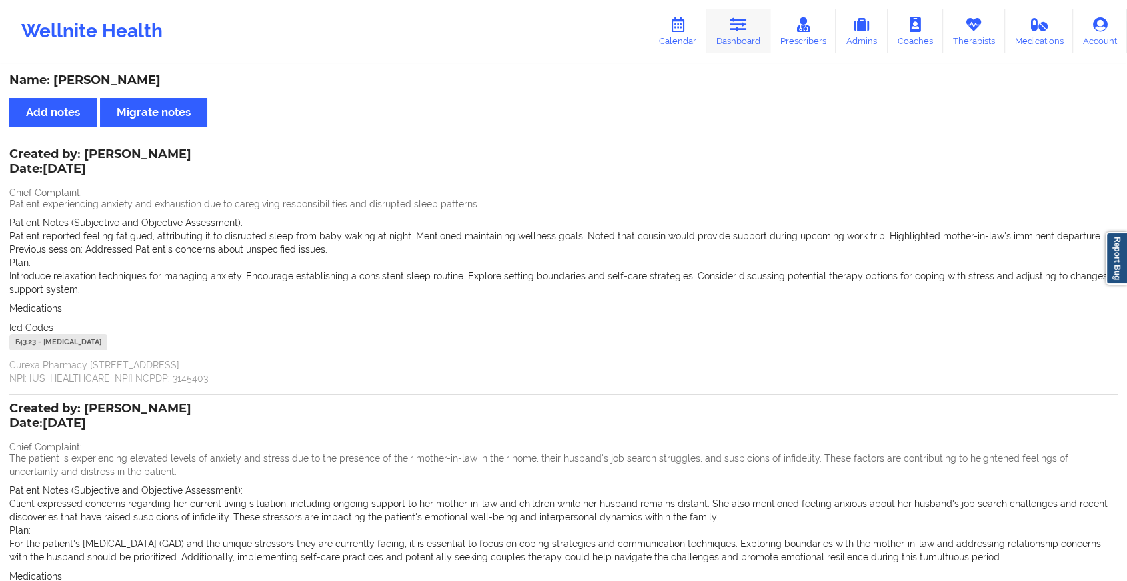
click at [752, 25] on link "Dashboard" at bounding box center [738, 31] width 64 height 44
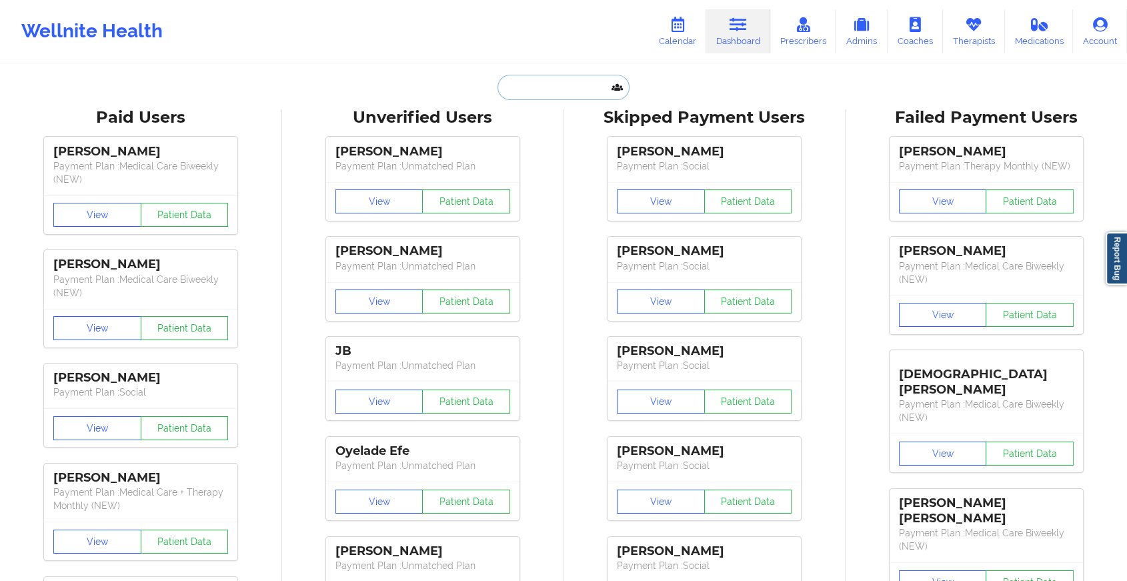
click at [553, 99] on input "text" at bounding box center [563, 87] width 132 height 25
paste input "[EMAIL_ADDRESS][DOMAIN_NAME]"
type input "[EMAIL_ADDRESS][DOMAIN_NAME]"
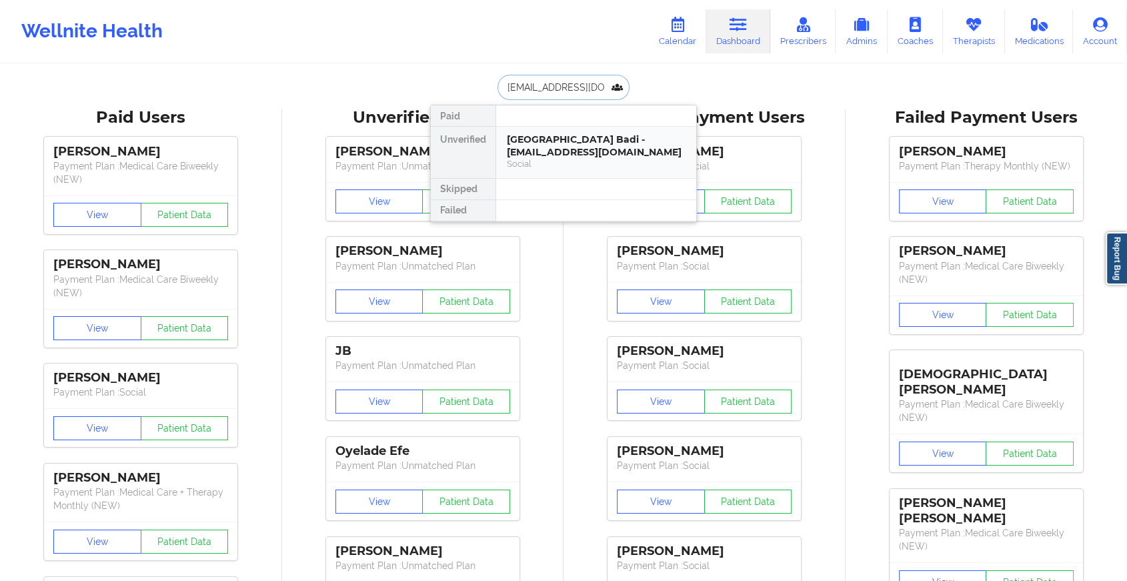
click at [548, 136] on div "[GEOGRAPHIC_DATA] Badi - [EMAIL_ADDRESS][DOMAIN_NAME]" at bounding box center [596, 145] width 179 height 25
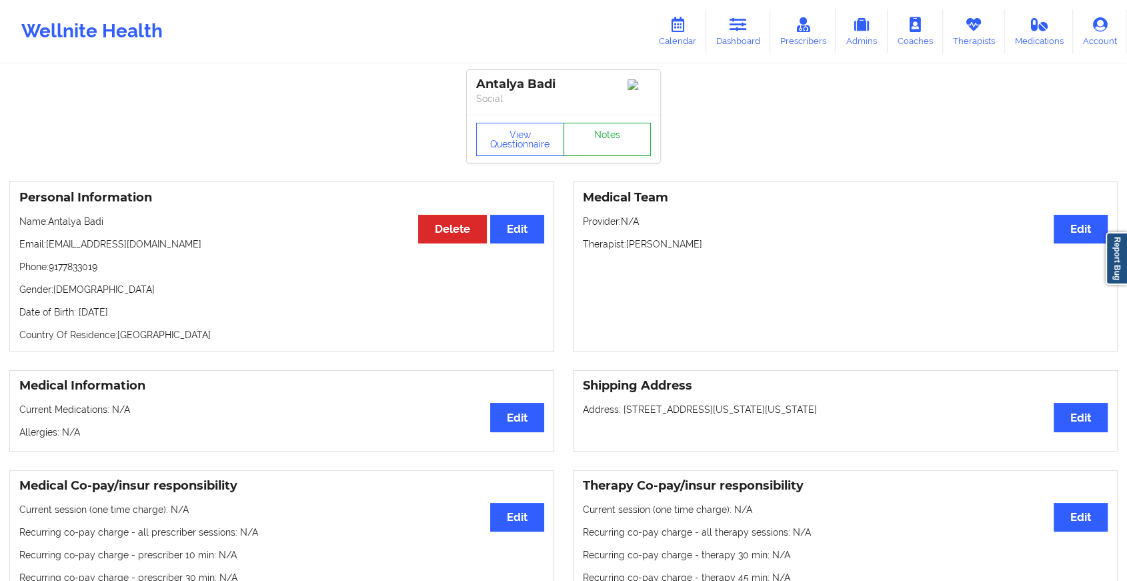
click at [591, 130] on link "Notes" at bounding box center [607, 139] width 88 height 33
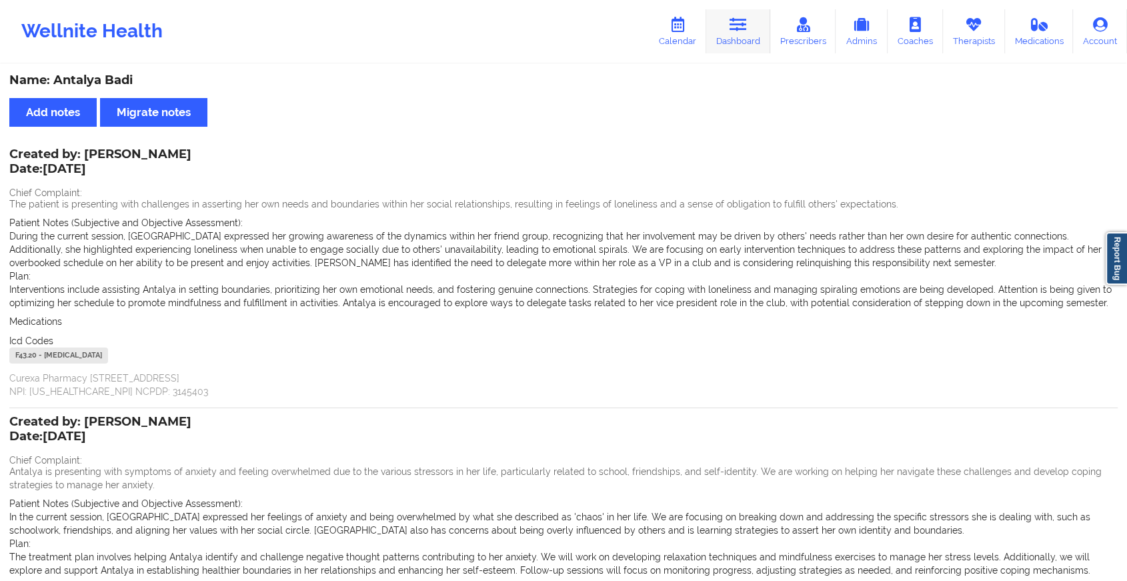
click at [737, 27] on icon at bounding box center [737, 24] width 17 height 15
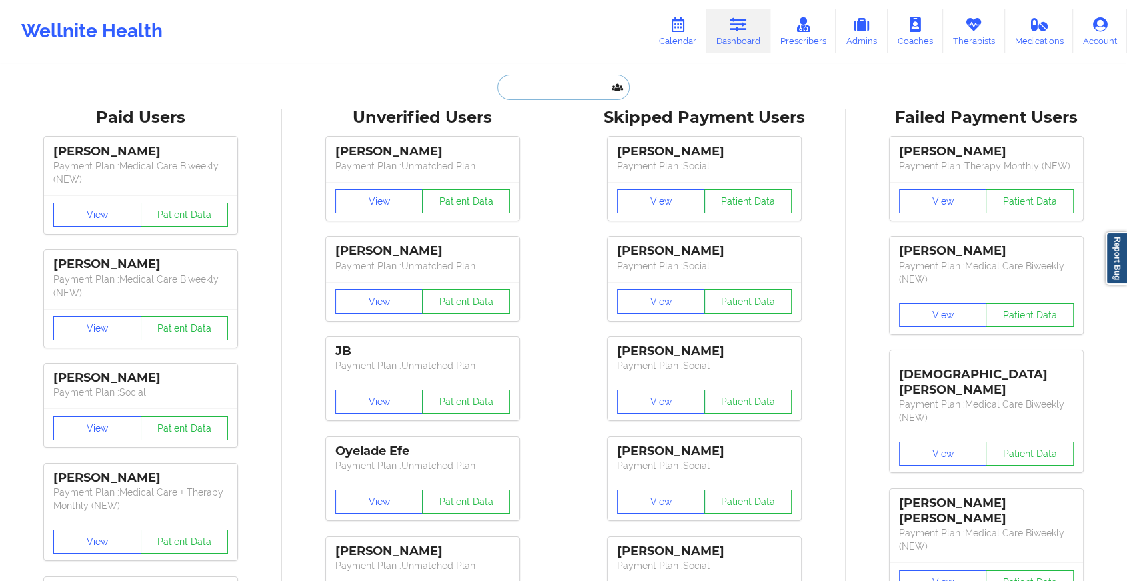
click at [533, 80] on input "text" at bounding box center [563, 87] width 132 height 25
paste input "[DOMAIN_NAME][EMAIL_ADDRESS][DOMAIN_NAME]"
type input "[DOMAIN_NAME][EMAIL_ADDRESS][DOMAIN_NAME]"
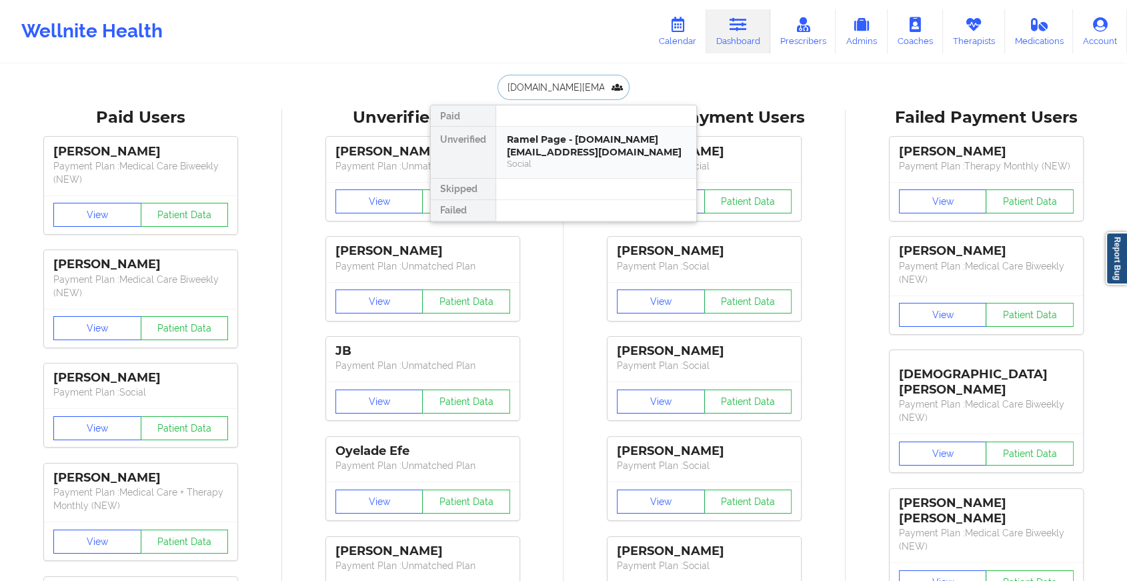
click at [586, 141] on div "Ramel Page - [DOMAIN_NAME][EMAIL_ADDRESS][DOMAIN_NAME]" at bounding box center [596, 145] width 179 height 25
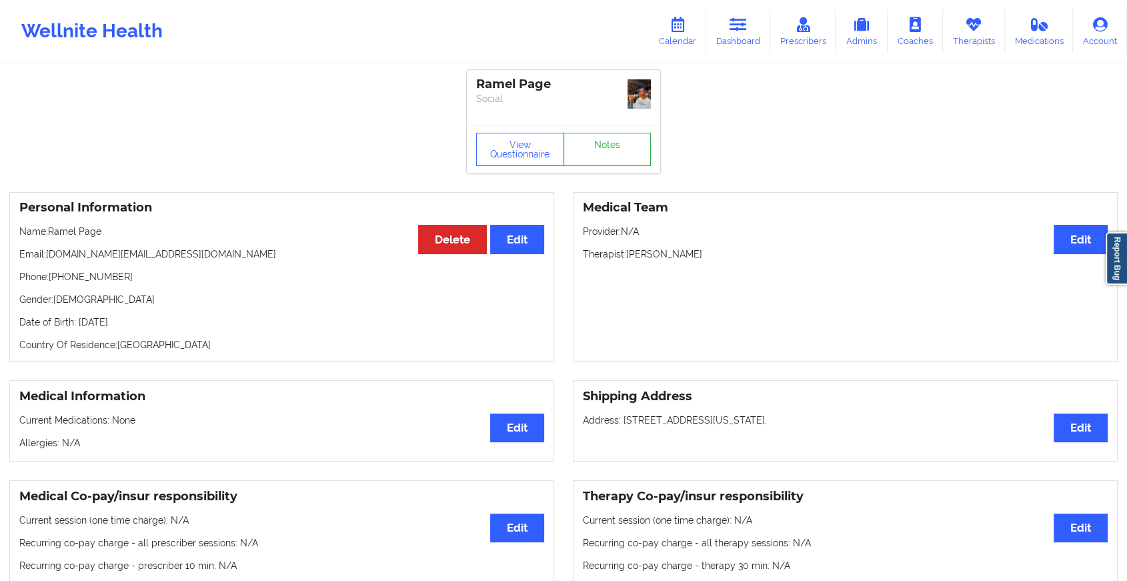
click at [611, 136] on link "Notes" at bounding box center [607, 149] width 88 height 33
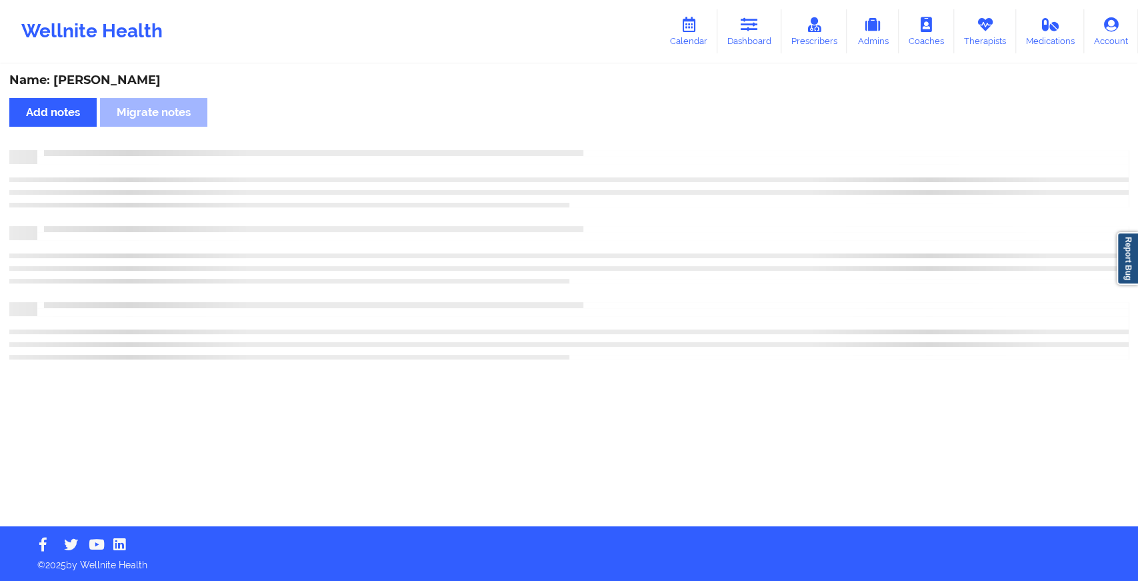
click at [611, 136] on div "Name: [PERSON_NAME] Add notes Migrate notes" at bounding box center [569, 295] width 1138 height 461
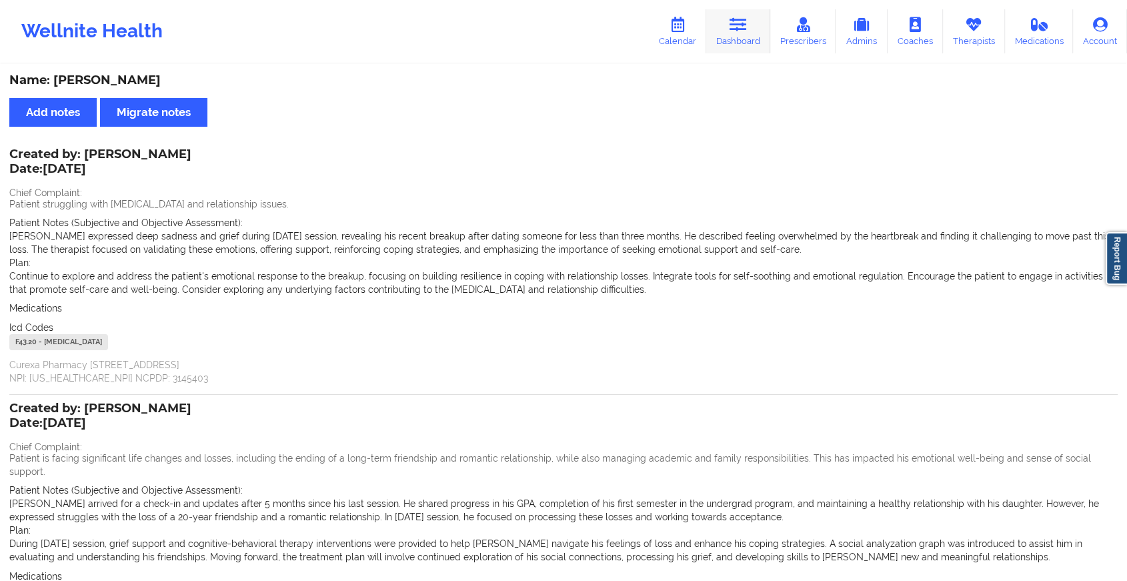
click at [737, 29] on icon at bounding box center [737, 24] width 17 height 15
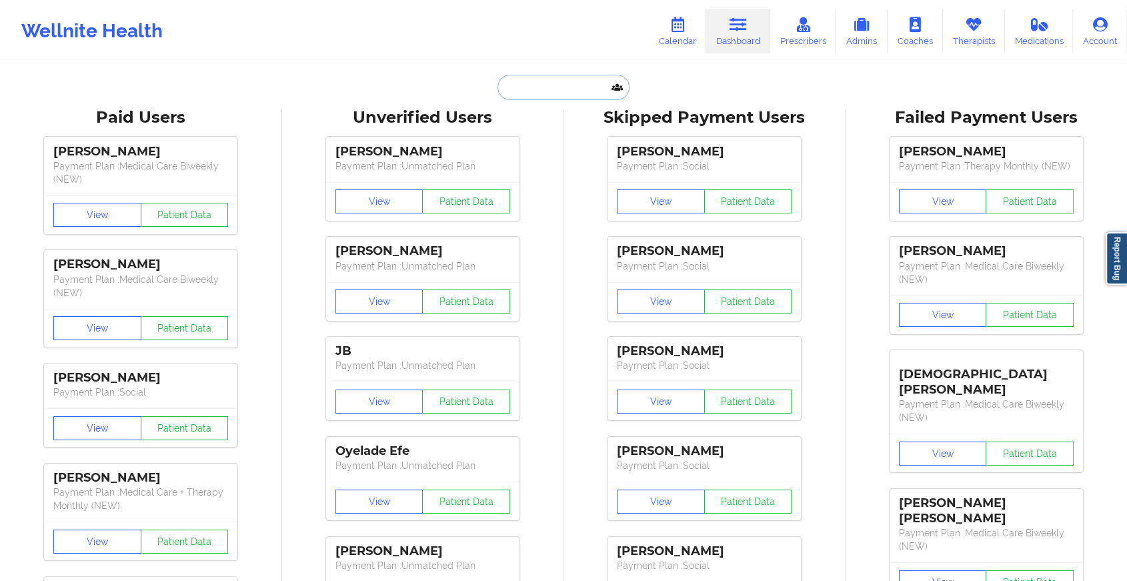
click at [523, 85] on input "text" at bounding box center [563, 87] width 132 height 25
paste input "[EMAIL_ADDRESS][DOMAIN_NAME]"
type input "[EMAIL_ADDRESS][DOMAIN_NAME]"
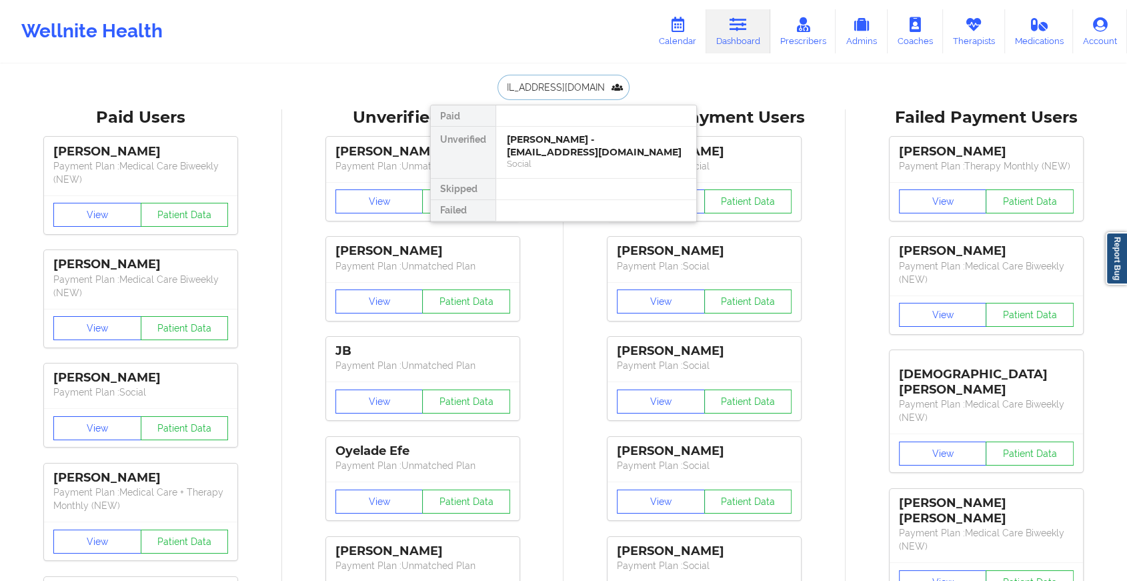
click at [568, 149] on div "[PERSON_NAME] - [EMAIL_ADDRESS][DOMAIN_NAME]" at bounding box center [596, 145] width 179 height 25
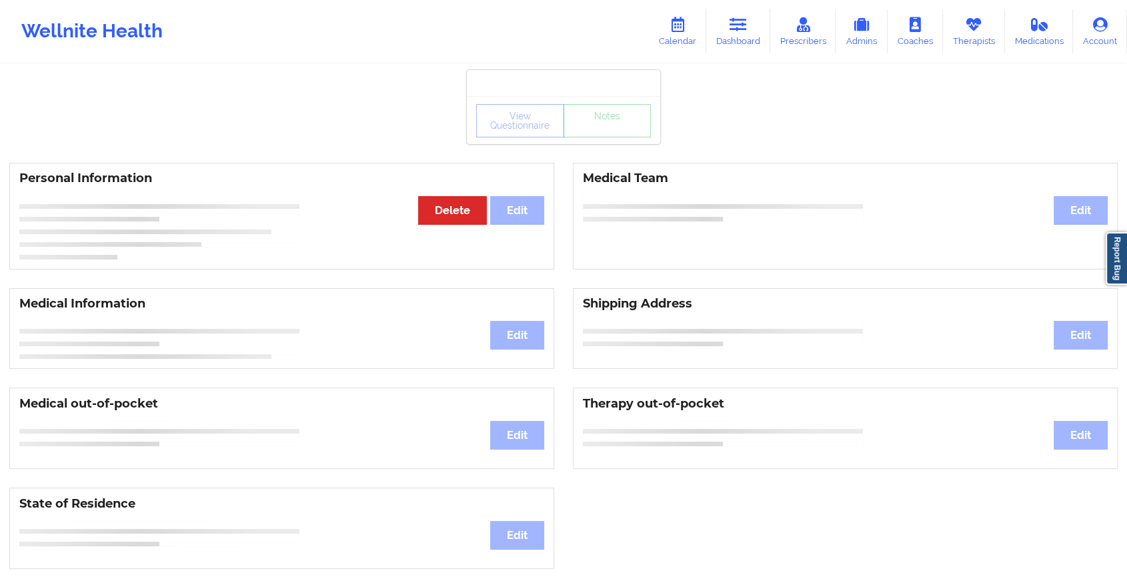
click at [603, 133] on div "View Questionnaire Notes" at bounding box center [563, 120] width 175 height 33
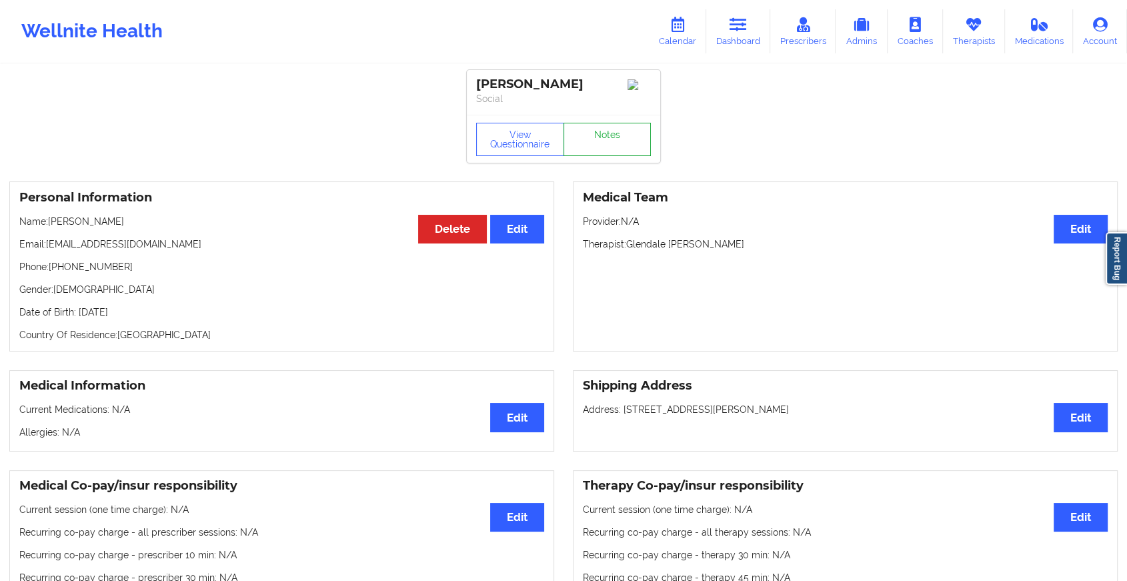
click at [603, 133] on link "Notes" at bounding box center [607, 139] width 88 height 33
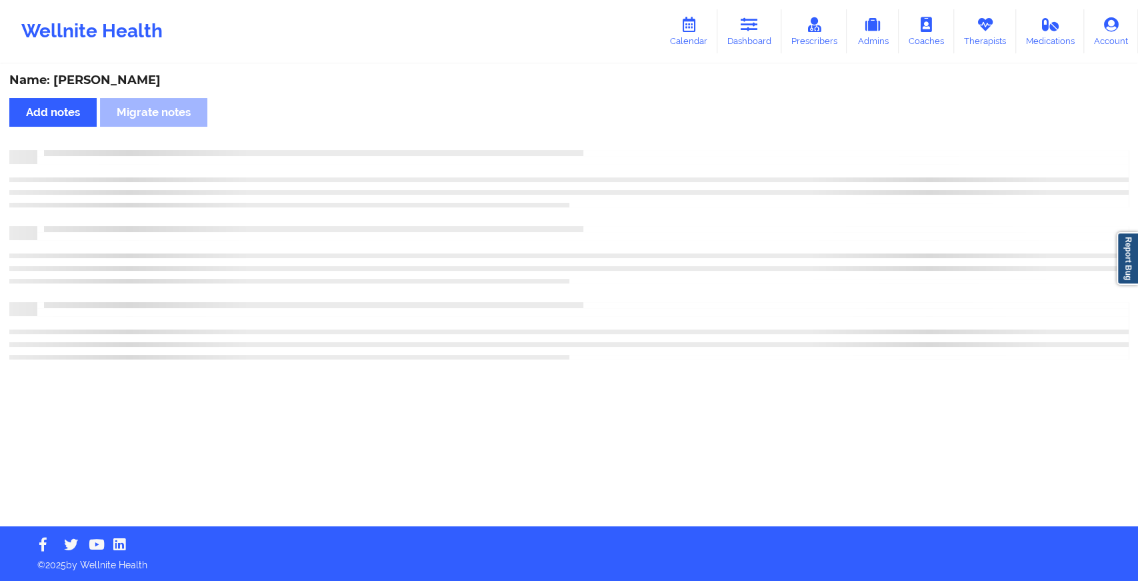
click at [603, 133] on div "Name: [PERSON_NAME] Add notes Migrate notes" at bounding box center [569, 295] width 1138 height 461
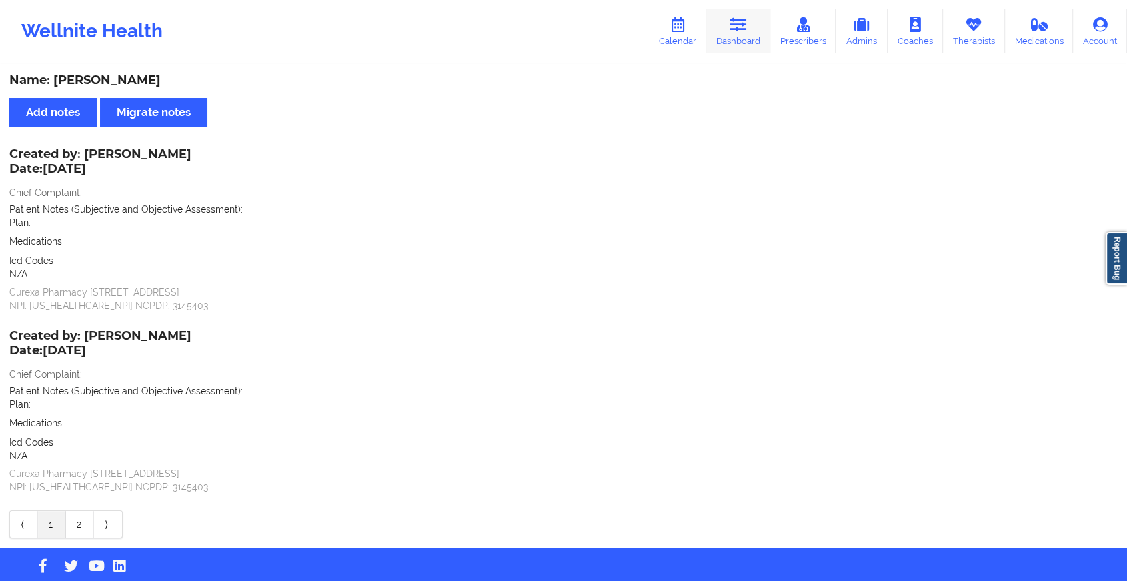
click at [738, 30] on icon at bounding box center [737, 24] width 17 height 15
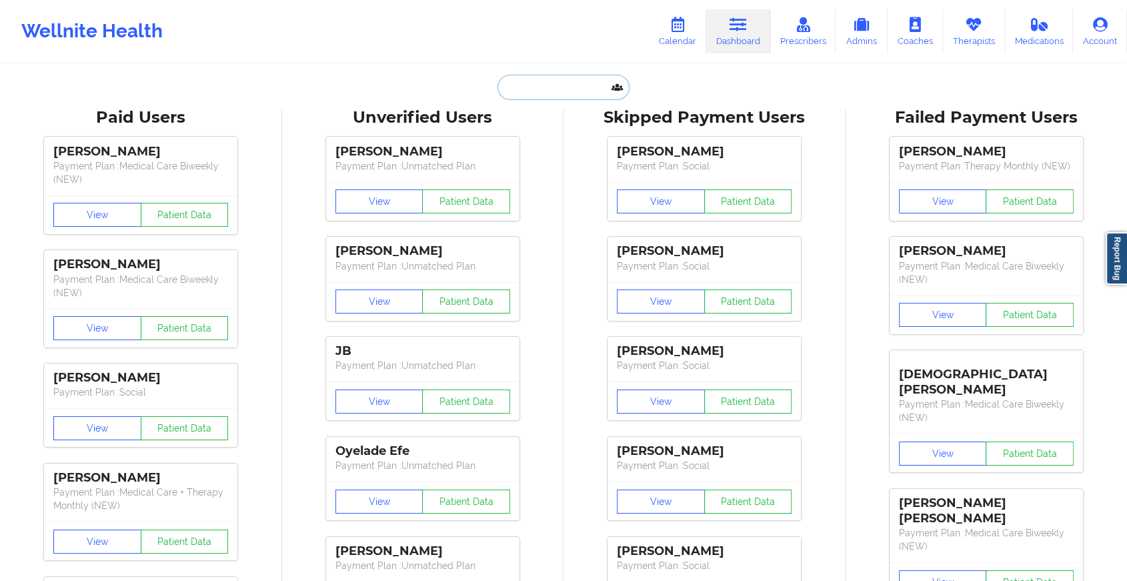
click at [572, 84] on input "text" at bounding box center [563, 87] width 132 height 25
paste input "[EMAIL_ADDRESS][DOMAIN_NAME]"
type input "[EMAIL_ADDRESS][DOMAIN_NAME]"
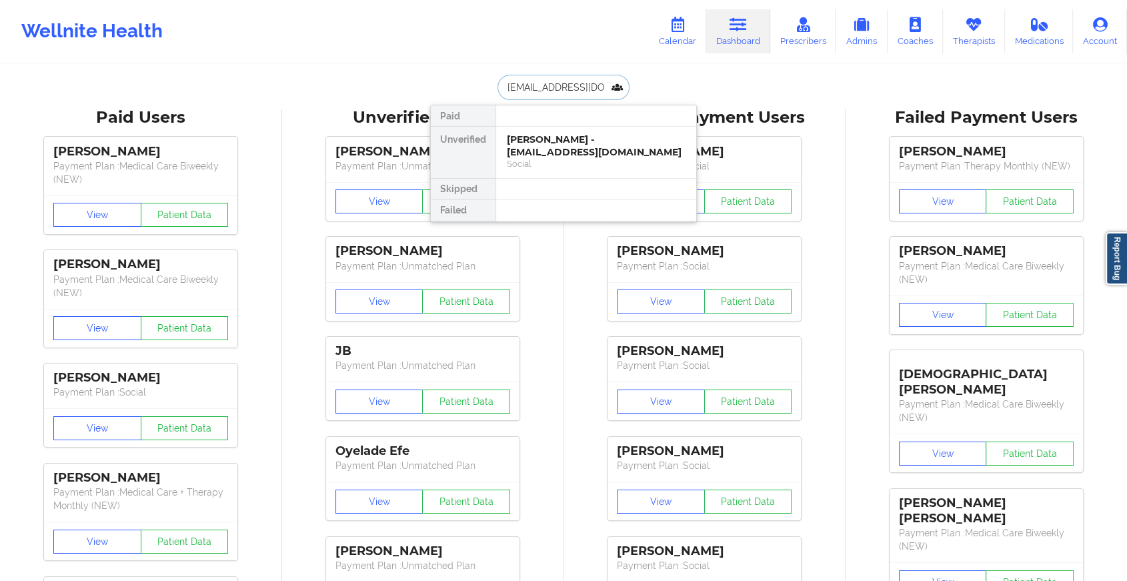
scroll to position [0, 17]
click at [580, 146] on div "[PERSON_NAME] - [EMAIL_ADDRESS][DOMAIN_NAME]" at bounding box center [596, 145] width 179 height 25
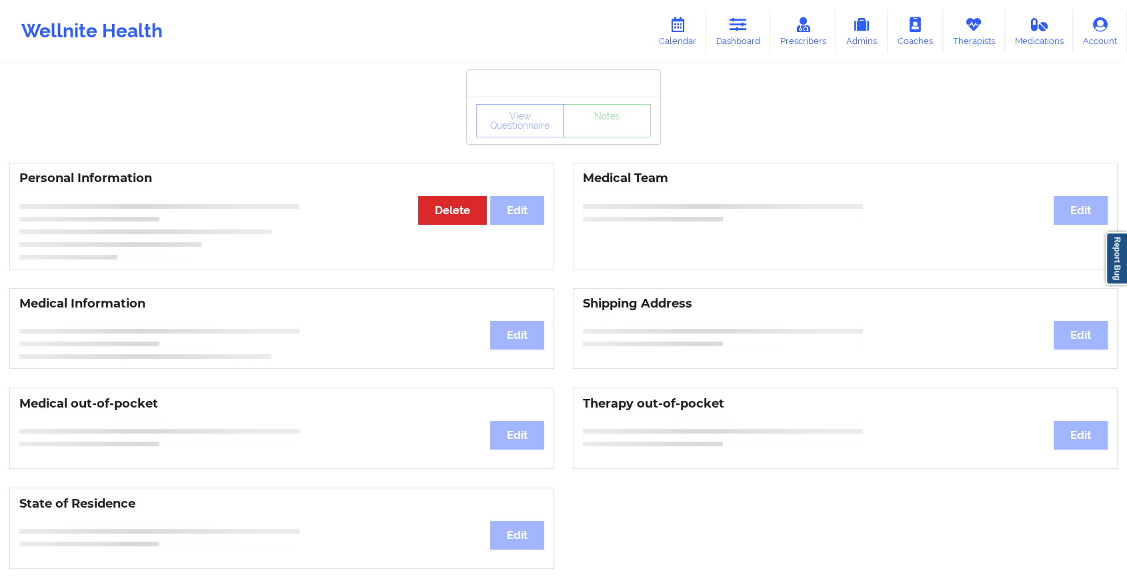
click at [638, 138] on div "View Questionnaire Notes" at bounding box center [563, 120] width 193 height 48
click at [638, 137] on link "Notes" at bounding box center [607, 120] width 88 height 33
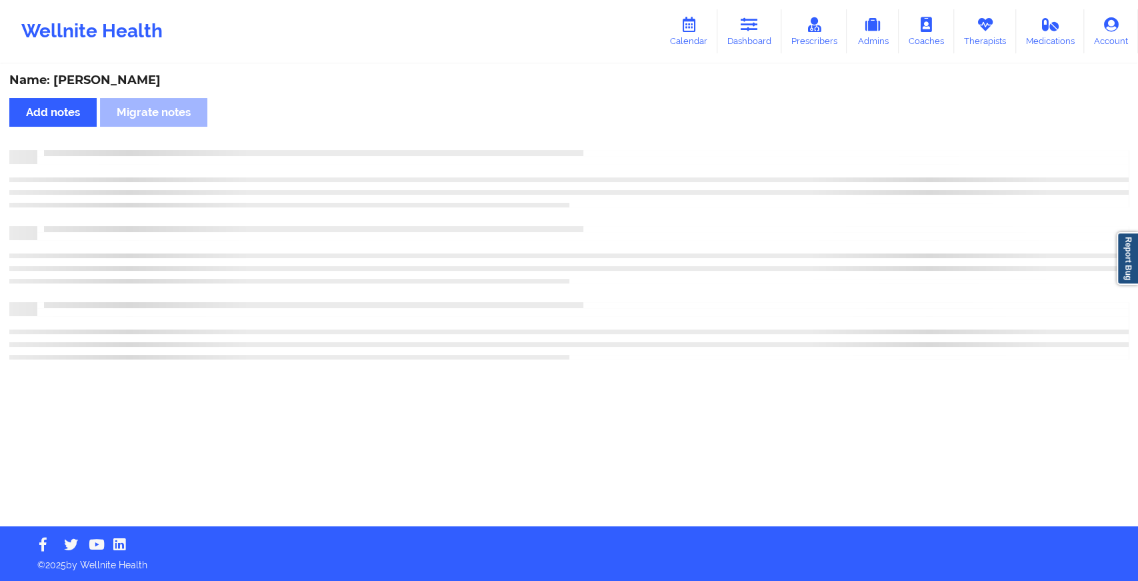
click at [638, 138] on div "Name: [PERSON_NAME] Add notes Migrate notes" at bounding box center [569, 295] width 1138 height 461
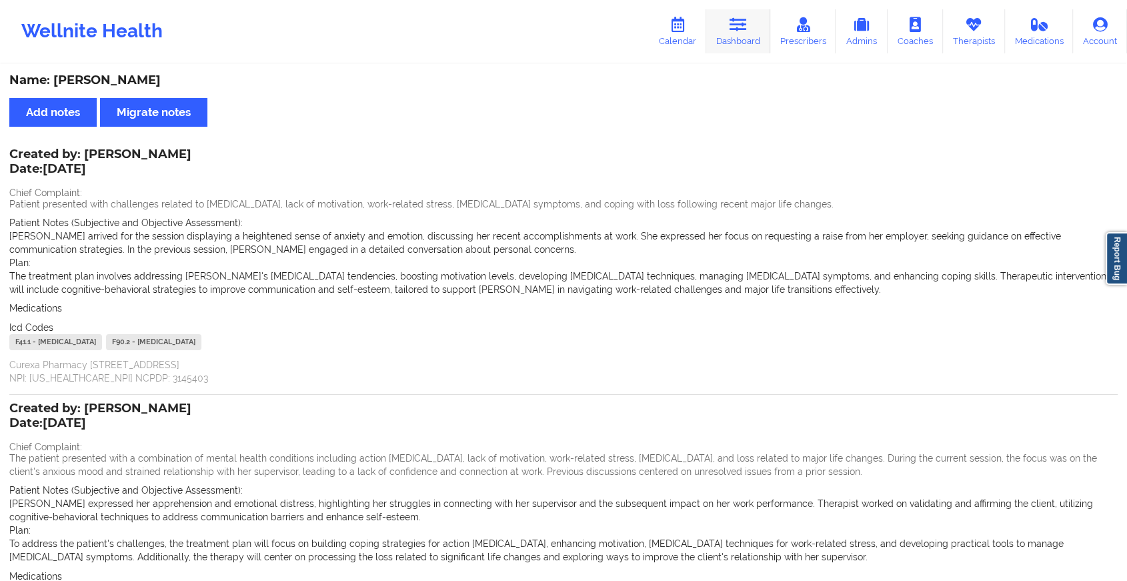
click at [737, 23] on icon at bounding box center [737, 24] width 17 height 15
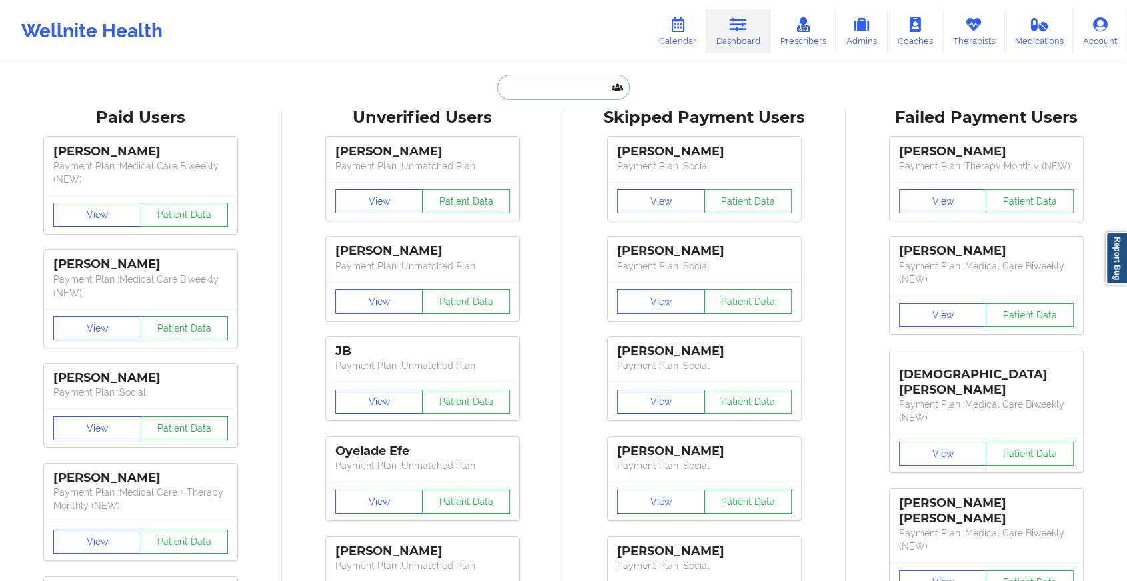
click at [550, 81] on input "text" at bounding box center [563, 87] width 132 height 25
paste input "[EMAIL_ADDRESS][DOMAIN_NAME]"
type input "[EMAIL_ADDRESS][DOMAIN_NAME]"
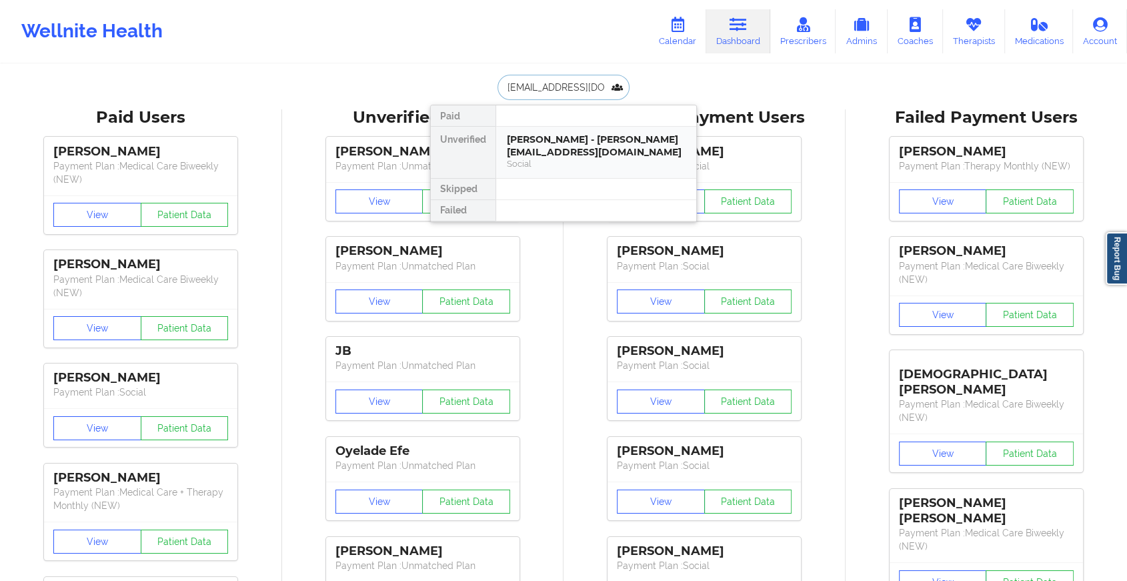
click at [571, 158] on div "Social" at bounding box center [596, 163] width 179 height 11
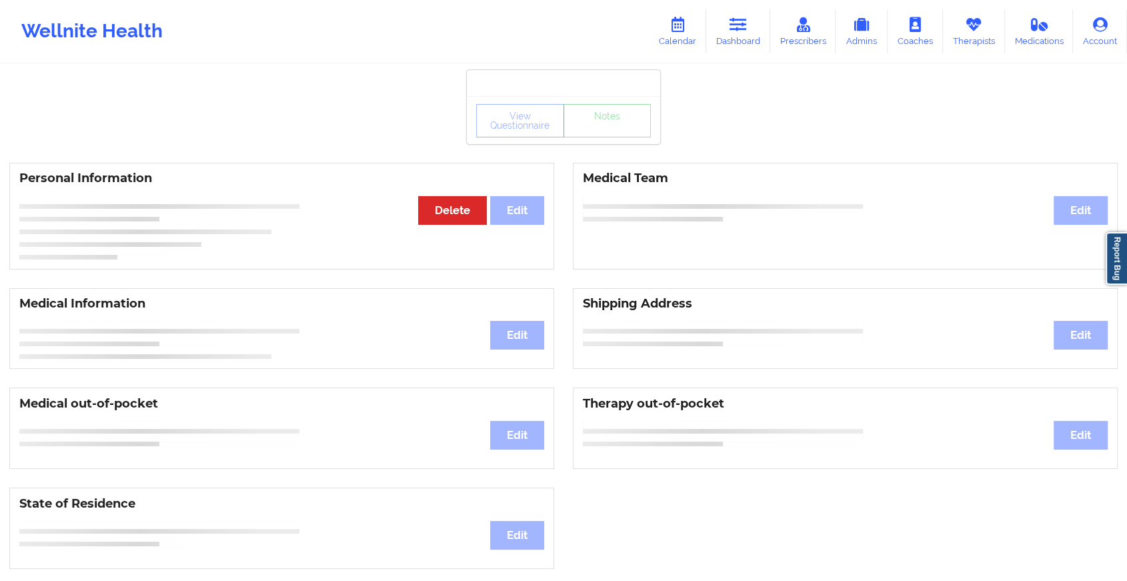
click at [597, 123] on div "View Questionnaire Notes" at bounding box center [563, 120] width 193 height 48
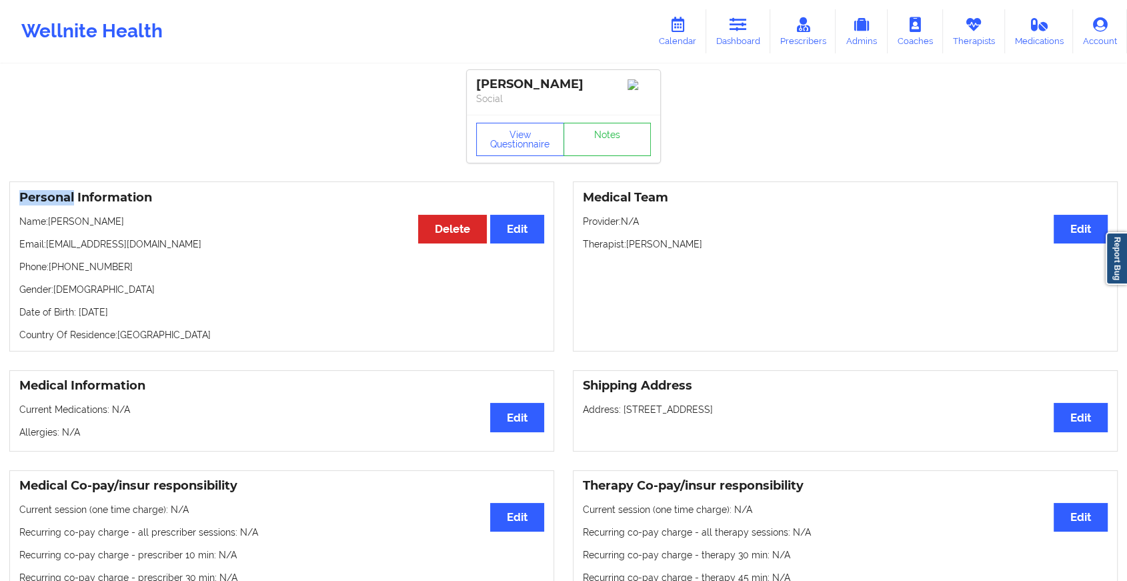
click at [597, 123] on div "View Questionnaire Notes" at bounding box center [563, 139] width 193 height 48
drag, startPoint x: 597, startPoint y: 123, endPoint x: 596, endPoint y: 143, distance: 19.4
click at [596, 143] on link "Notes" at bounding box center [607, 139] width 88 height 33
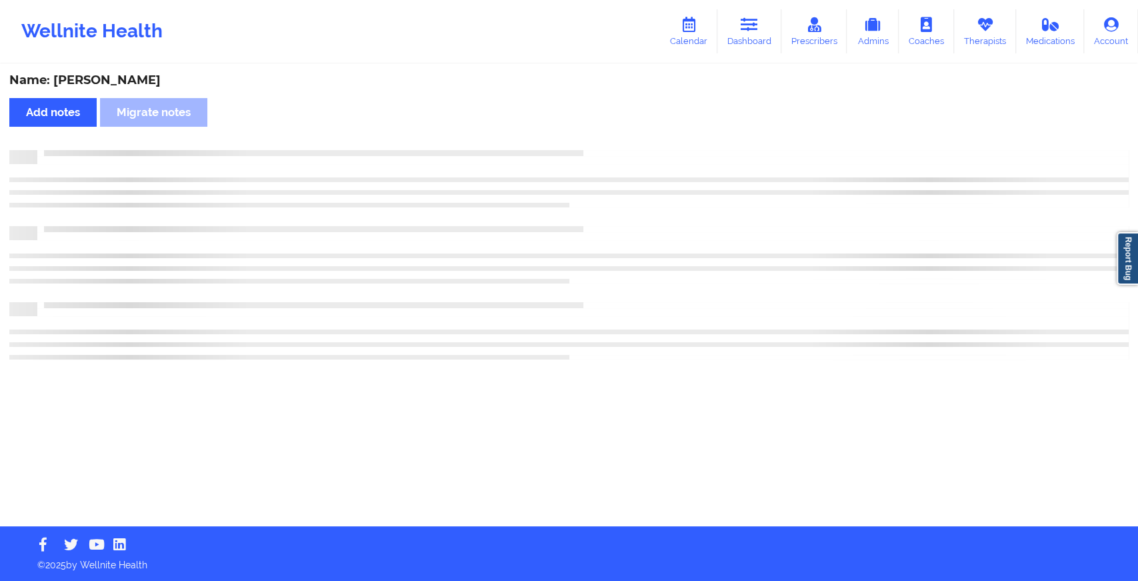
click at [596, 143] on div "Name: [PERSON_NAME] Add notes Migrate notes" at bounding box center [569, 295] width 1138 height 461
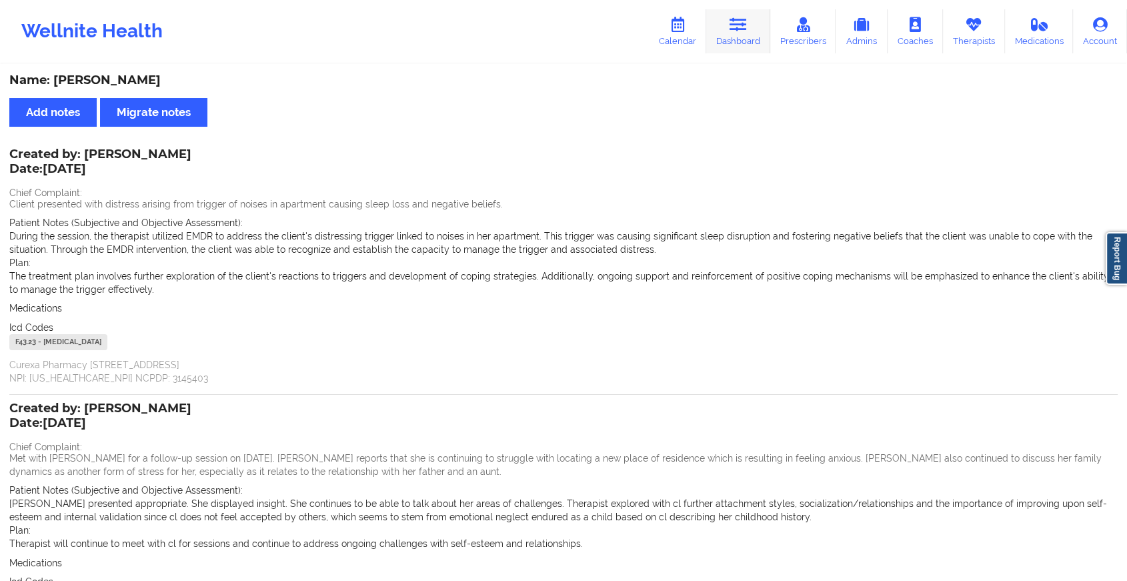
click at [727, 28] on link "Dashboard" at bounding box center [738, 31] width 64 height 44
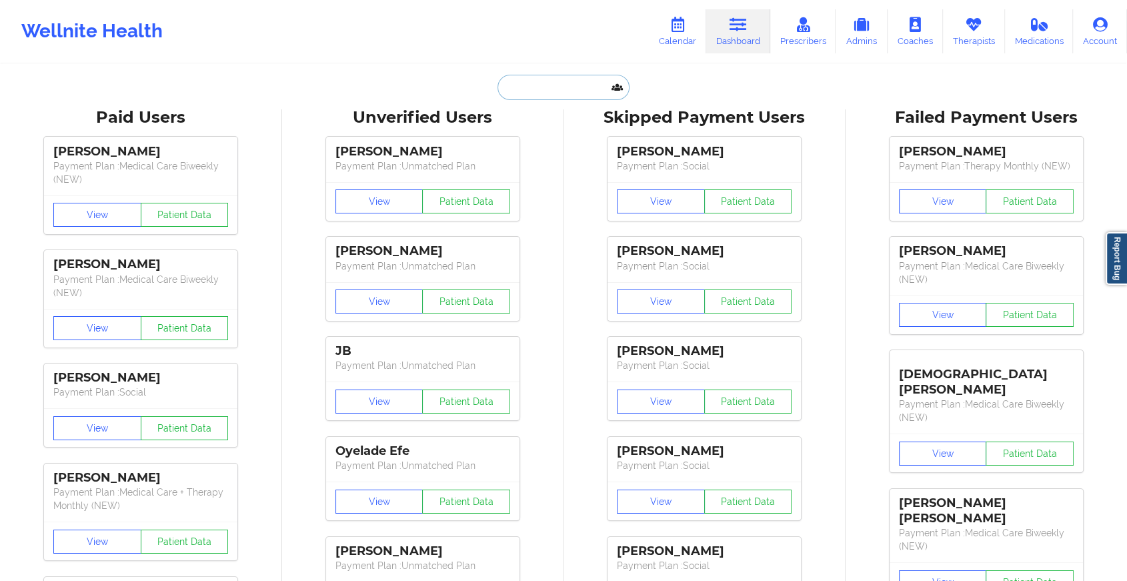
click at [557, 95] on input "text" at bounding box center [563, 87] width 132 height 25
paste input "[PERSON_NAME][EMAIL_ADDRESS][DOMAIN_NAME]"
type input "[PERSON_NAME][EMAIL_ADDRESS][DOMAIN_NAME]"
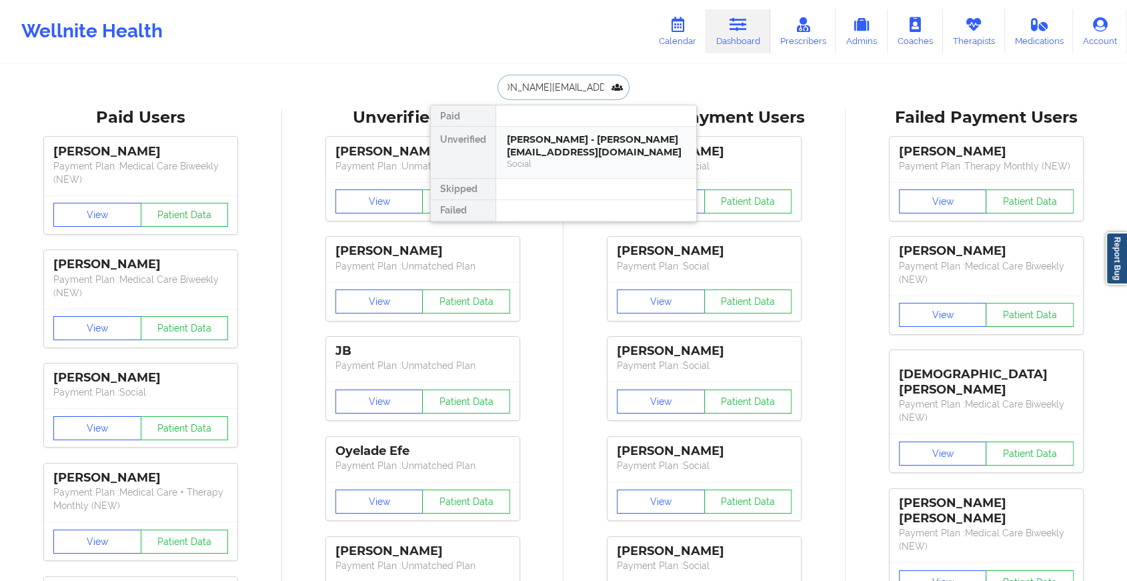
click at [570, 145] on div "[PERSON_NAME] - [PERSON_NAME][EMAIL_ADDRESS][DOMAIN_NAME]" at bounding box center [596, 145] width 179 height 25
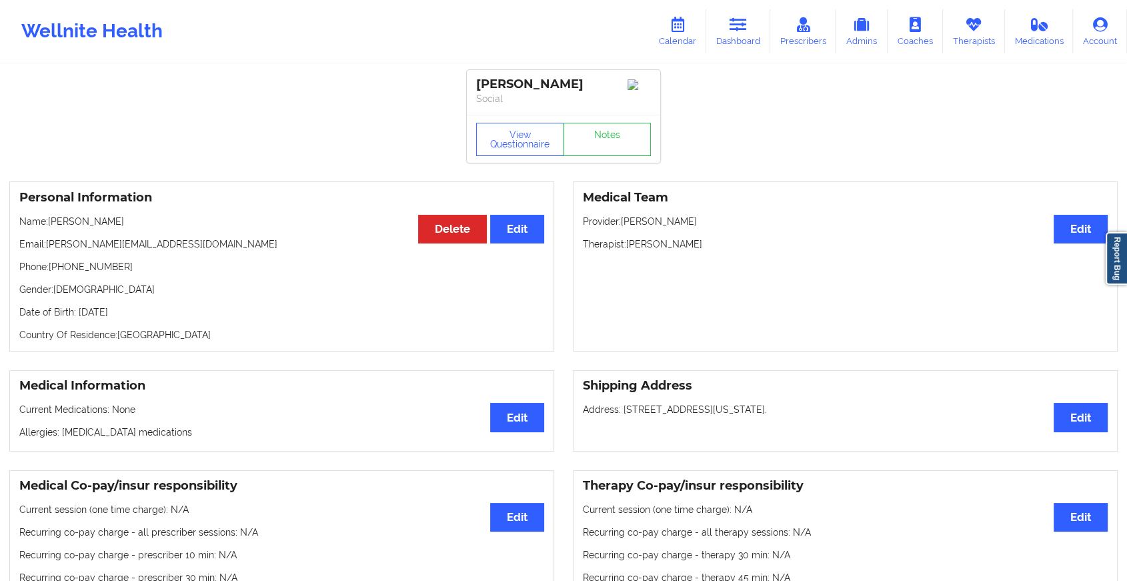
click at [600, 136] on div "View Questionnaire Notes" at bounding box center [563, 139] width 175 height 33
click at [600, 136] on link "Notes" at bounding box center [607, 139] width 88 height 33
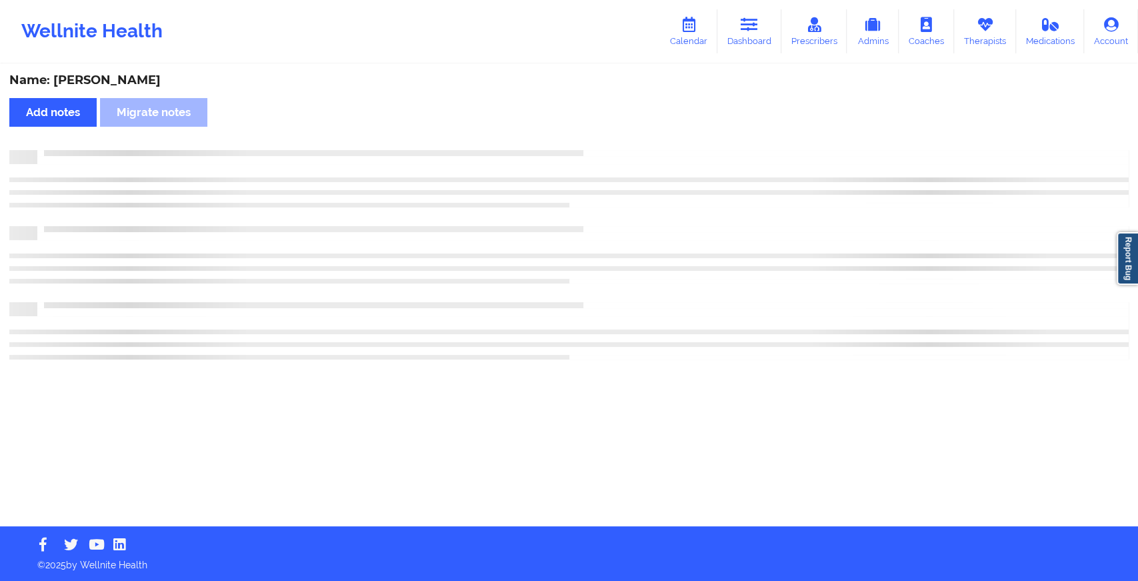
click at [600, 136] on div "Name: [PERSON_NAME] Add notes Migrate notes" at bounding box center [569, 295] width 1138 height 461
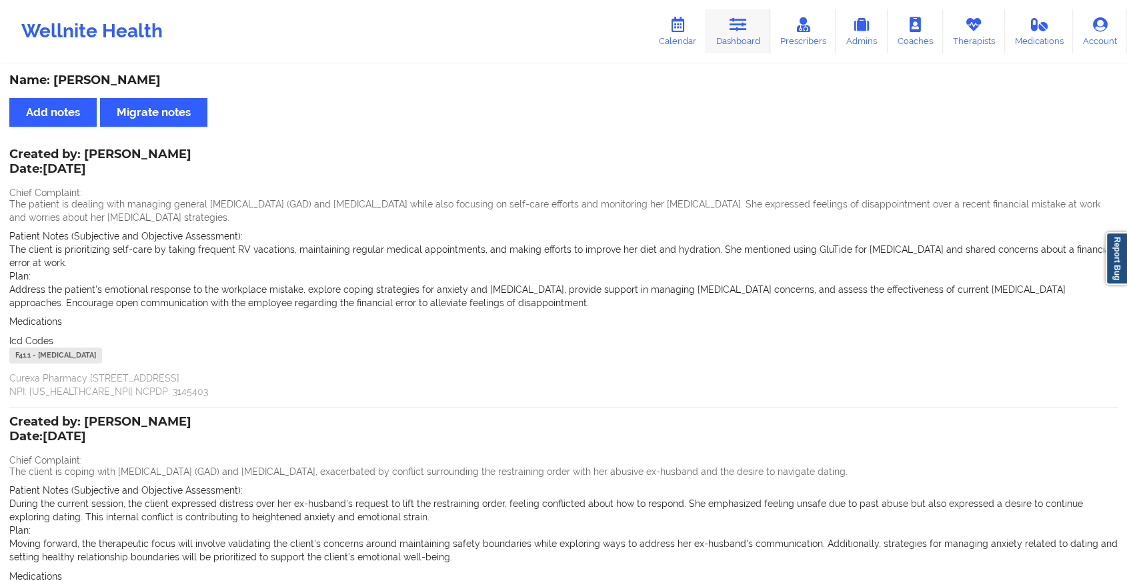
click at [741, 49] on link "Dashboard" at bounding box center [738, 31] width 64 height 44
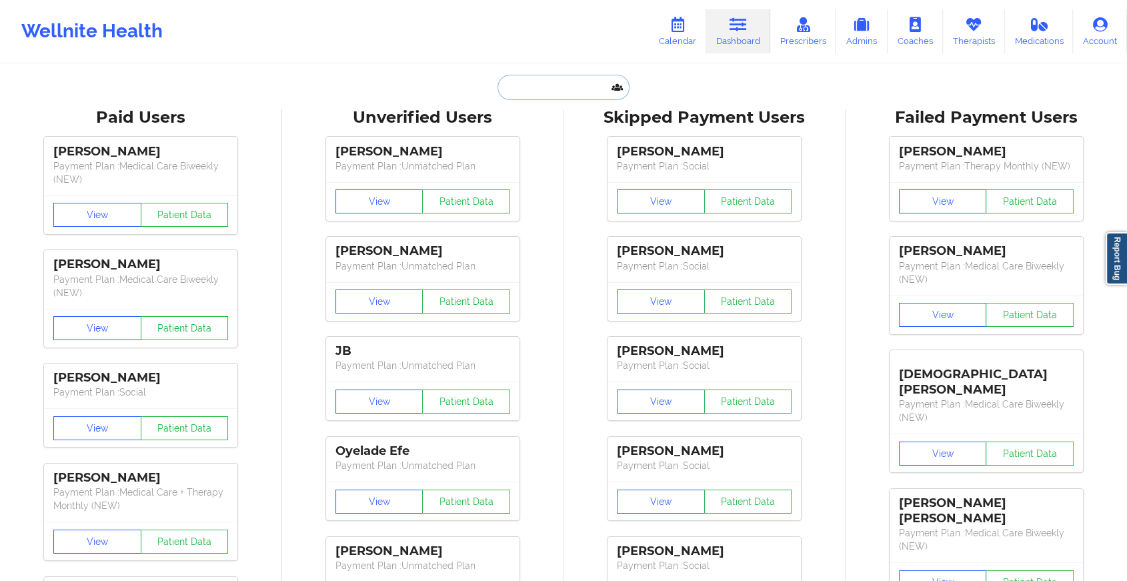
click at [531, 87] on input "text" at bounding box center [563, 87] width 132 height 25
paste input "[EMAIL_ADDRESS][DOMAIN_NAME]"
type input "[EMAIL_ADDRESS][DOMAIN_NAME]"
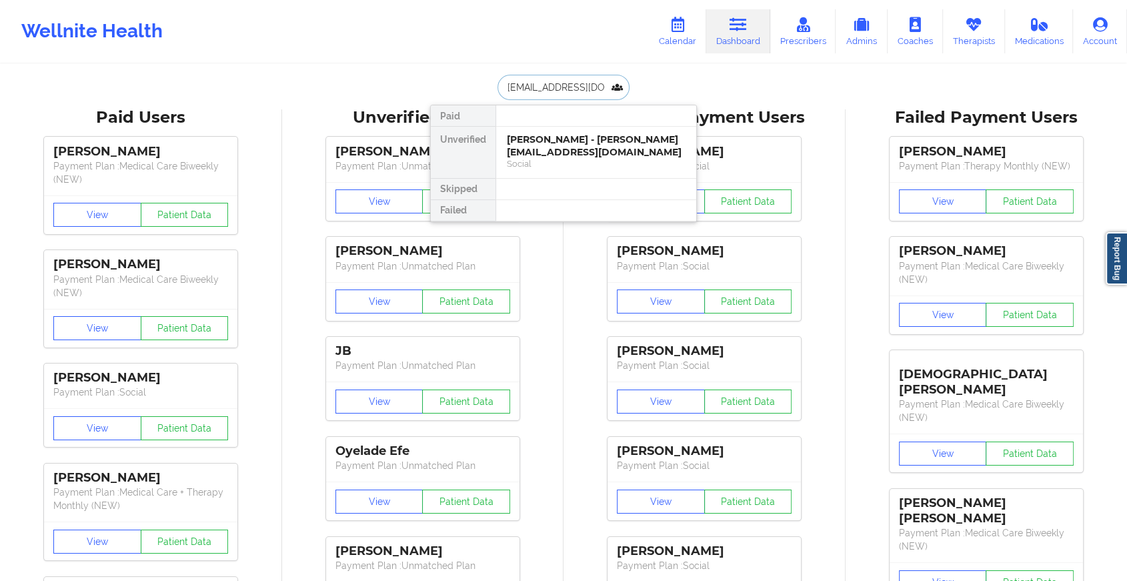
scroll to position [0, 11]
click at [587, 146] on div "[PERSON_NAME] - [EMAIL_ADDRESS][DOMAIN_NAME]" at bounding box center [596, 145] width 179 height 25
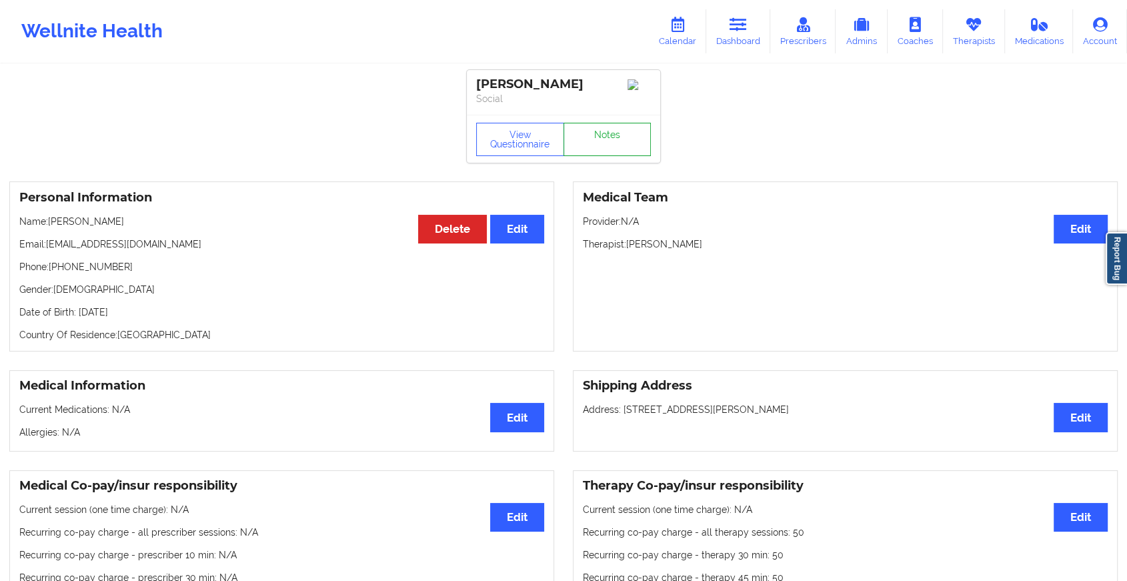
click at [587, 146] on link "Notes" at bounding box center [607, 139] width 88 height 33
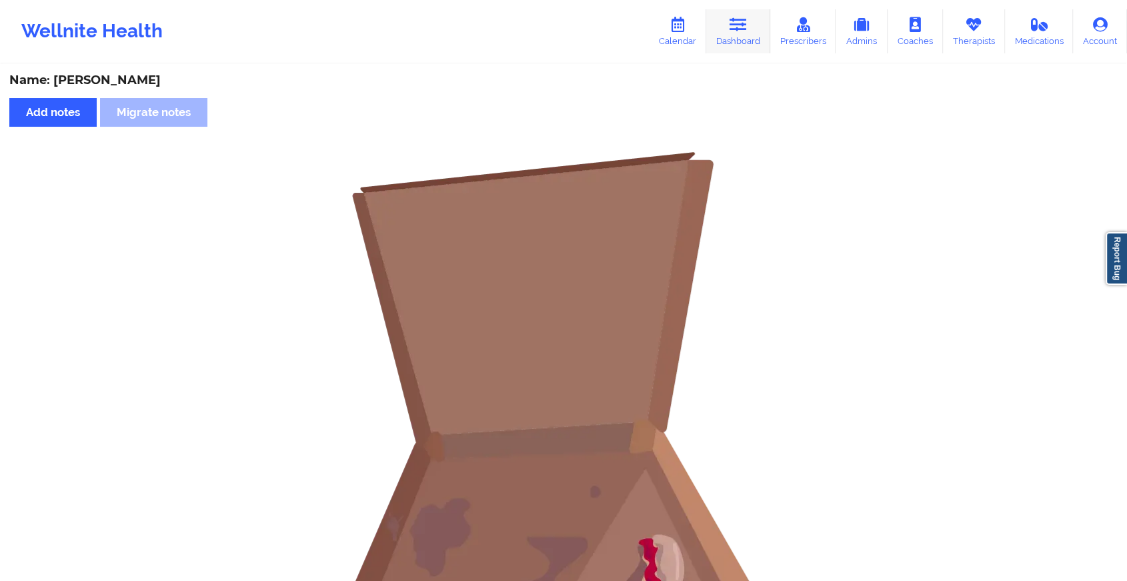
click at [739, 45] on link "Dashboard" at bounding box center [738, 31] width 64 height 44
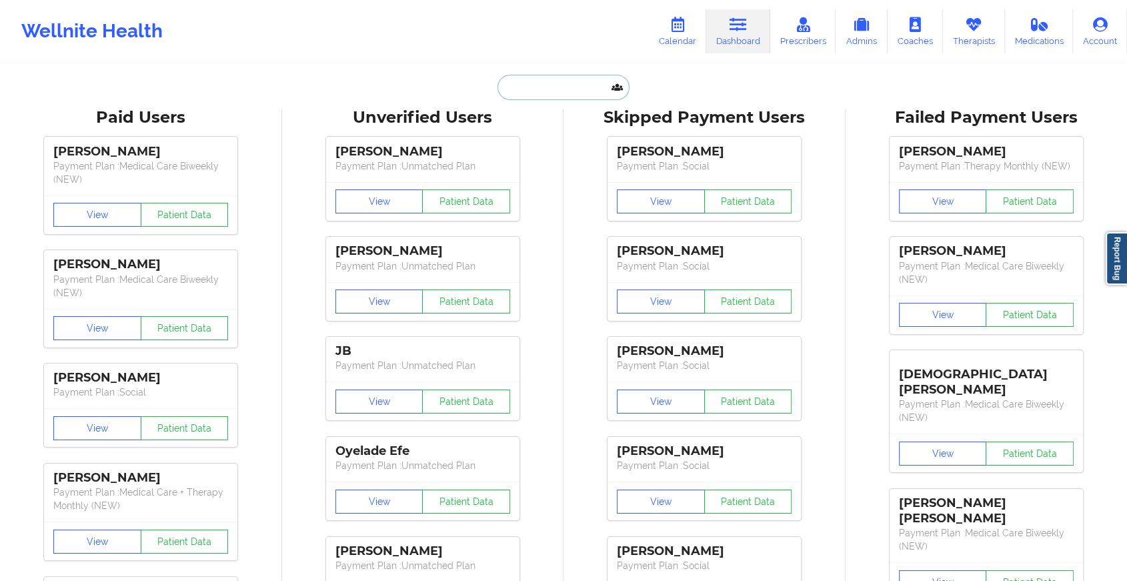
click at [569, 89] on input "text" at bounding box center [563, 87] width 132 height 25
paste input "[EMAIL_ADDRESS][DOMAIN_NAME]"
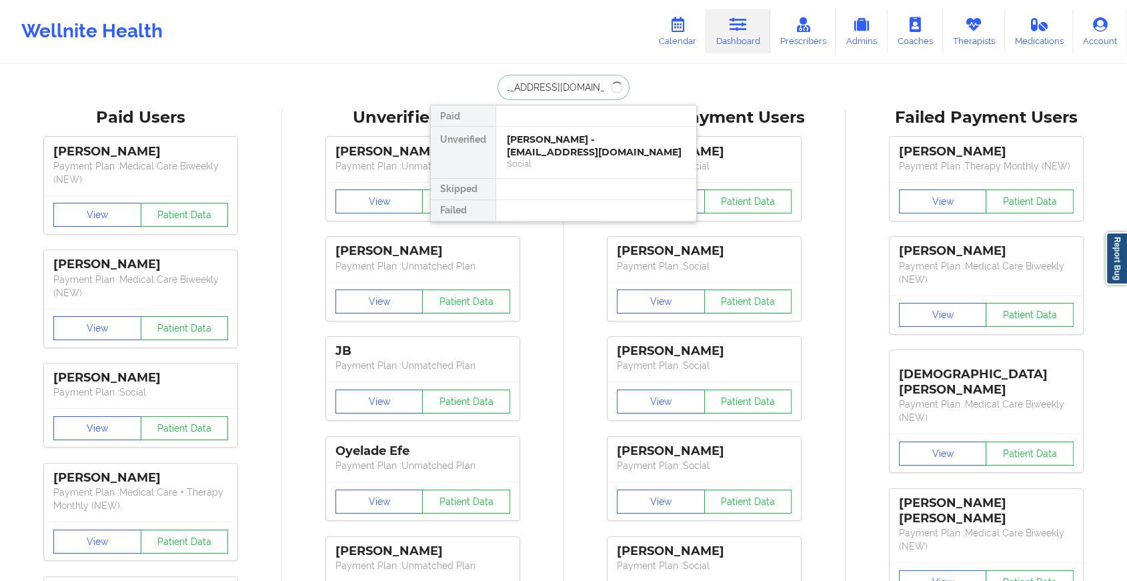
type input "[EMAIL_ADDRESS][DOMAIN_NAME]"
drag, startPoint x: 505, startPoint y: 89, endPoint x: 645, endPoint y: 79, distance: 141.0
click at [645, 79] on div "[EMAIL_ADDRESS][DOMAIN_NAME] Paid Unverified [PERSON_NAME] - [EMAIL_ADDRESS][DO…" at bounding box center [563, 87] width 267 height 25
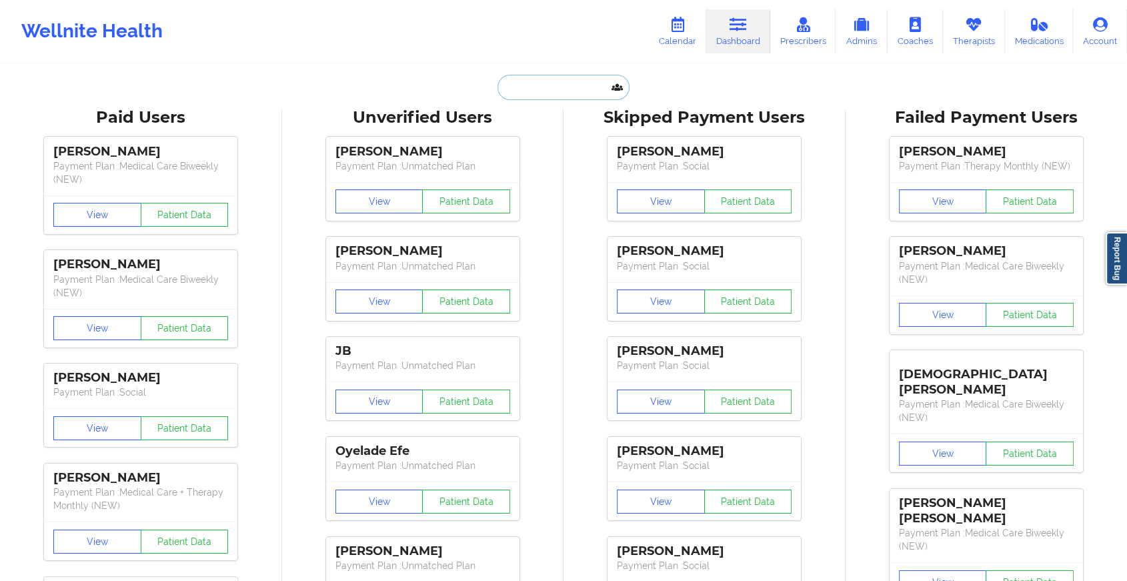
scroll to position [0, 0]
paste input "[EMAIL_ADDRESS][DOMAIN_NAME]"
type input "[EMAIL_ADDRESS][DOMAIN_NAME]"
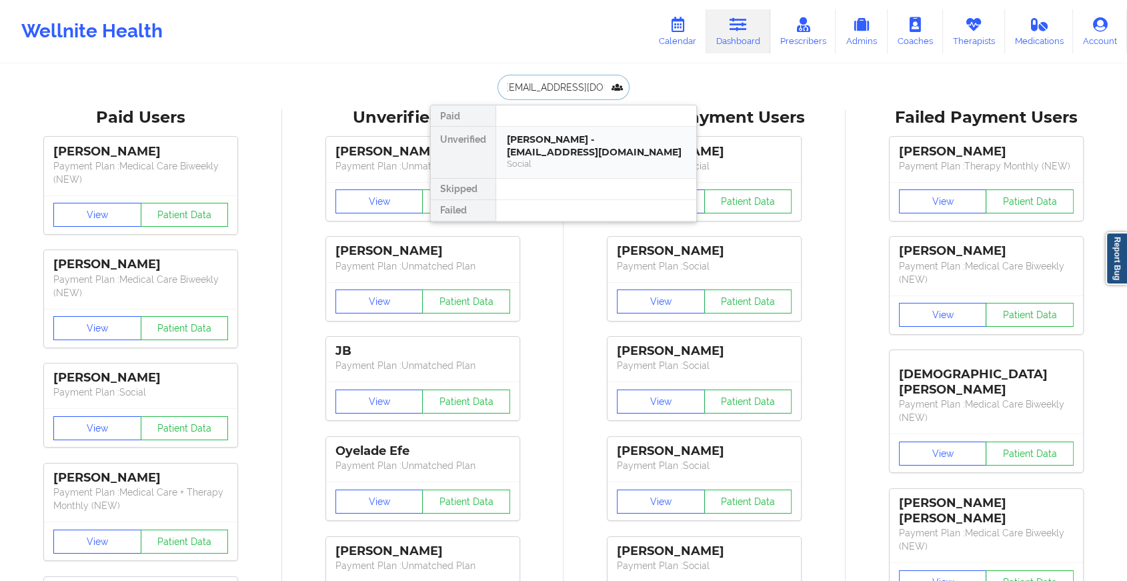
click at [643, 151] on div "[PERSON_NAME] - [EMAIL_ADDRESS][DOMAIN_NAME]" at bounding box center [596, 145] width 179 height 25
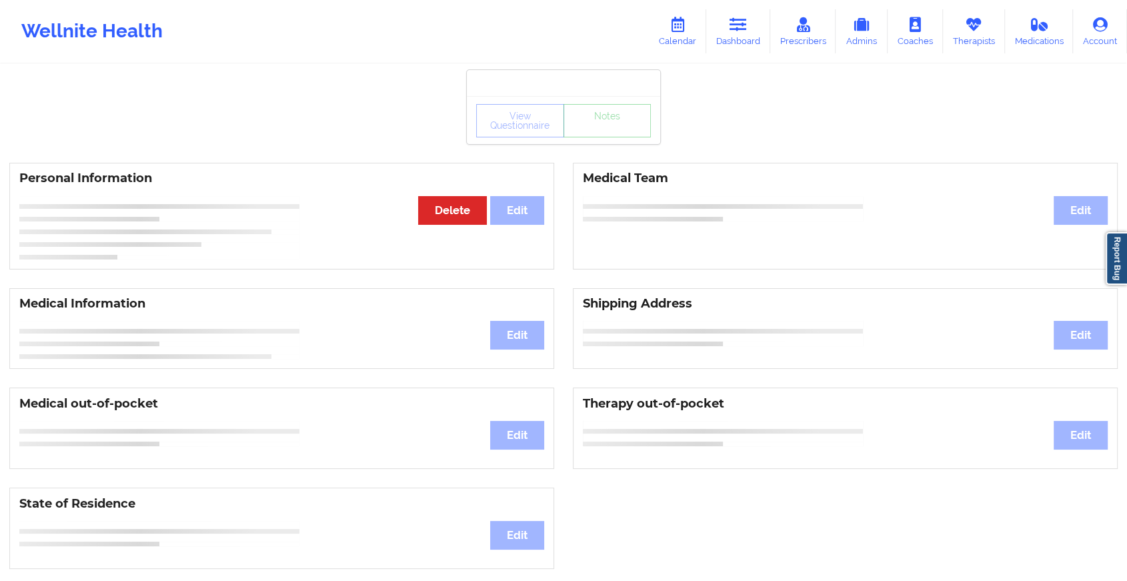
click at [603, 125] on div "View Questionnaire Notes" at bounding box center [563, 120] width 193 height 48
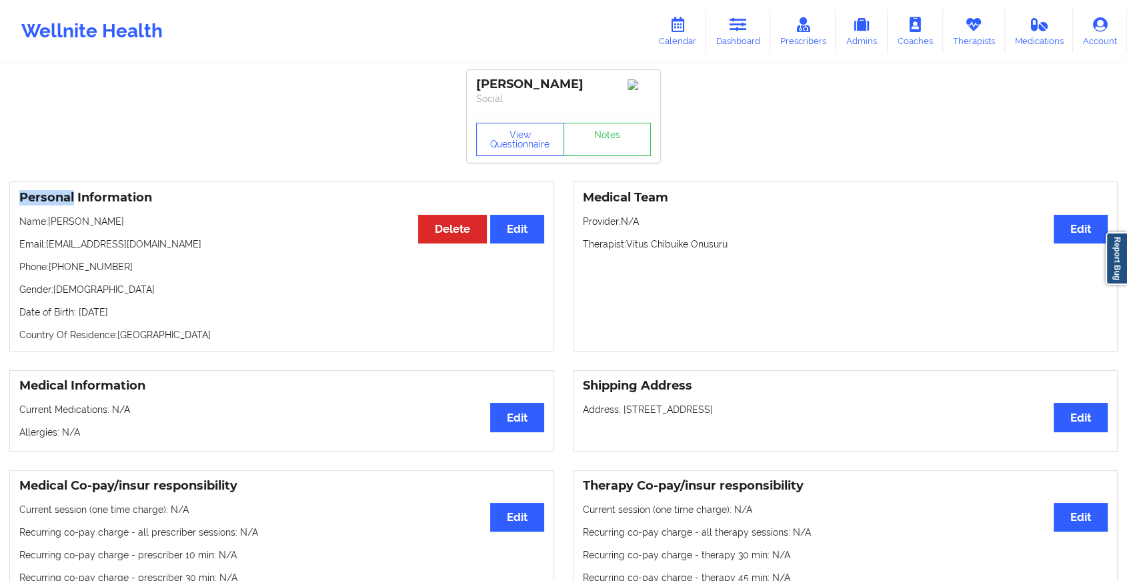
click at [603, 125] on div "View Questionnaire Notes" at bounding box center [563, 139] width 193 height 48
drag, startPoint x: 603, startPoint y: 125, endPoint x: 602, endPoint y: 133, distance: 8.0
click at [602, 133] on link "Notes" at bounding box center [607, 139] width 88 height 33
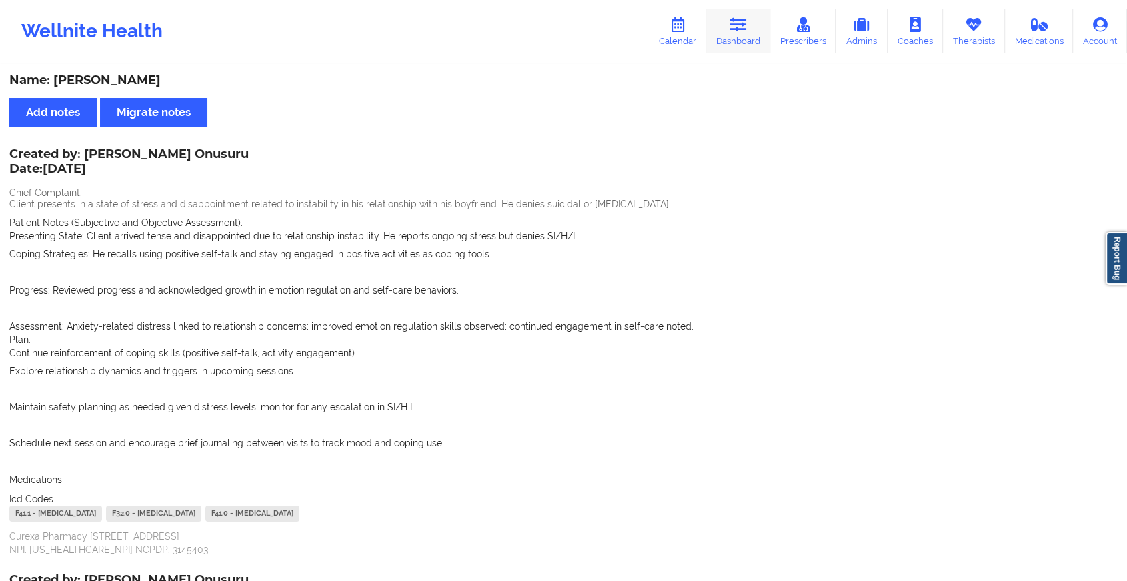
click at [731, 37] on link "Dashboard" at bounding box center [738, 31] width 64 height 44
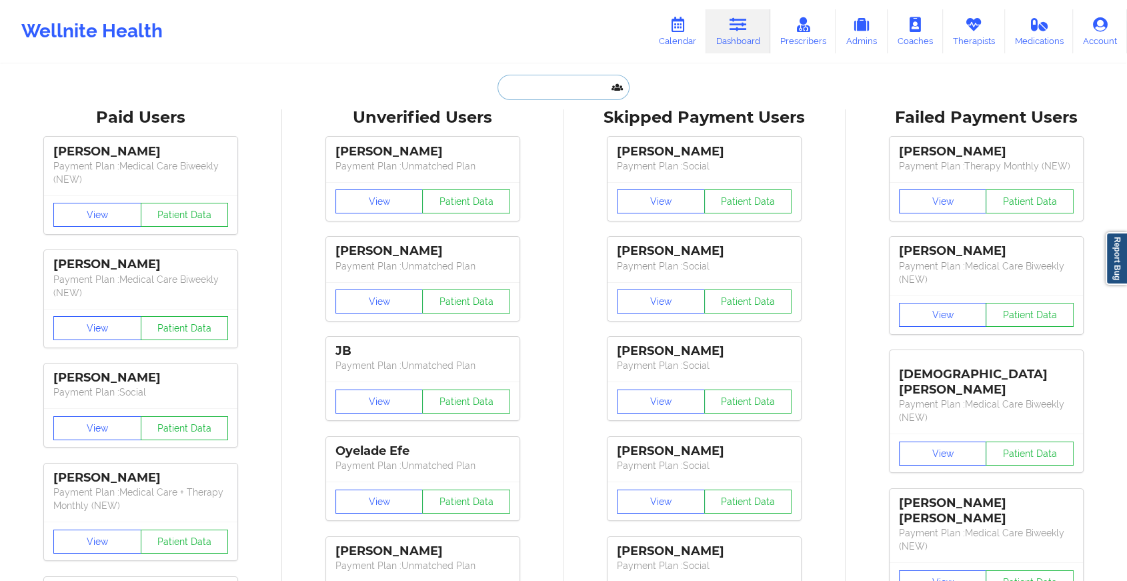
click at [521, 78] on input "text" at bounding box center [563, 87] width 132 height 25
paste input "[EMAIL_ADDRESS][DOMAIN_NAME]"
type input "[EMAIL_ADDRESS][DOMAIN_NAME]"
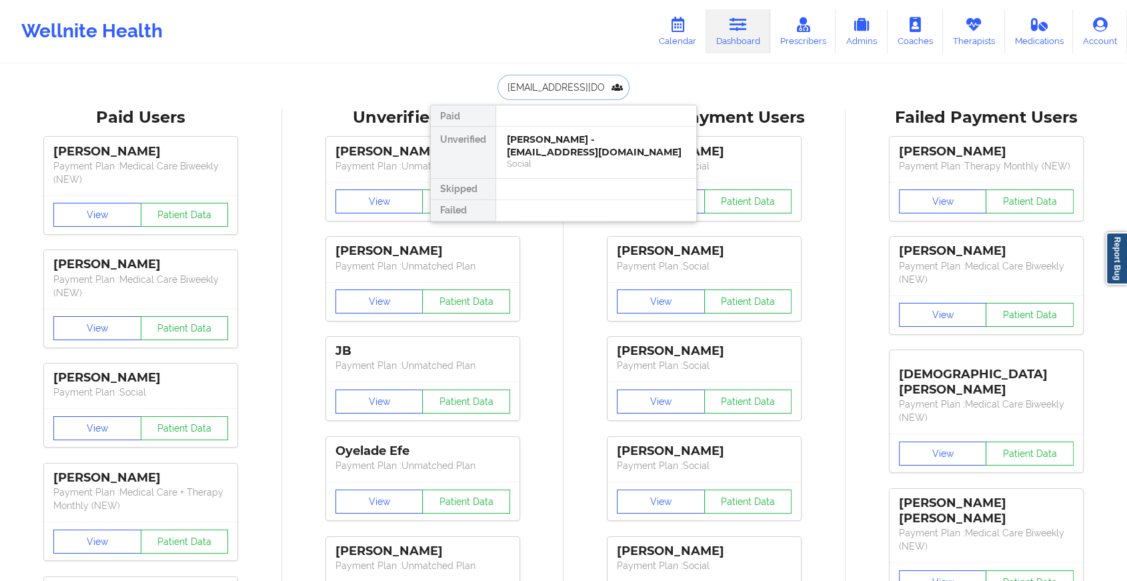
click at [553, 143] on div "[PERSON_NAME] - [EMAIL_ADDRESS][DOMAIN_NAME]" at bounding box center [596, 145] width 179 height 25
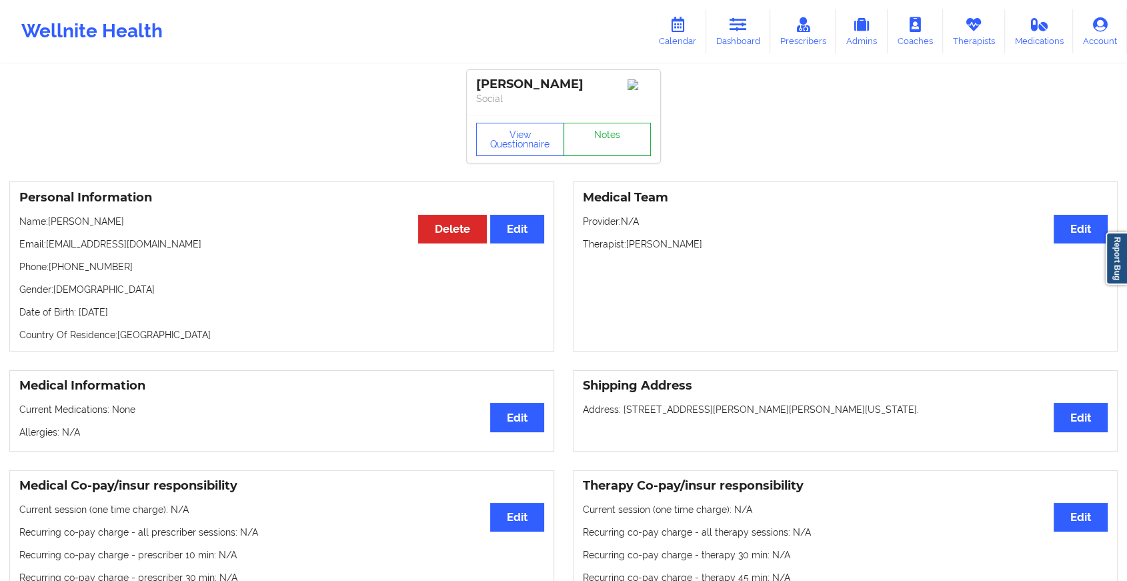
click at [595, 133] on link "Notes" at bounding box center [607, 139] width 88 height 33
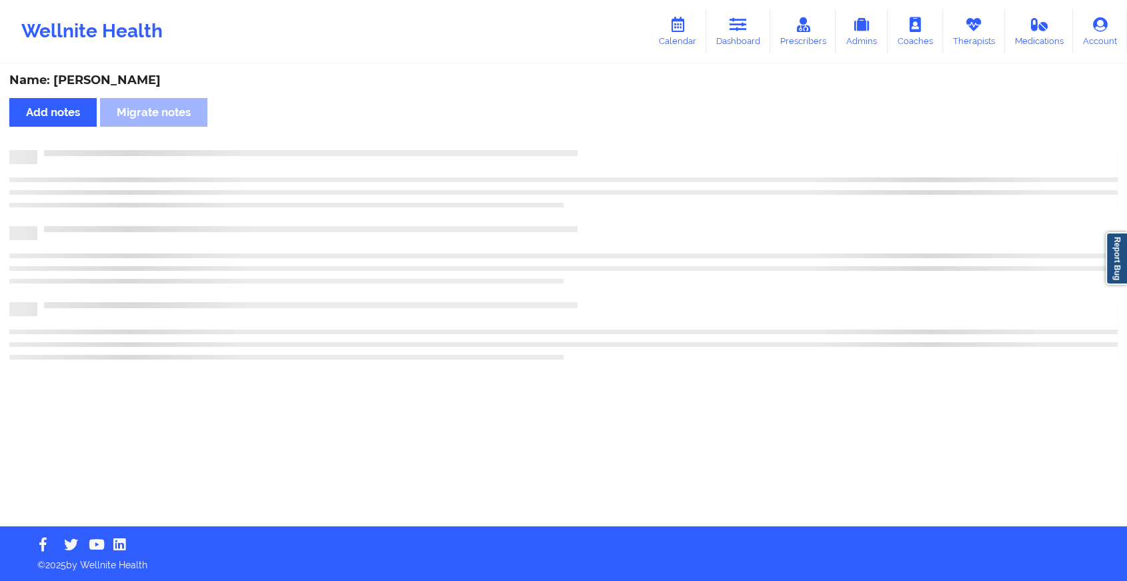
click at [595, 133] on div "Name: [PERSON_NAME] Add notes Migrate notes" at bounding box center [563, 295] width 1127 height 461
click at [595, 133] on div "Name: [PERSON_NAME] Add notes Migrate notes" at bounding box center [569, 295] width 1138 height 461
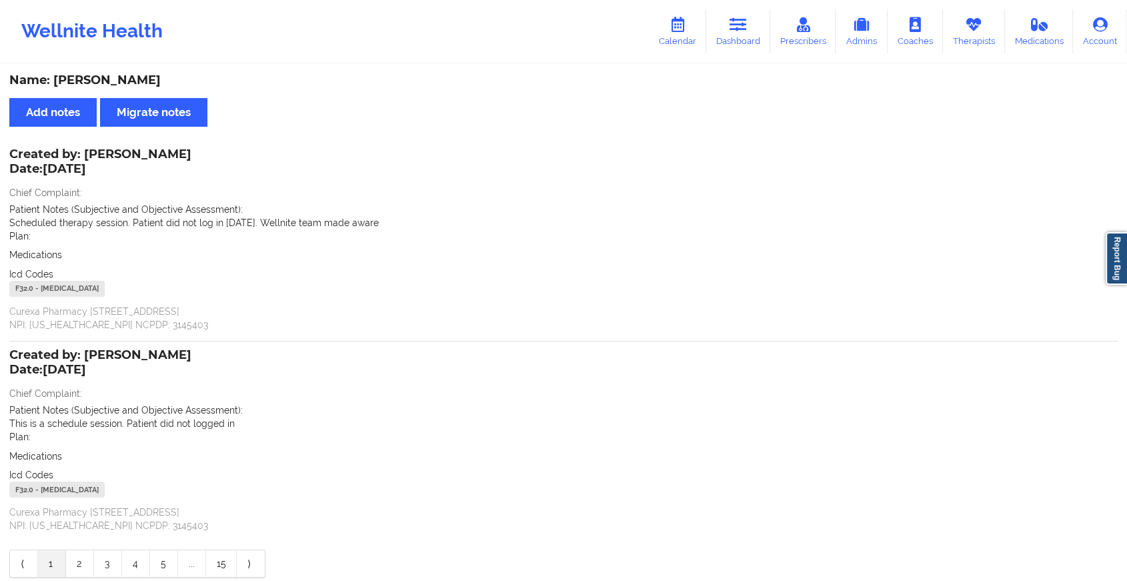
click at [753, 68] on div "Name: [PERSON_NAME] Add notes Migrate notes Created by: [PERSON_NAME] Date: [DA…" at bounding box center [563, 325] width 1127 height 521
click at [752, 66] on div "Name: [PERSON_NAME] Add notes Migrate notes Created by: [PERSON_NAME] Date: [DA…" at bounding box center [563, 325] width 1127 height 521
drag, startPoint x: 752, startPoint y: 66, endPoint x: 741, endPoint y: 53, distance: 17.0
click at [741, 53] on div "Wellnite Health Calendar Dashboard Prescribers Admins Coaches Therapists Medica…" at bounding box center [563, 31] width 1127 height 53
click at [741, 48] on link "Dashboard" at bounding box center [738, 31] width 64 height 44
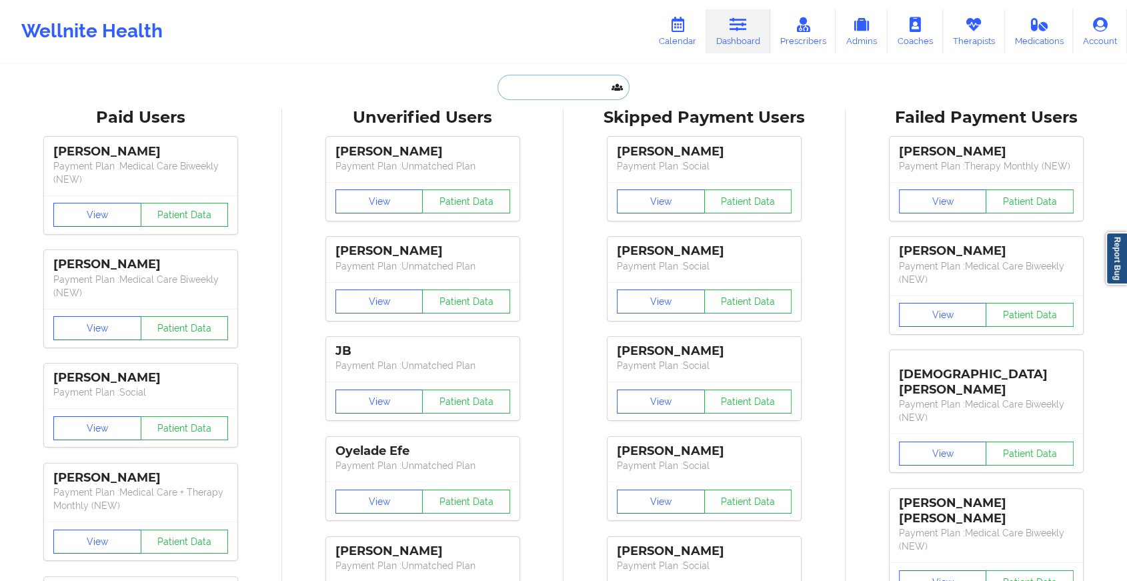
click at [555, 81] on input "text" at bounding box center [563, 87] width 132 height 25
paste input "[EMAIL_ADDRESS][DOMAIN_NAME]"
type input "[EMAIL_ADDRESS][DOMAIN_NAME]"
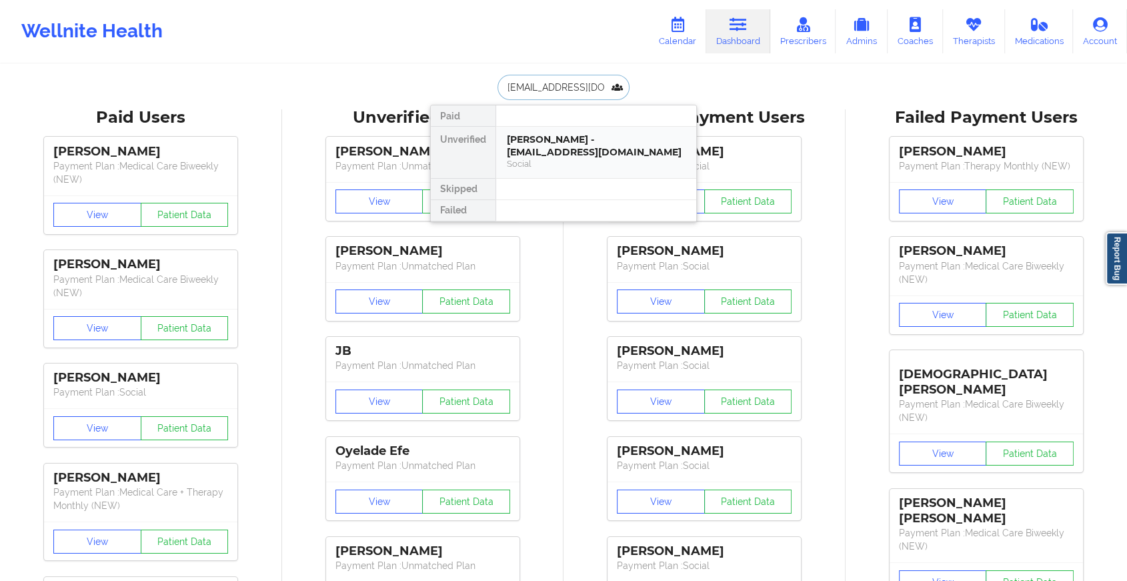
click at [583, 153] on div "[PERSON_NAME] - [EMAIL_ADDRESS][DOMAIN_NAME]" at bounding box center [596, 145] width 179 height 25
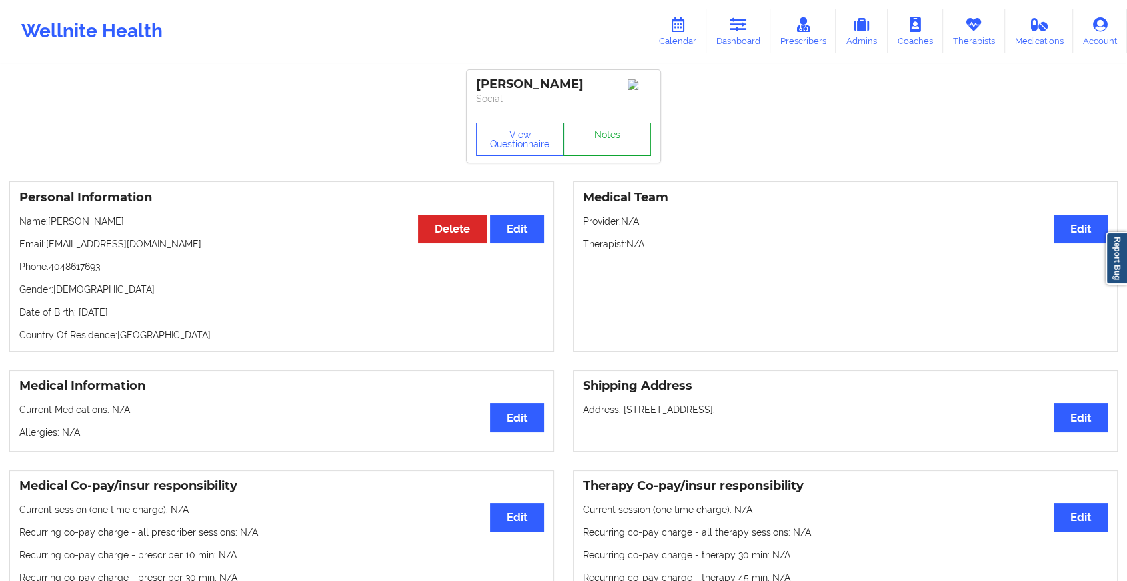
click at [607, 149] on link "Notes" at bounding box center [607, 139] width 88 height 33
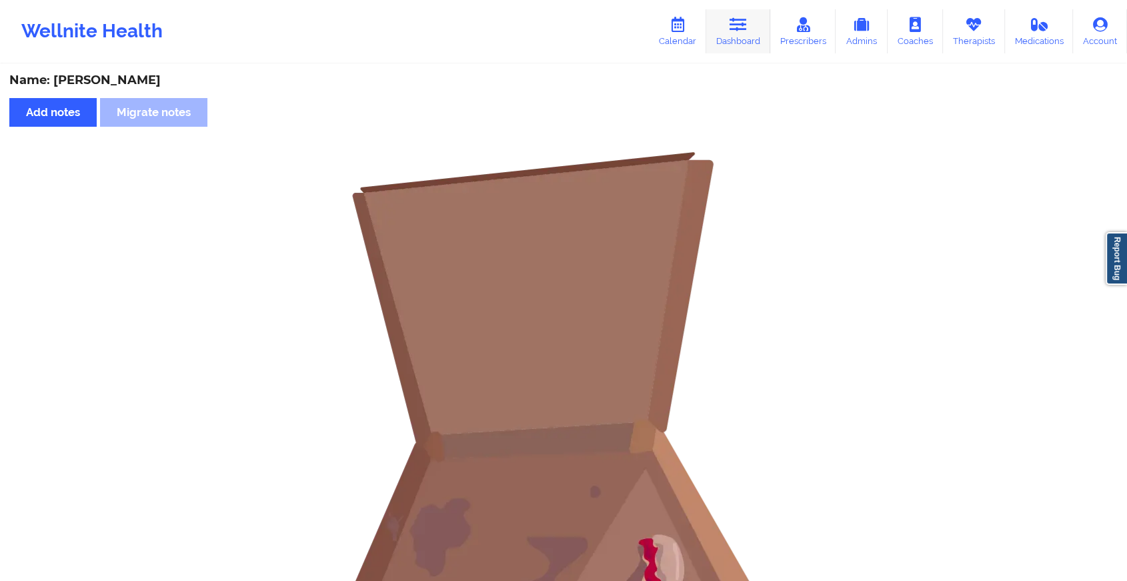
click at [740, 48] on link "Dashboard" at bounding box center [738, 31] width 64 height 44
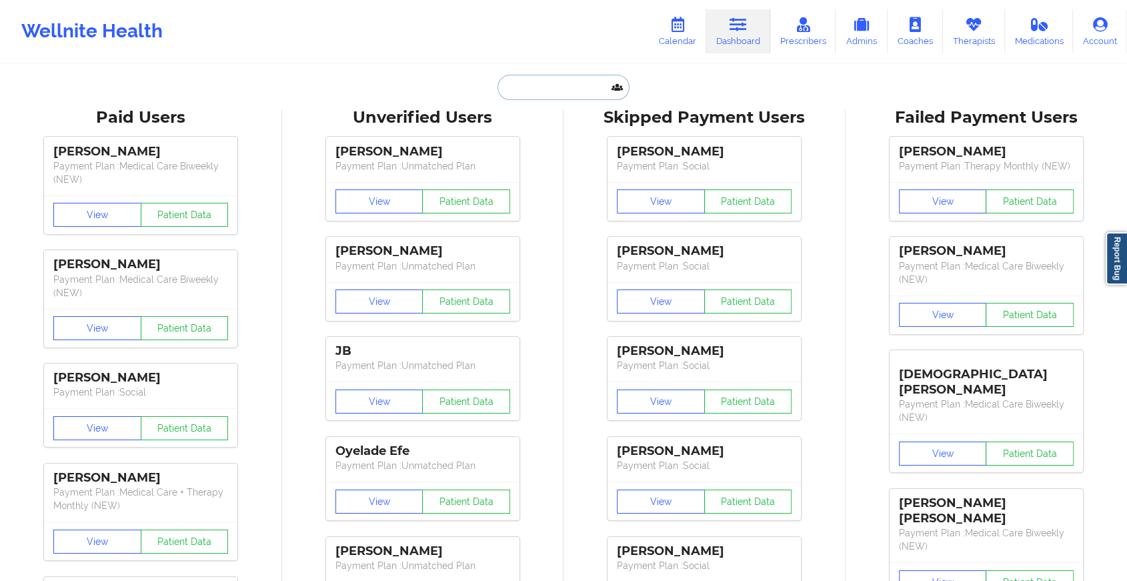
click at [552, 91] on input "text" at bounding box center [563, 87] width 132 height 25
paste input "[EMAIL_ADDRESS][DOMAIN_NAME]"
type input "[EMAIL_ADDRESS][DOMAIN_NAME]"
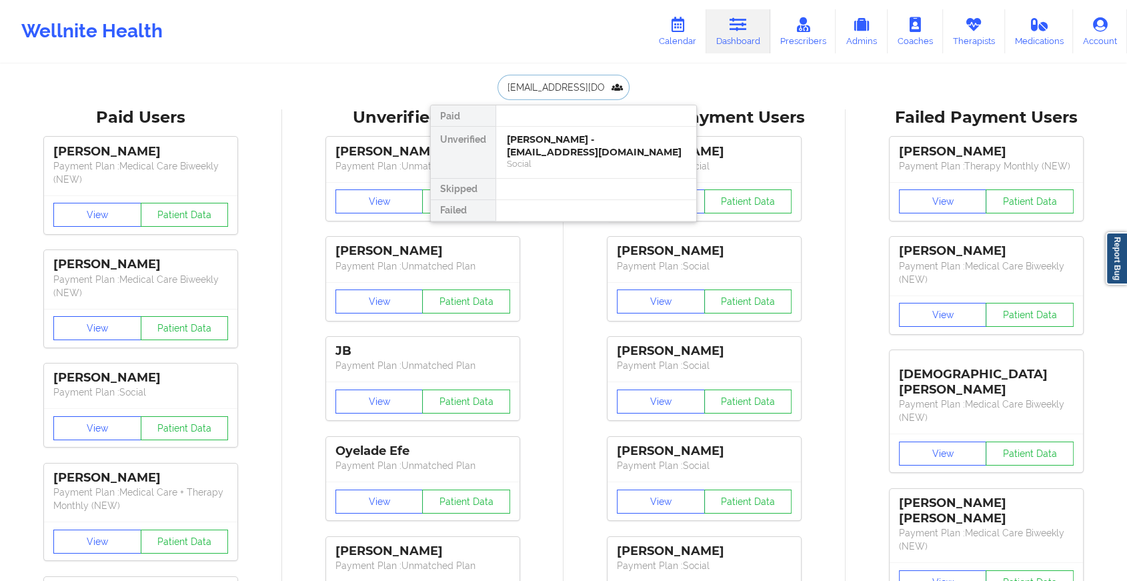
scroll to position [0, 15]
click at [526, 176] on div "[PERSON_NAME] - [EMAIL_ADDRESS][DOMAIN_NAME] Social" at bounding box center [596, 152] width 200 height 51
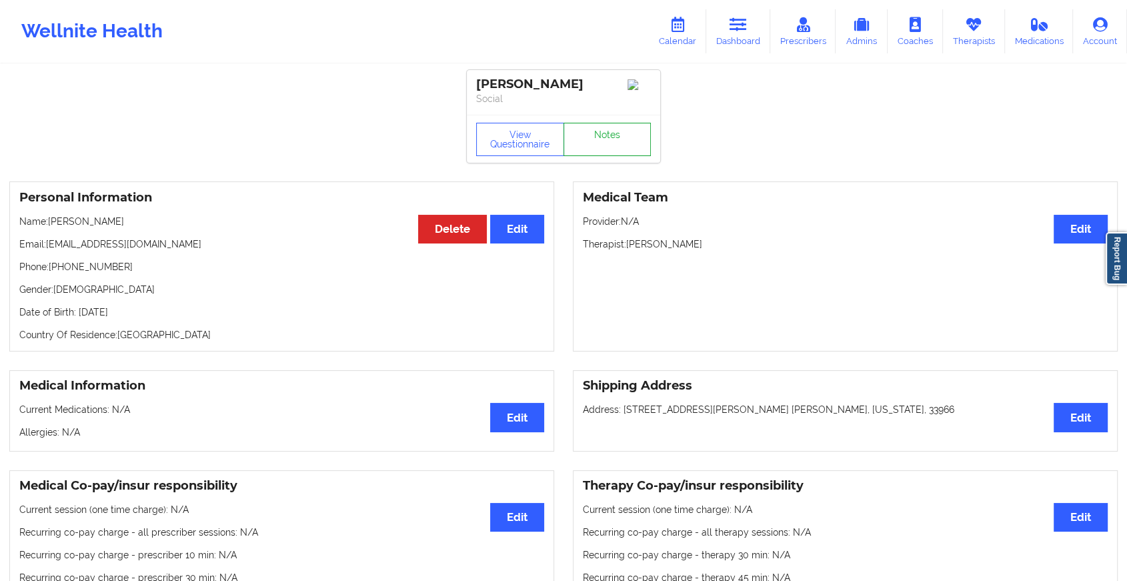
click at [615, 149] on link "Notes" at bounding box center [607, 139] width 88 height 33
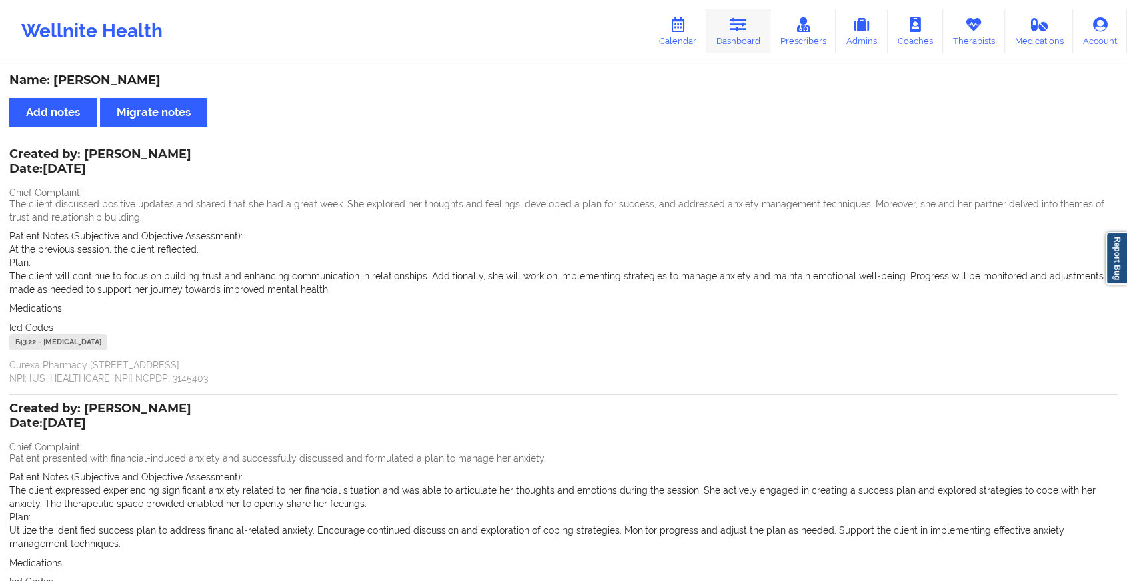
click at [745, 31] on icon at bounding box center [737, 24] width 17 height 15
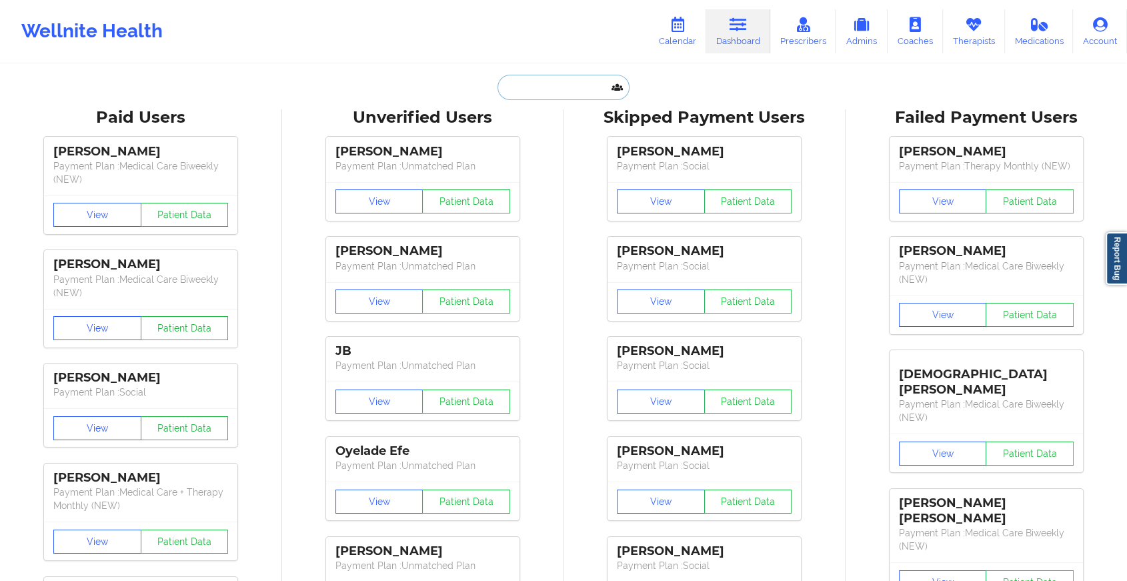
click at [564, 83] on input "text" at bounding box center [563, 87] width 132 height 25
paste input "[PERSON_NAME][EMAIL_ADDRESS][PERSON_NAME][DOMAIN_NAME]"
type input "[PERSON_NAME][EMAIL_ADDRESS][PERSON_NAME][DOMAIN_NAME]"
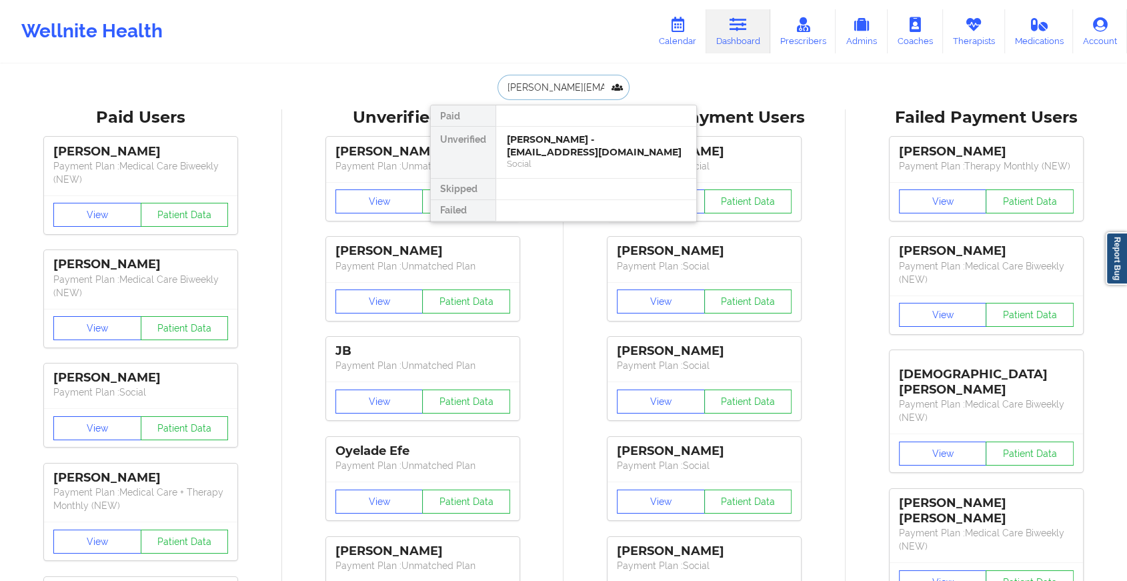
scroll to position [0, 7]
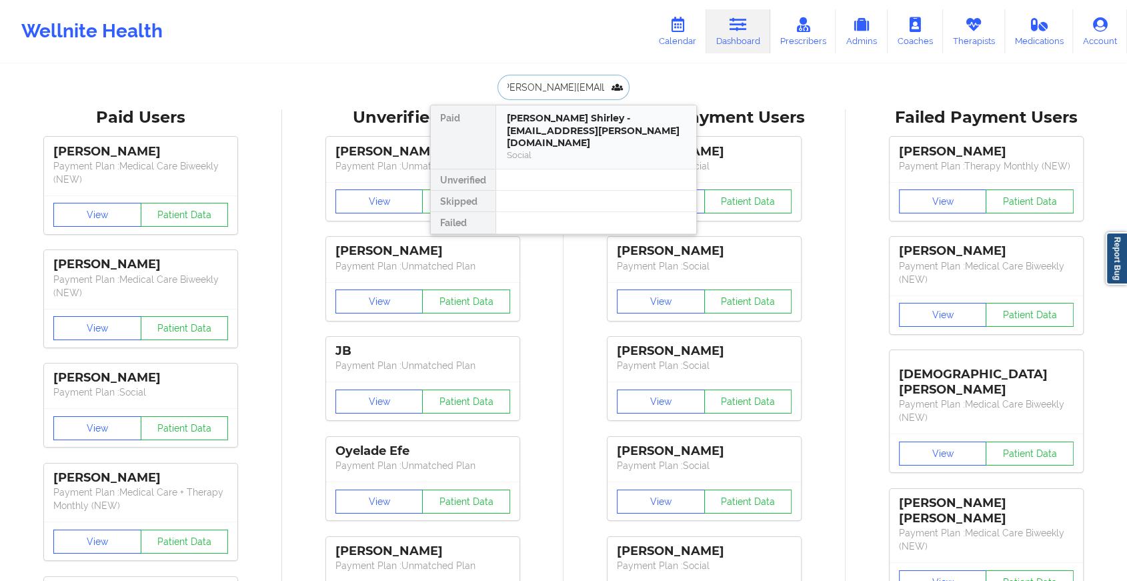
click at [604, 124] on div "[PERSON_NAME] Shirley - [EMAIL_ADDRESS][PERSON_NAME][DOMAIN_NAME]" at bounding box center [596, 130] width 179 height 37
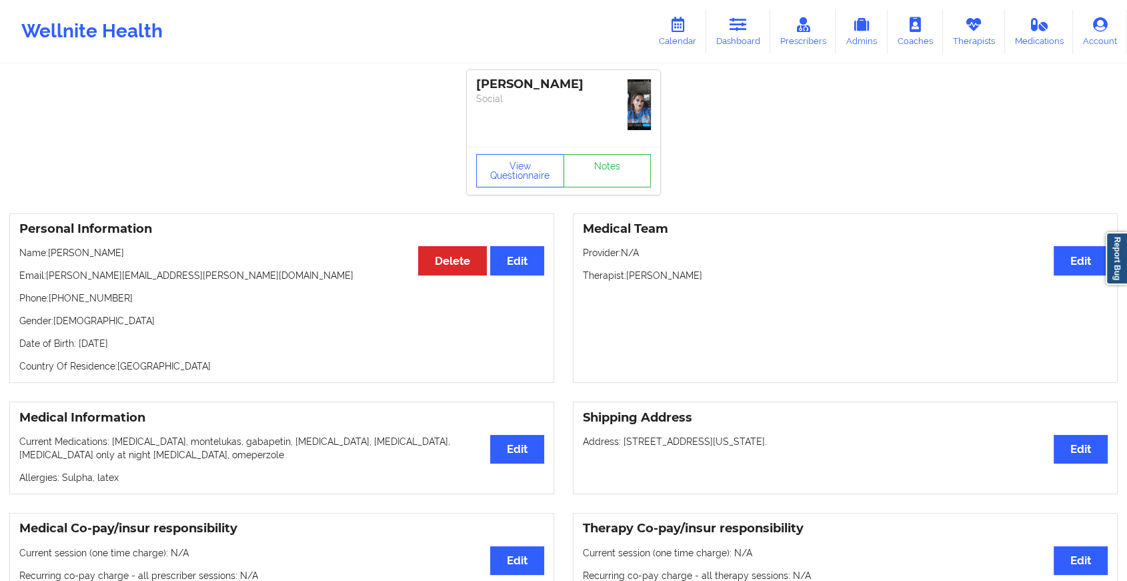
click at [611, 147] on div "View Questionnaire Notes" at bounding box center [563, 171] width 193 height 48
drag, startPoint x: 611, startPoint y: 147, endPoint x: 607, endPoint y: 162, distance: 16.0
click at [607, 162] on link "Notes" at bounding box center [607, 170] width 88 height 33
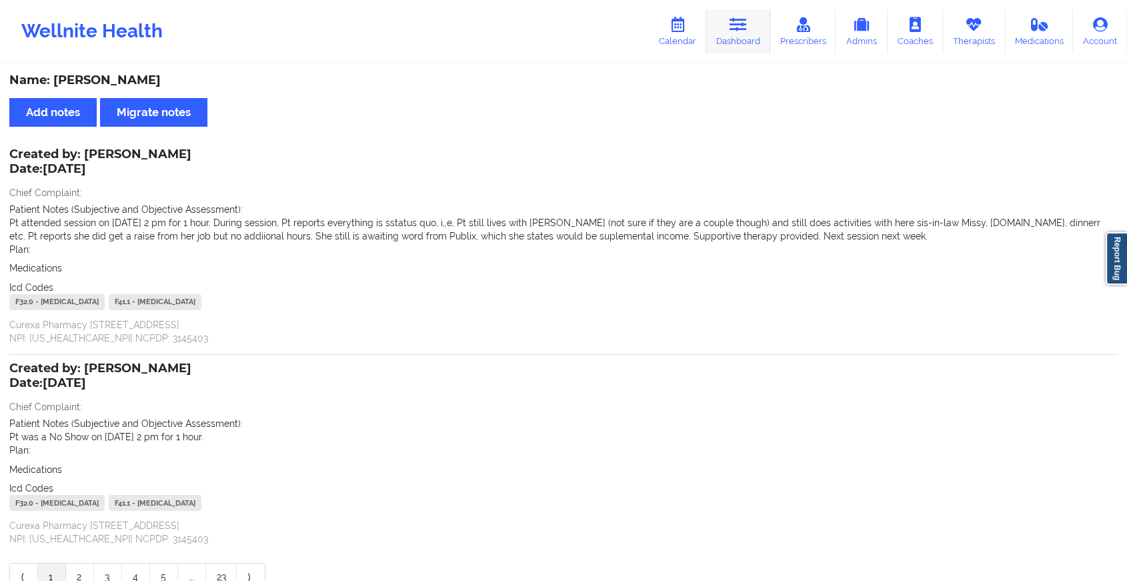
click at [727, 43] on link "Dashboard" at bounding box center [738, 31] width 64 height 44
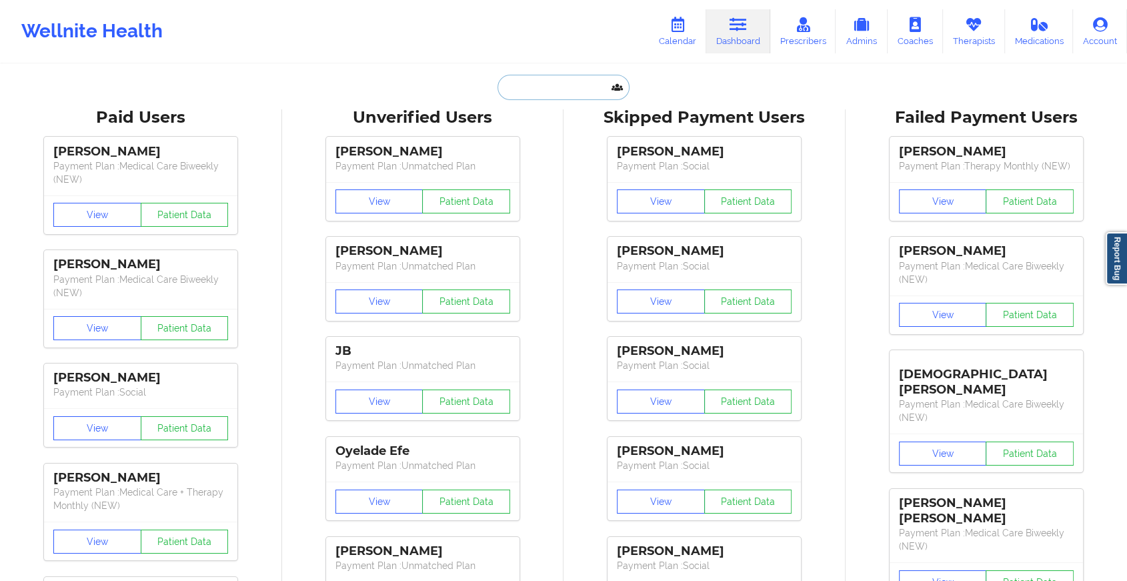
click at [539, 91] on input "text" at bounding box center [563, 87] width 132 height 25
paste input "[EMAIL_ADDRESS][DOMAIN_NAME]"
type input "[EMAIL_ADDRESS][DOMAIN_NAME]"
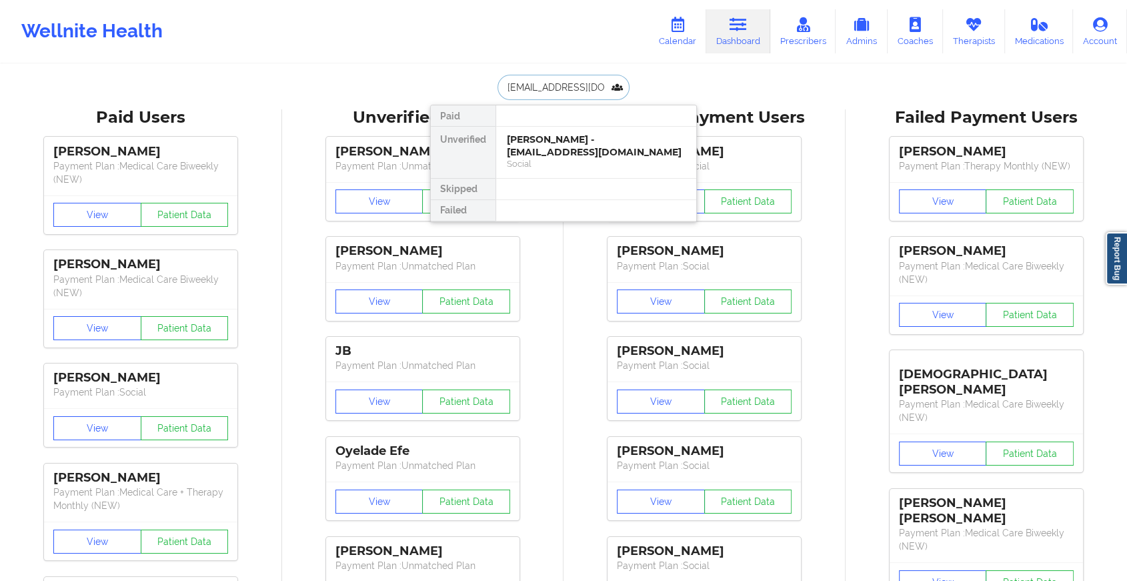
drag, startPoint x: 589, startPoint y: 160, endPoint x: 608, endPoint y: 105, distance: 57.8
click at [608, 105] on div "Paid Unverified [PERSON_NAME] - [EMAIL_ADDRESS][DOMAIN_NAME] Social Skipped Fai…" at bounding box center [563, 163] width 267 height 117
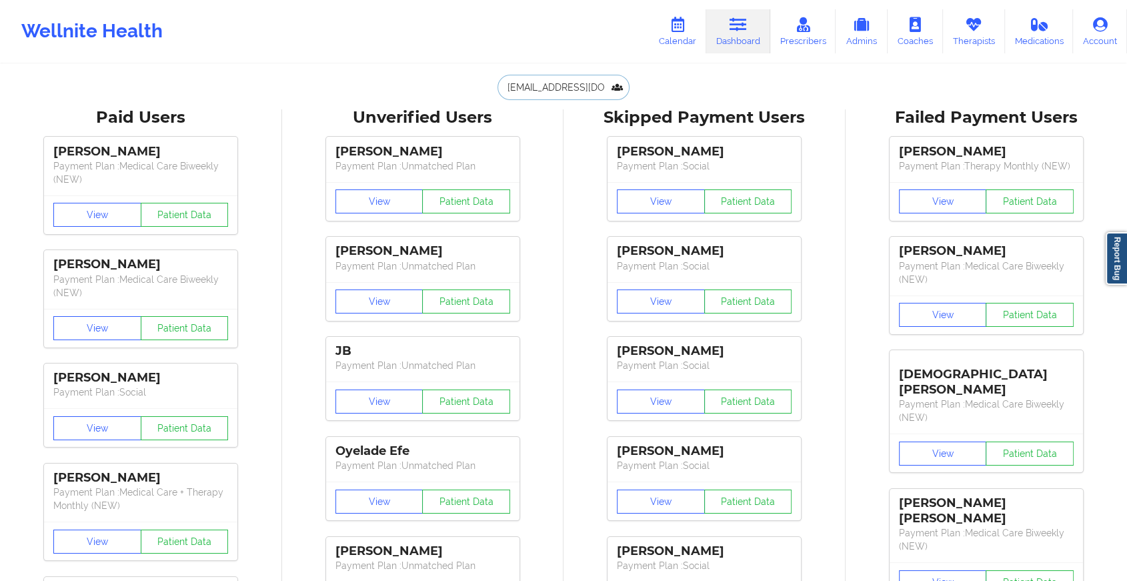
click at [573, 95] on input "[EMAIL_ADDRESS][DOMAIN_NAME]" at bounding box center [563, 87] width 132 height 25
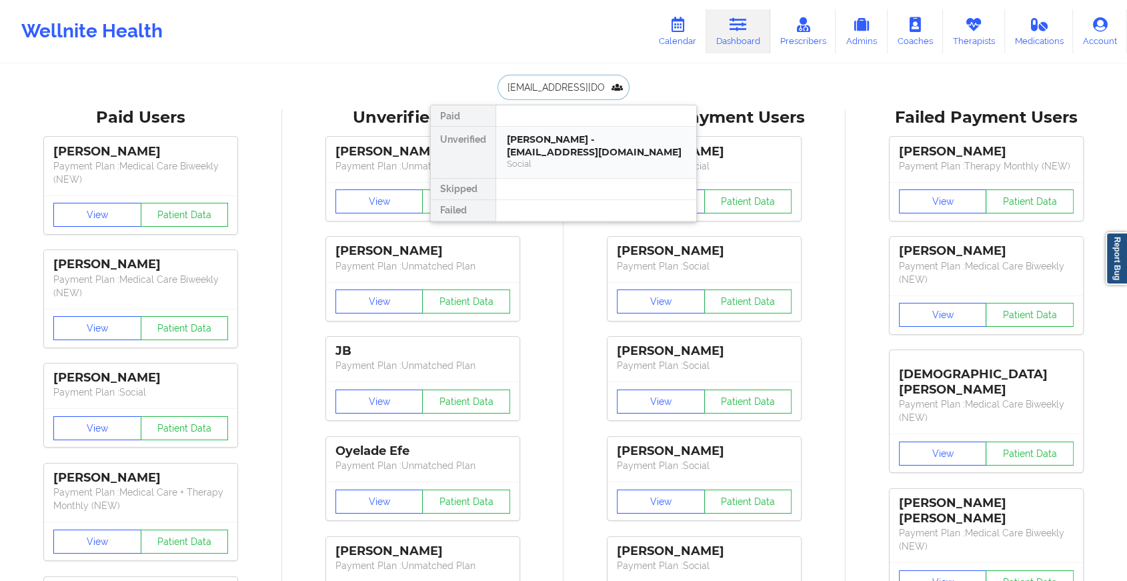
click at [565, 134] on div "[PERSON_NAME] - [EMAIL_ADDRESS][DOMAIN_NAME]" at bounding box center [596, 145] width 179 height 25
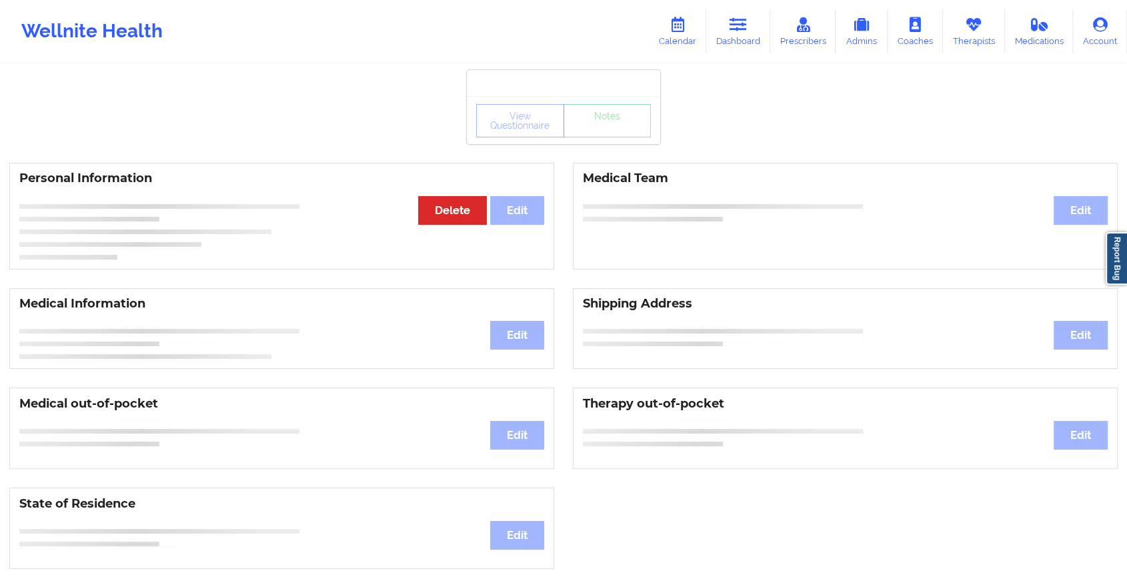
click at [593, 133] on div "View Questionnaire Notes" at bounding box center [563, 120] width 175 height 33
click at [593, 133] on link "Notes" at bounding box center [607, 120] width 88 height 33
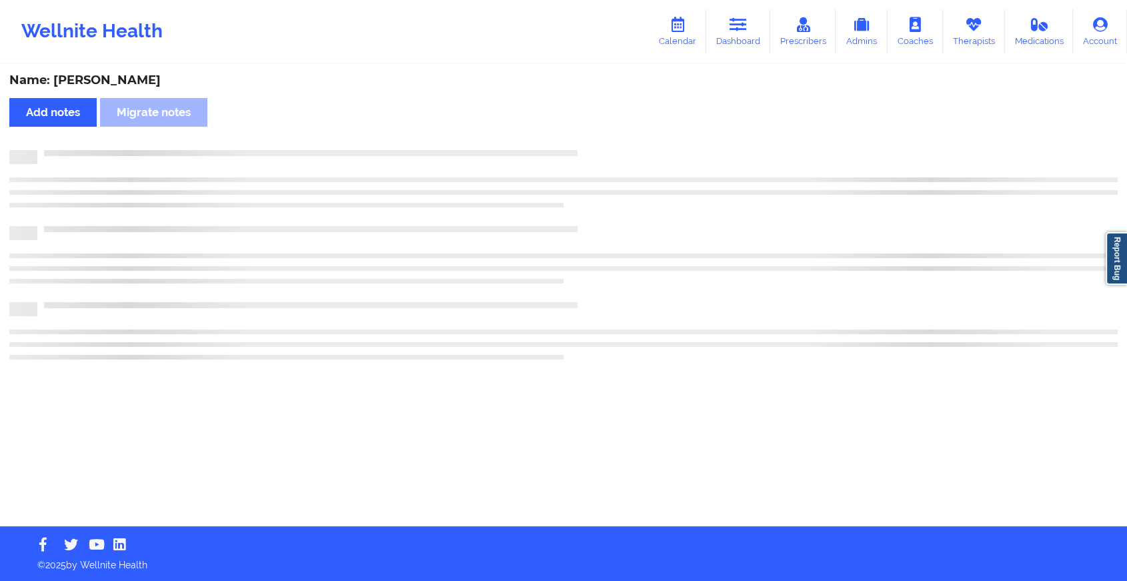
click at [593, 133] on div "Name: [PERSON_NAME] Add notes Migrate notes" at bounding box center [563, 295] width 1127 height 461
click at [593, 133] on div "Name: [PERSON_NAME] Add notes Migrate notes" at bounding box center [569, 295] width 1138 height 461
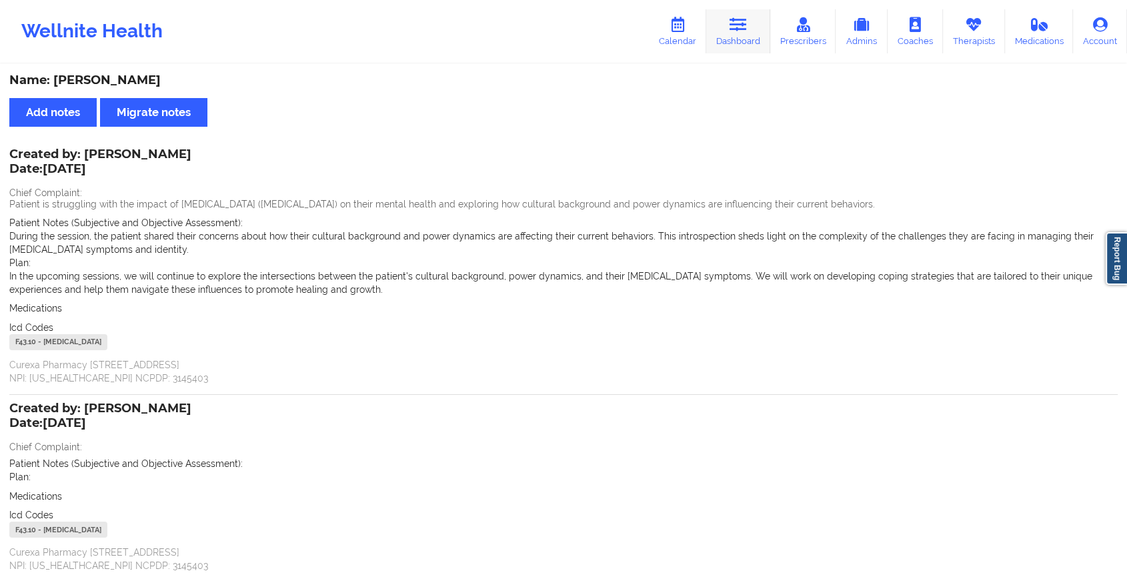
click at [738, 36] on link "Dashboard" at bounding box center [738, 31] width 64 height 44
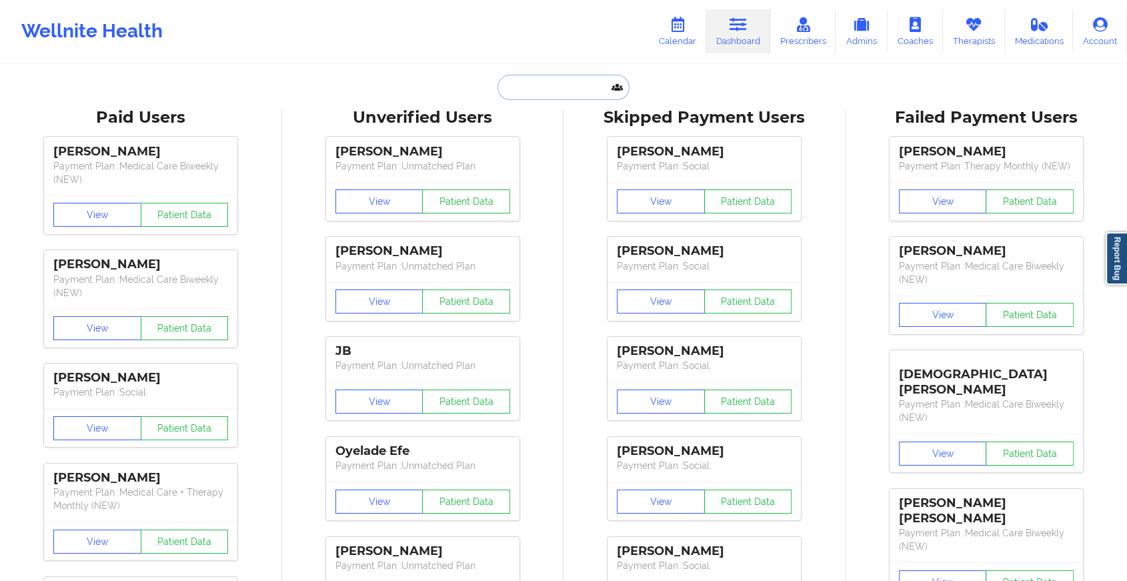
click at [559, 83] on input "text" at bounding box center [563, 87] width 132 height 25
paste input "[EMAIL_ADDRESS][DOMAIN_NAME]"
type input "[EMAIL_ADDRESS][DOMAIN_NAME]"
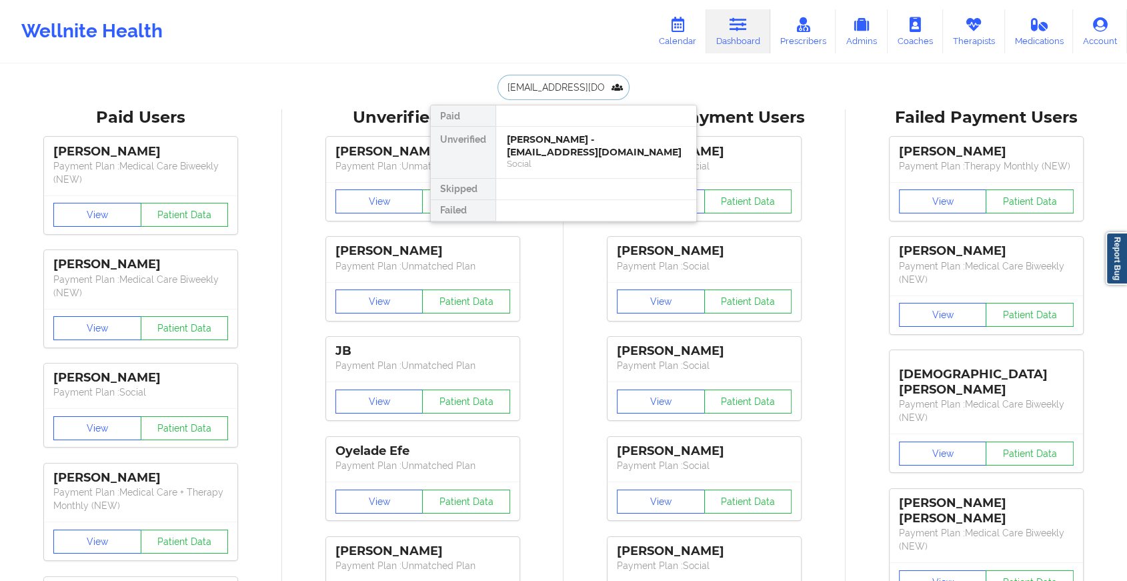
scroll to position [0, 23]
click at [573, 141] on div "[PERSON_NAME] - [EMAIL_ADDRESS][DOMAIN_NAME]" at bounding box center [596, 145] width 179 height 25
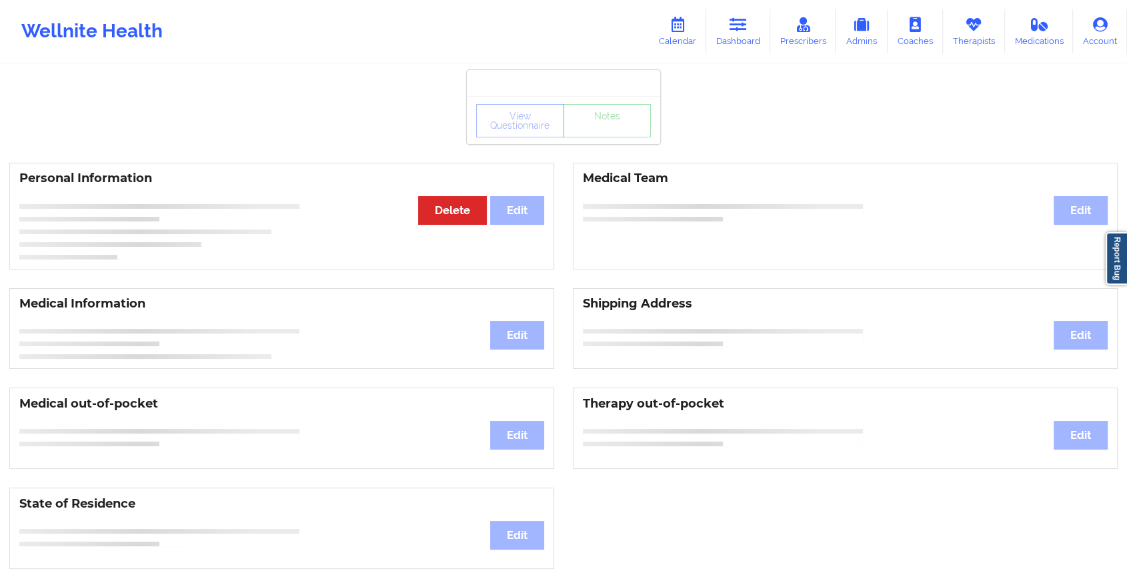
click at [610, 136] on div "View Questionnaire Notes" at bounding box center [563, 120] width 175 height 33
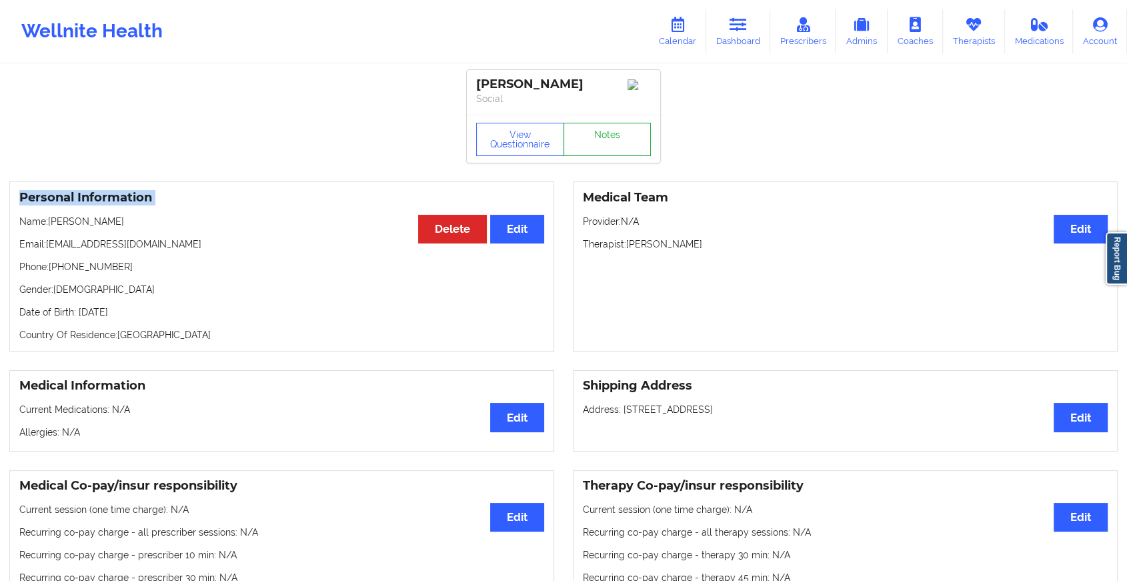
click at [610, 136] on link "Notes" at bounding box center [607, 139] width 88 height 33
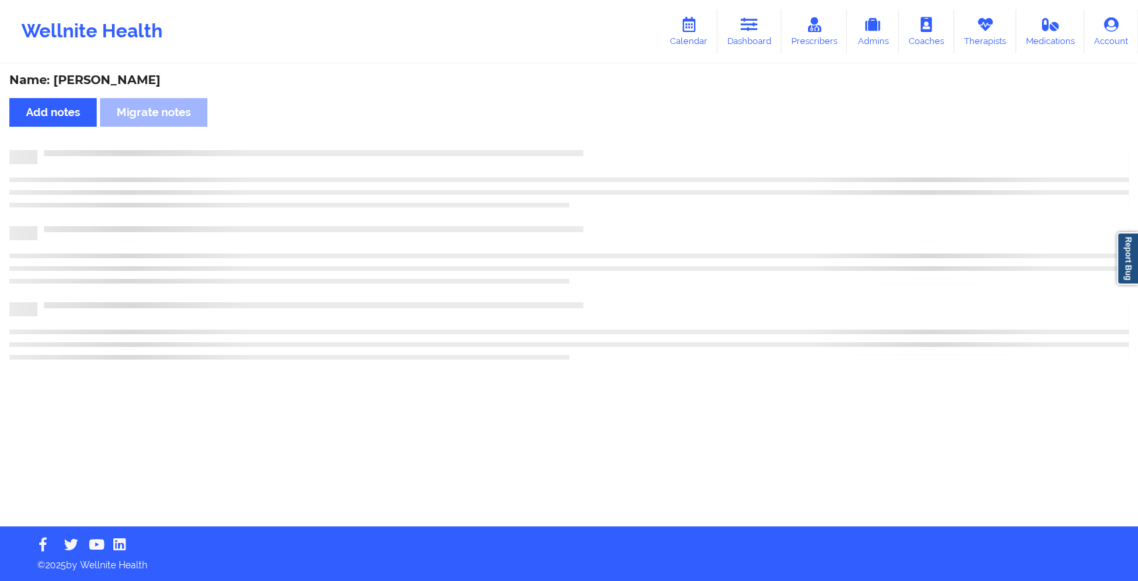
click at [610, 136] on div "Name: [PERSON_NAME] Add notes Migrate notes" at bounding box center [569, 295] width 1138 height 461
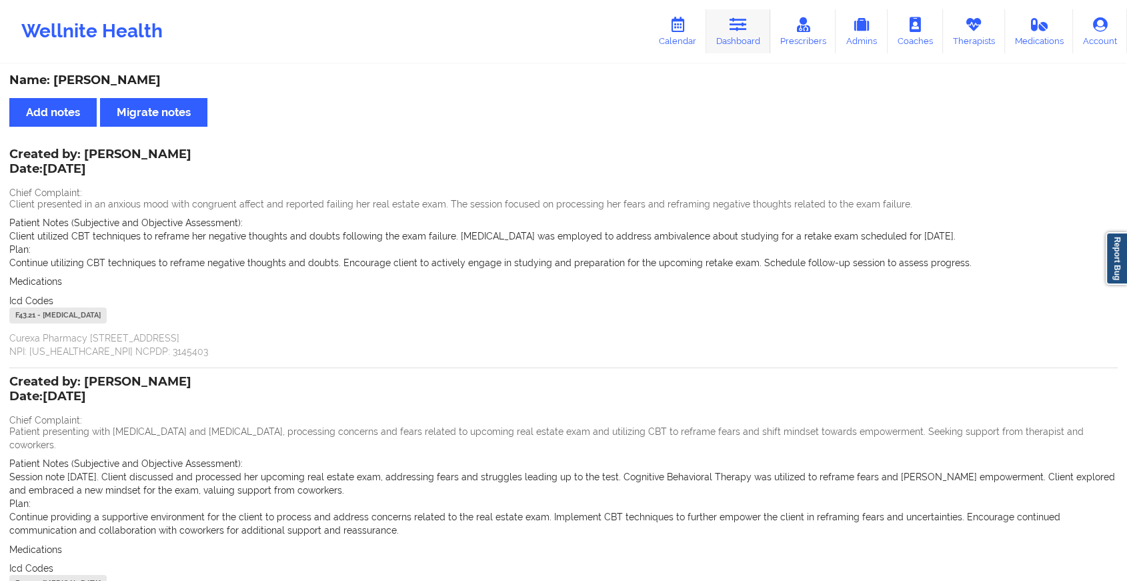
click at [721, 43] on link "Dashboard" at bounding box center [738, 31] width 64 height 44
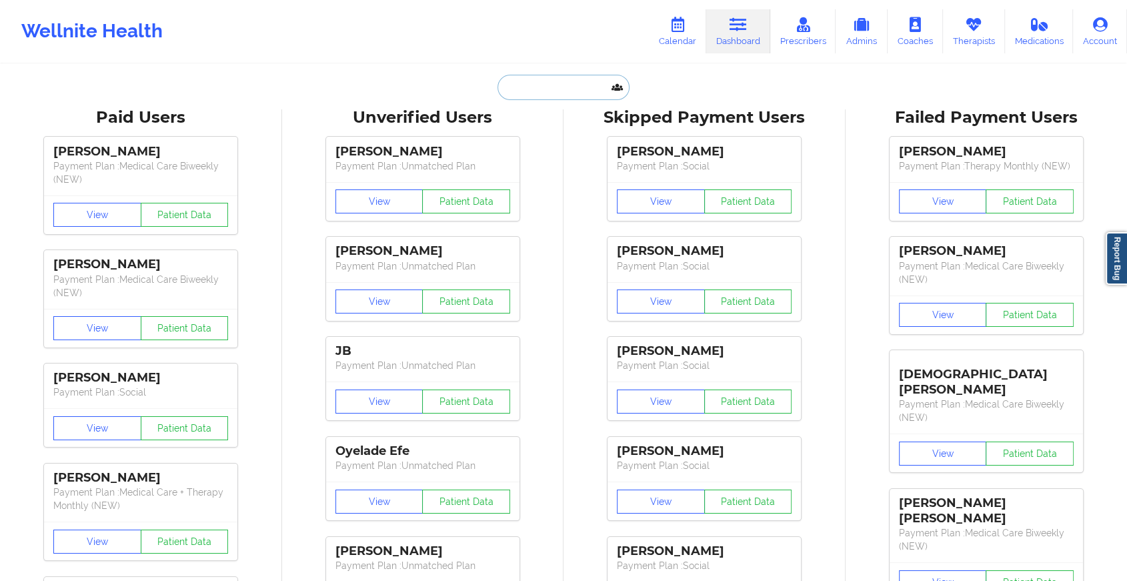
click at [539, 92] on input "text" at bounding box center [563, 87] width 132 height 25
paste input "[EMAIL_ADDRESS][DOMAIN_NAME]"
type input "[EMAIL_ADDRESS][DOMAIN_NAME]"
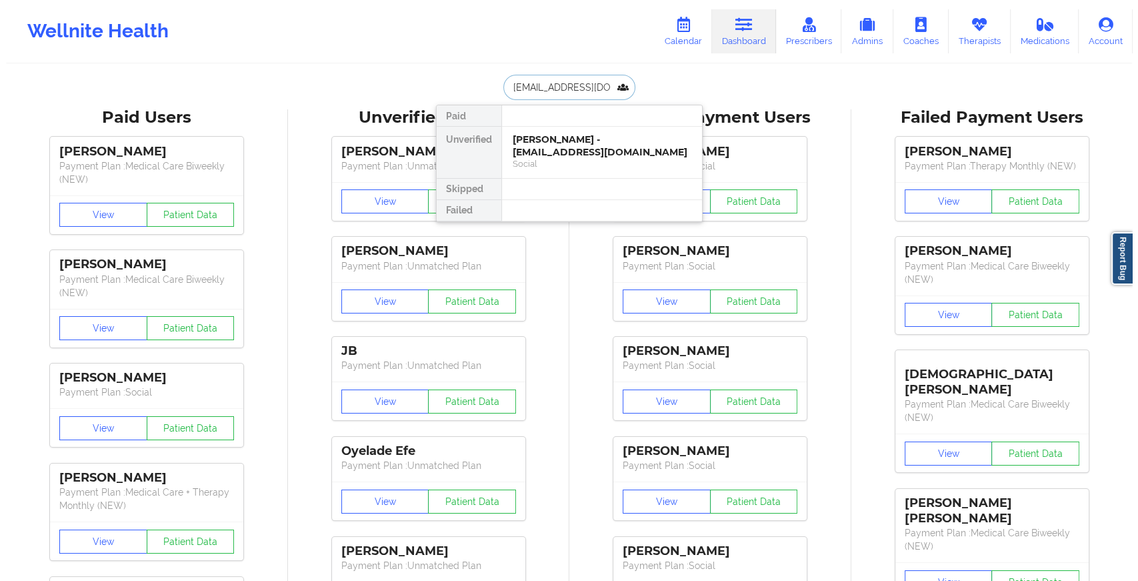
scroll to position [0, 3]
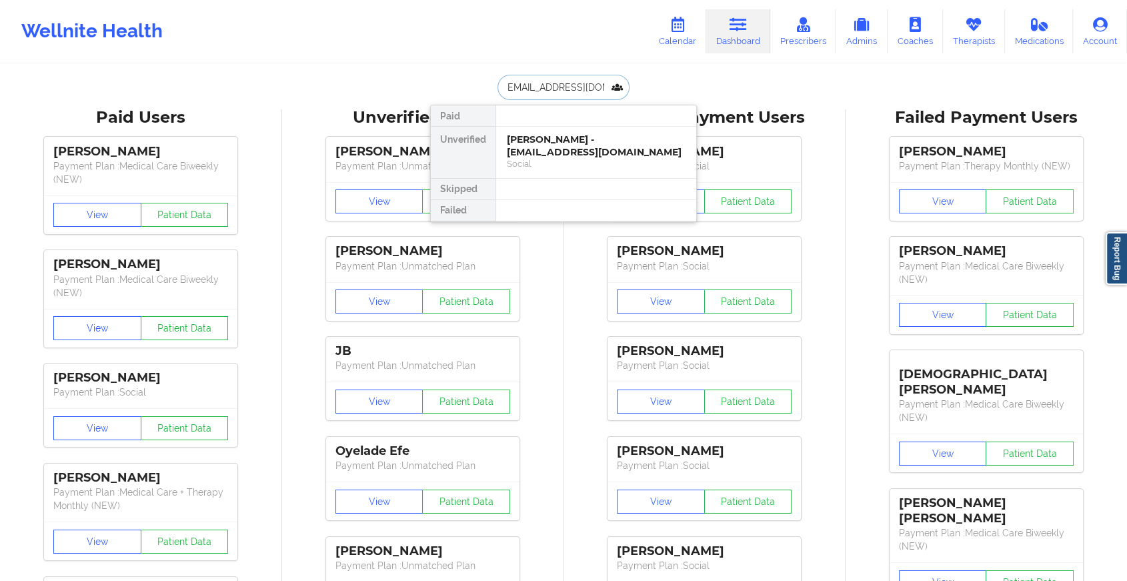
click at [578, 147] on div "[PERSON_NAME] - [EMAIL_ADDRESS][DOMAIN_NAME]" at bounding box center [596, 145] width 179 height 25
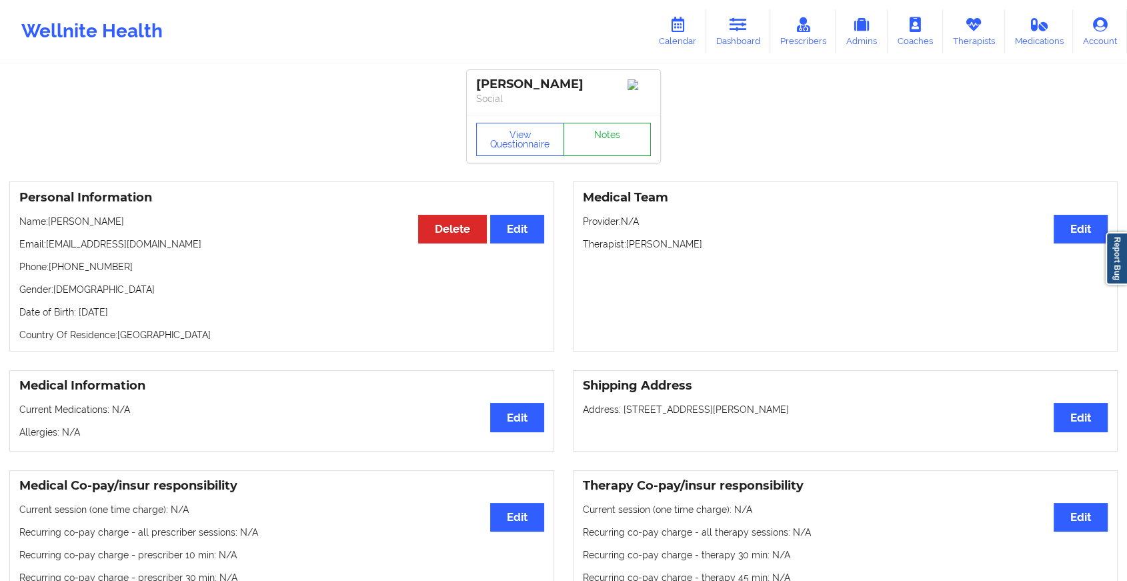
click at [614, 143] on link "Notes" at bounding box center [607, 139] width 88 height 33
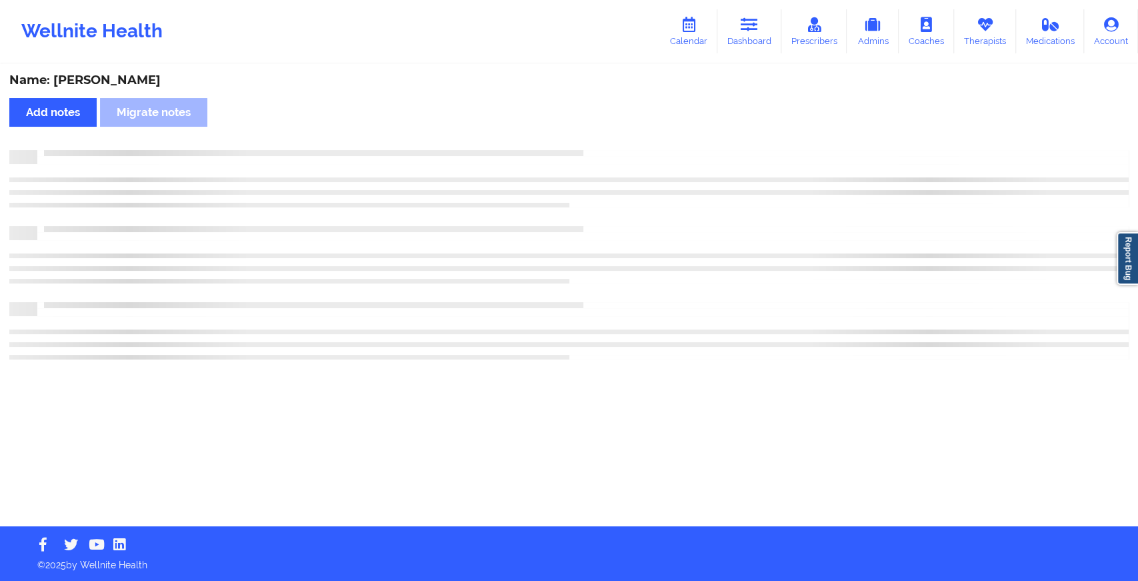
click at [614, 143] on div "Name: [PERSON_NAME] Add notes Migrate notes" at bounding box center [569, 295] width 1138 height 461
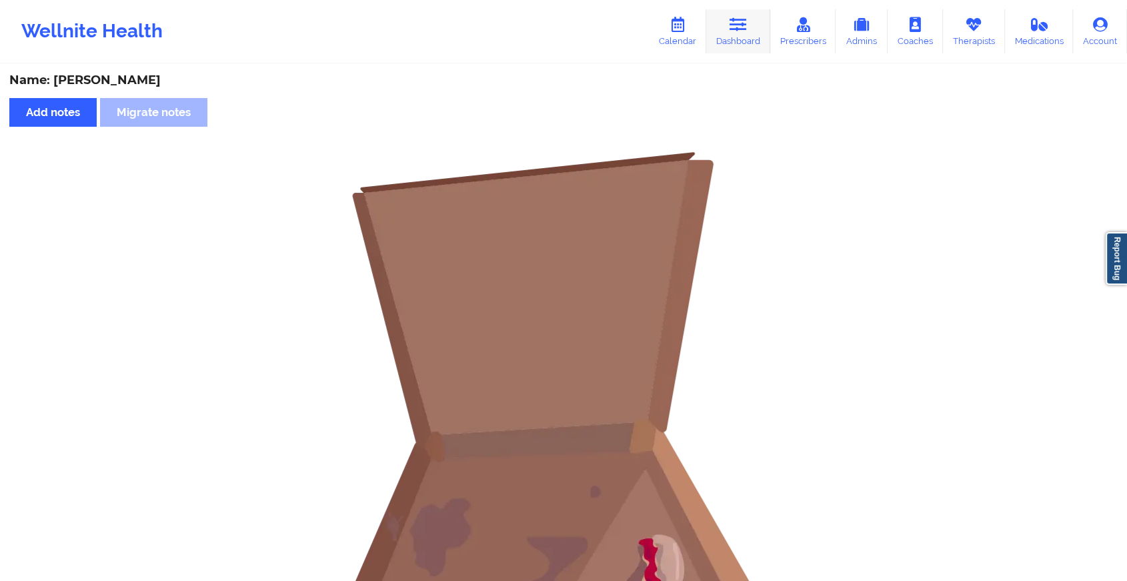
click at [717, 30] on link "Dashboard" at bounding box center [738, 31] width 64 height 44
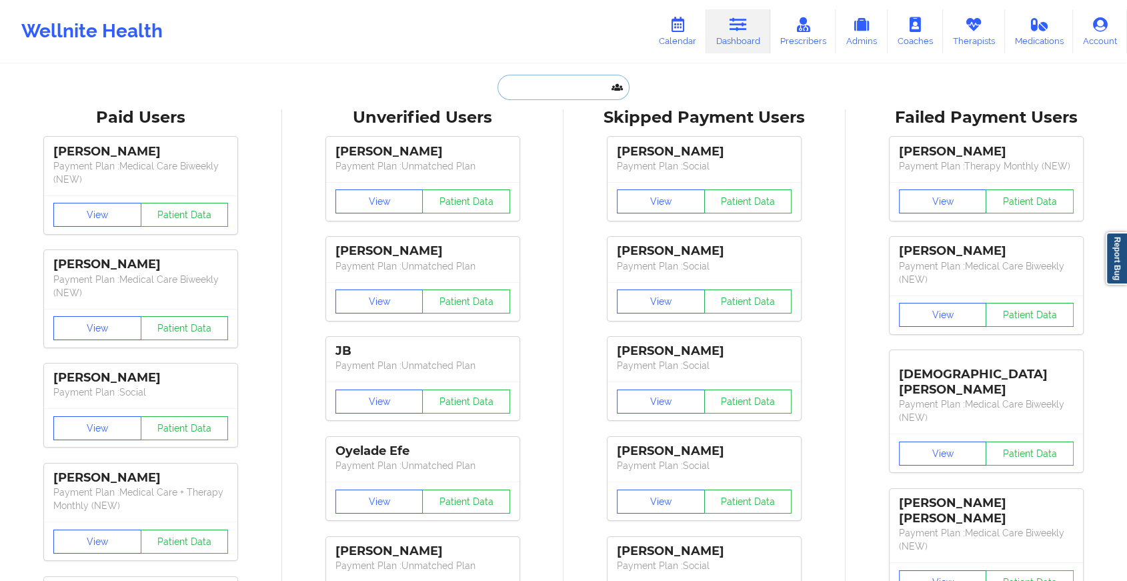
click at [521, 84] on input "text" at bounding box center [563, 87] width 132 height 25
paste input "[EMAIL_ADDRESS][DOMAIN_NAME]"
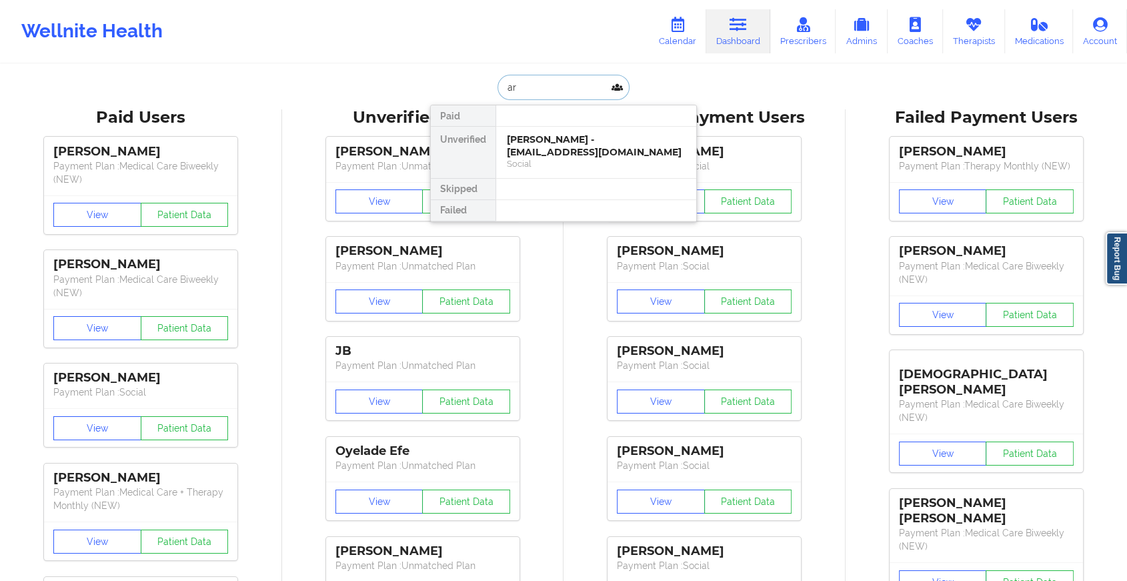
type input "a"
type input "daylee"
click at [627, 144] on div "[PERSON_NAME] - [EMAIL_ADDRESS][DOMAIN_NAME]" at bounding box center [596, 145] width 179 height 25
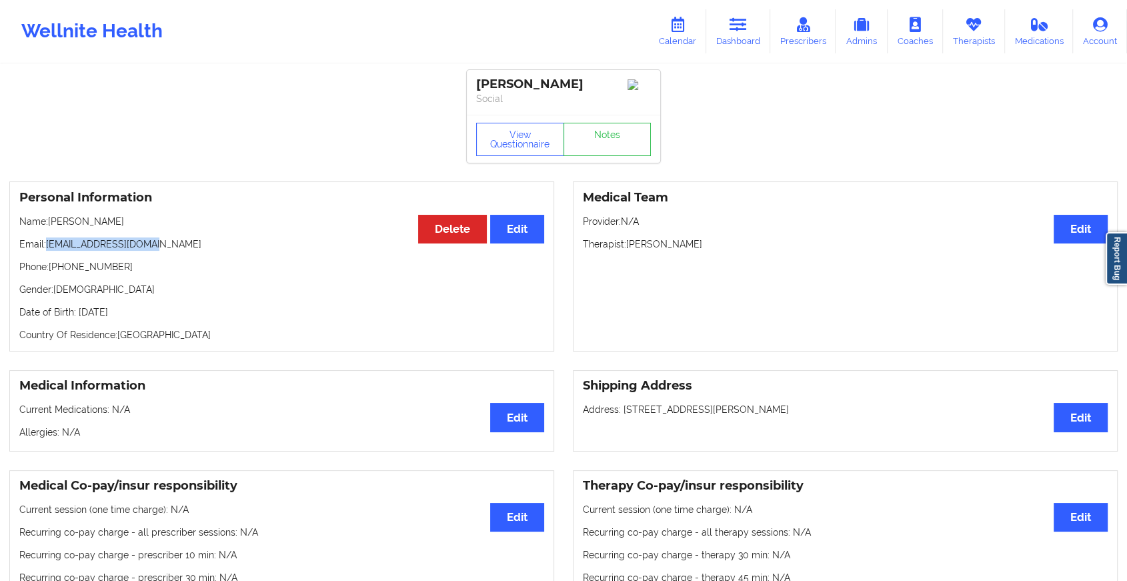
drag, startPoint x: 47, startPoint y: 250, endPoint x: 214, endPoint y: 250, distance: 167.4
click at [214, 250] on p "Email: [EMAIL_ADDRESS][DOMAIN_NAME]" at bounding box center [281, 243] width 525 height 13
copy p "[EMAIL_ADDRESS][DOMAIN_NAME]"
click at [715, 31] on link "Dashboard" at bounding box center [738, 31] width 64 height 44
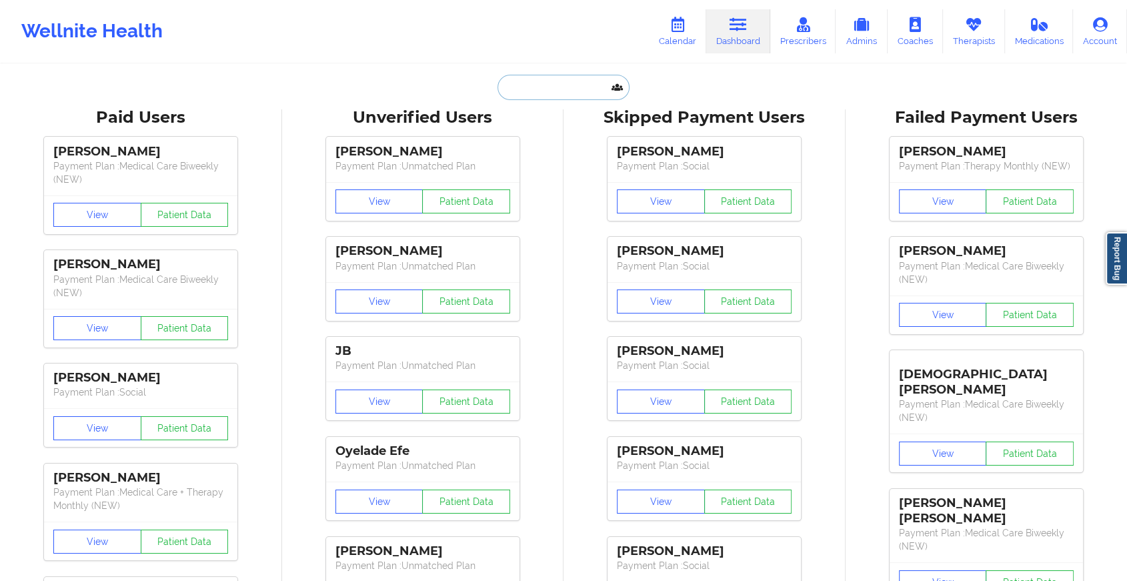
click at [563, 79] on input "text" at bounding box center [563, 87] width 132 height 25
paste input "[EMAIL_ADDRESS][DOMAIN_NAME]"
type input "[EMAIL_ADDRESS][DOMAIN_NAME]"
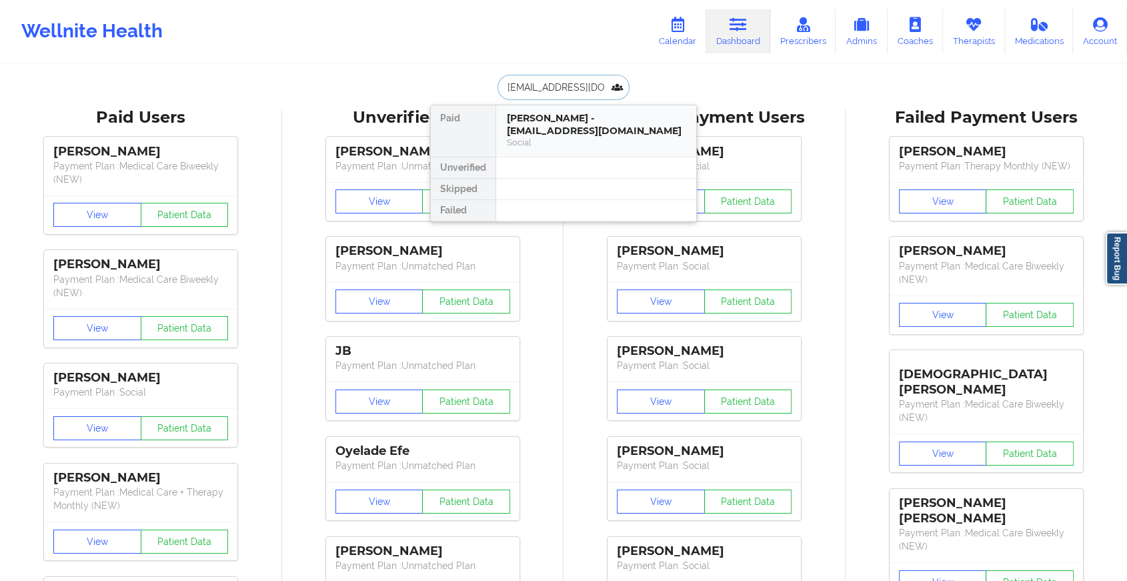
click at [565, 137] on div "Social" at bounding box center [596, 142] width 179 height 11
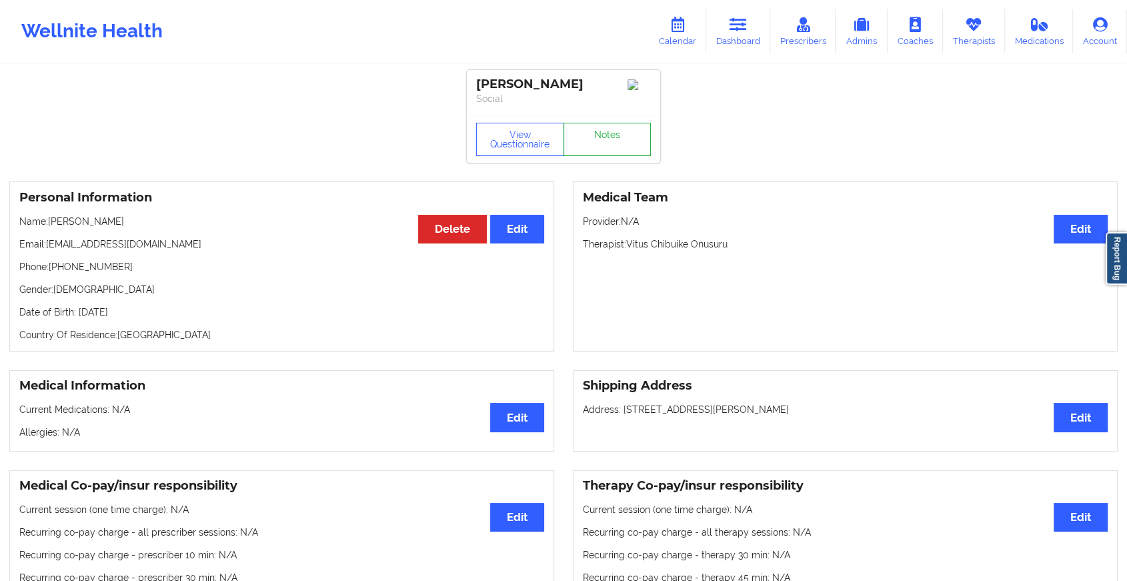
click at [603, 156] on link "Notes" at bounding box center [607, 139] width 88 height 33
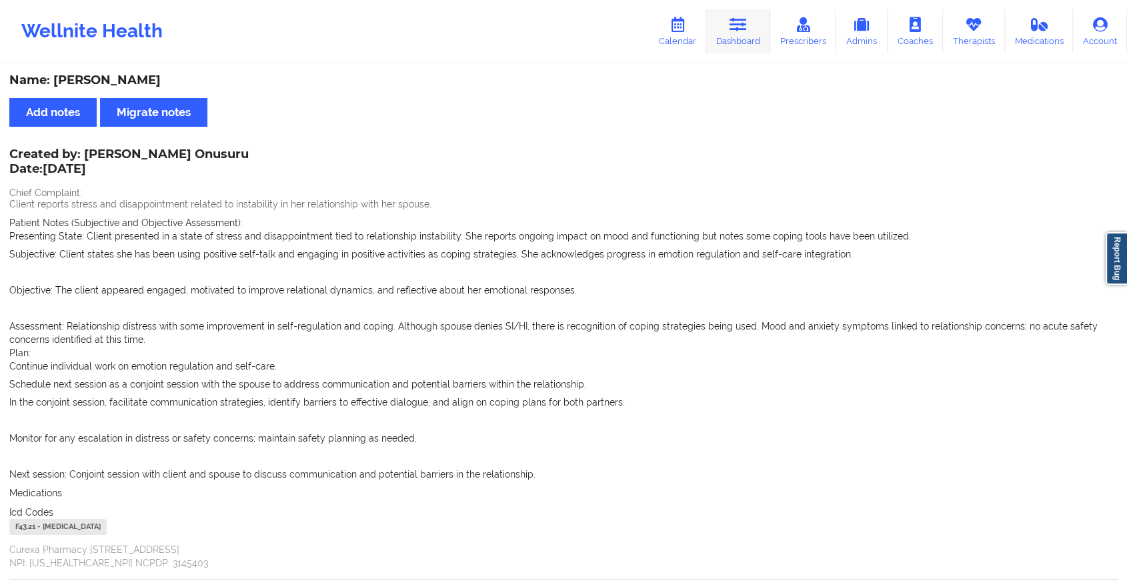
click at [733, 48] on link "Dashboard" at bounding box center [738, 31] width 64 height 44
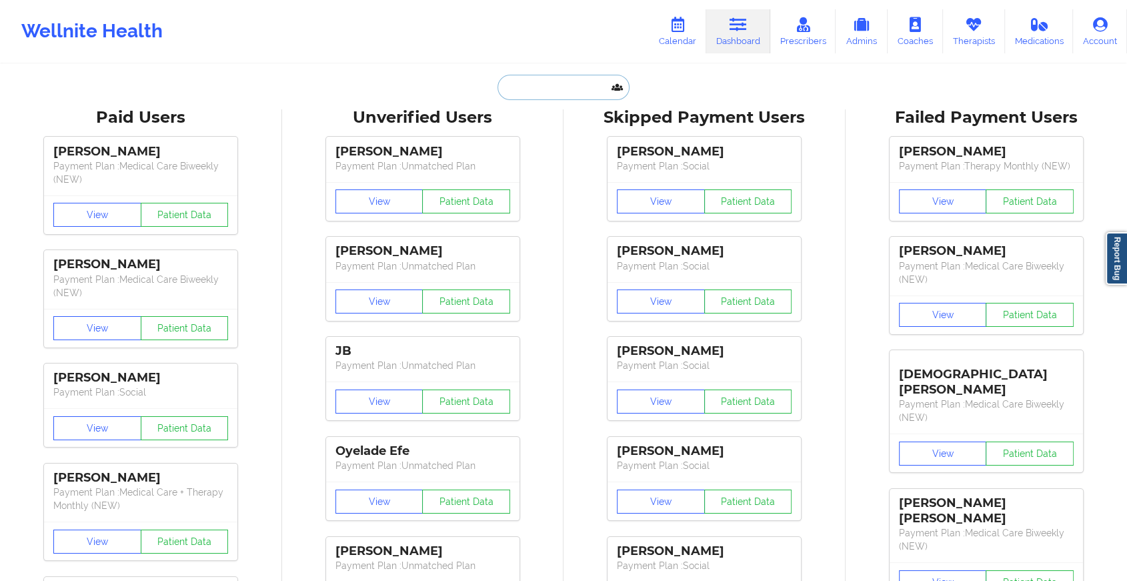
click at [527, 95] on input "text" at bounding box center [563, 87] width 132 height 25
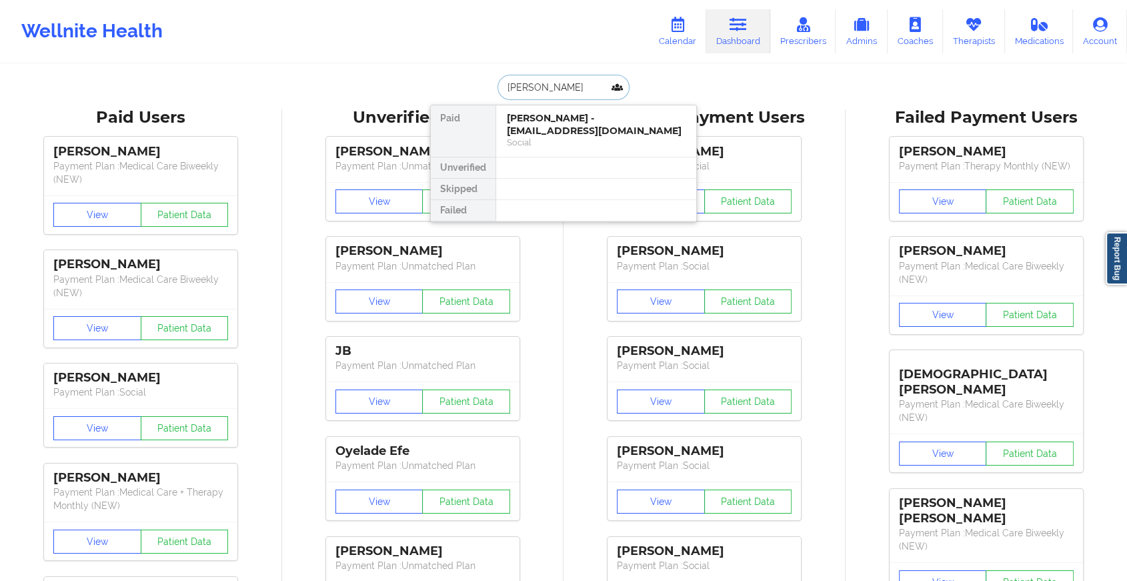
type input "[PERSON_NAME]"
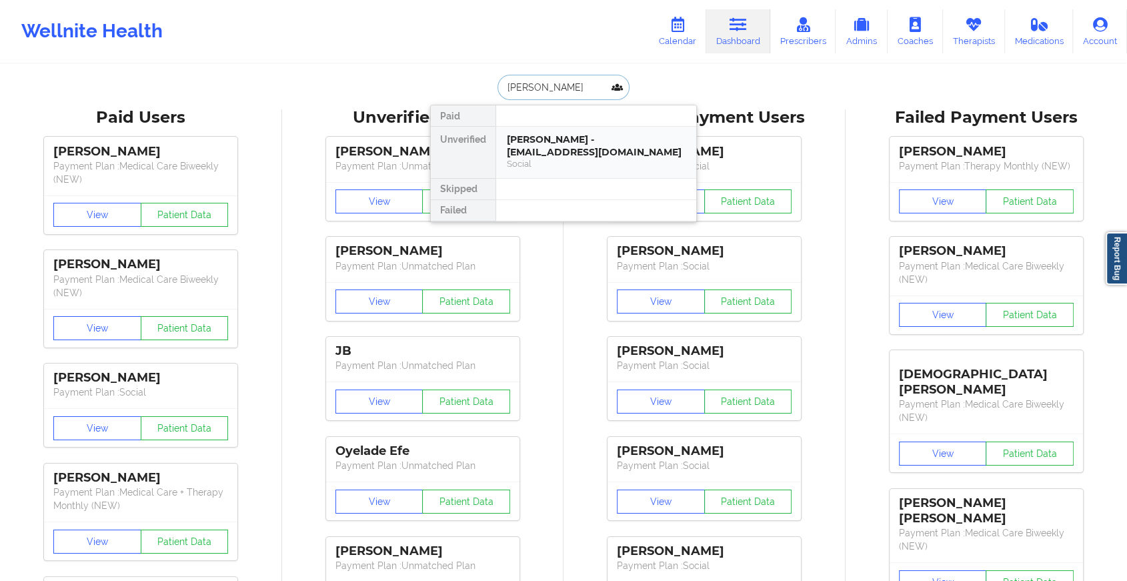
click at [555, 144] on div "[PERSON_NAME] - [EMAIL_ADDRESS][DOMAIN_NAME]" at bounding box center [596, 145] width 179 height 25
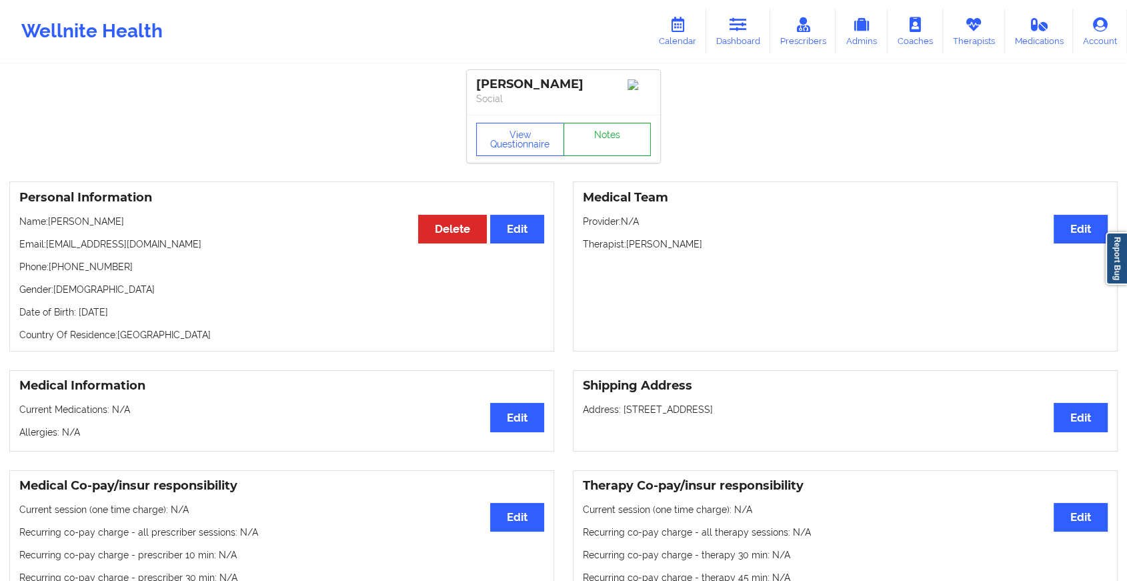
click at [620, 156] on link "Notes" at bounding box center [607, 139] width 88 height 33
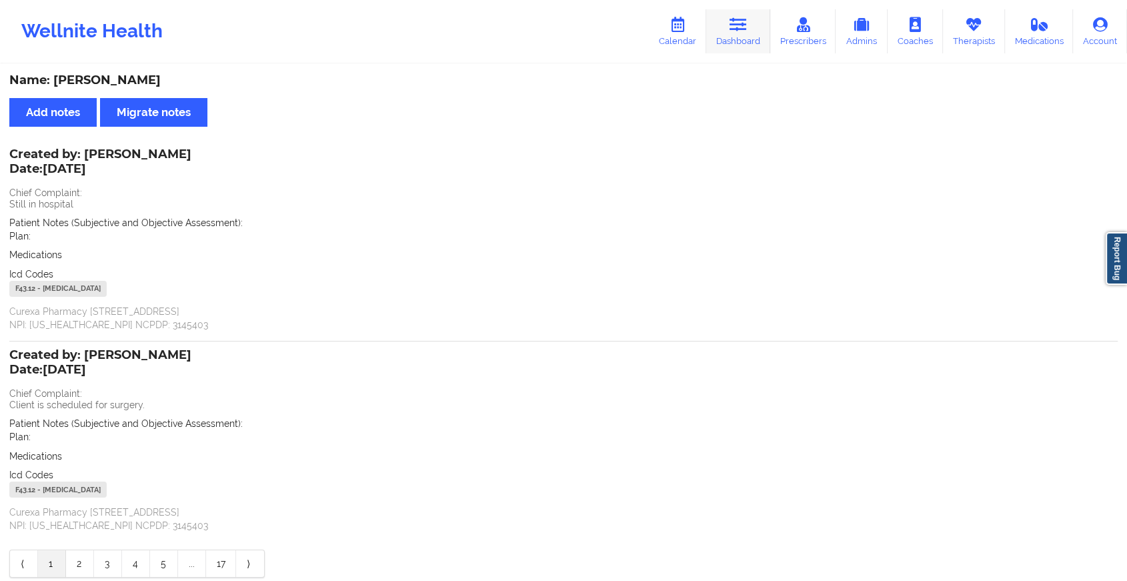
drag, startPoint x: 741, startPoint y: 59, endPoint x: 741, endPoint y: 42, distance: 17.3
click at [741, 42] on div "Wellnite Health Calendar Dashboard Prescribers Admins Coaches Therapists Medica…" at bounding box center [563, 31] width 1127 height 63
click at [753, 48] on link "Dashboard" at bounding box center [738, 31] width 64 height 44
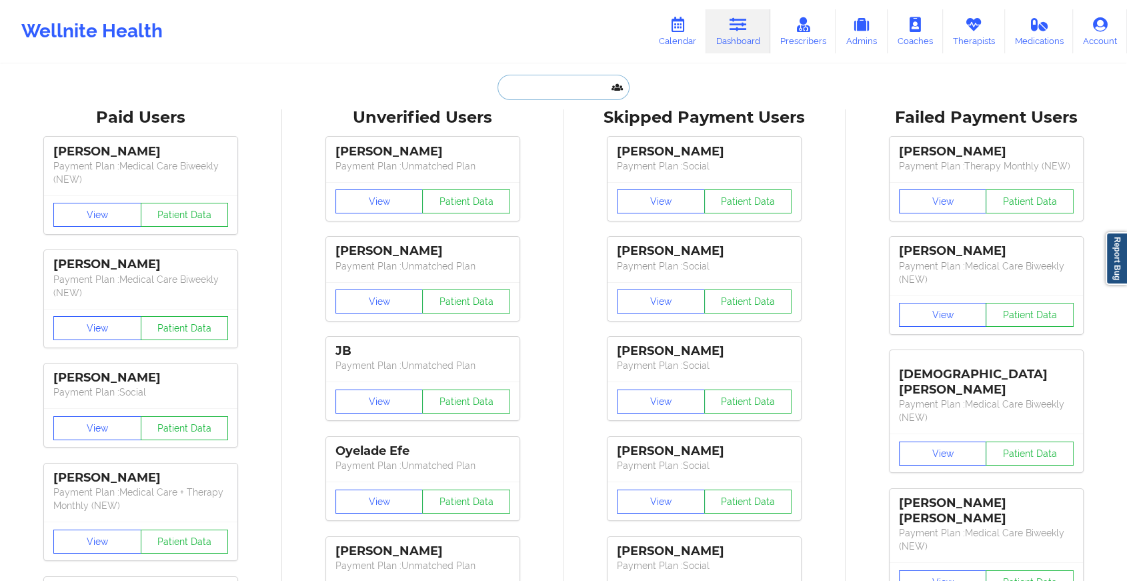
click at [572, 87] on input "text" at bounding box center [563, 87] width 132 height 25
paste input "[EMAIL_ADDRESS][DOMAIN_NAME]"
type input "[EMAIL_ADDRESS][DOMAIN_NAME]"
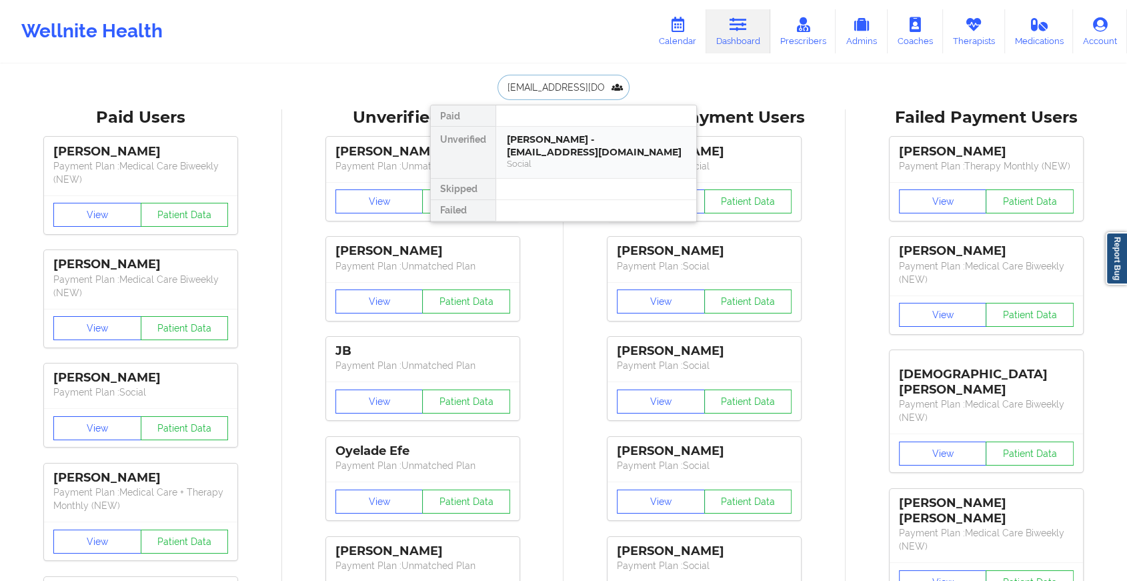
click at [590, 154] on div "[PERSON_NAME] - [EMAIL_ADDRESS][DOMAIN_NAME]" at bounding box center [596, 145] width 179 height 25
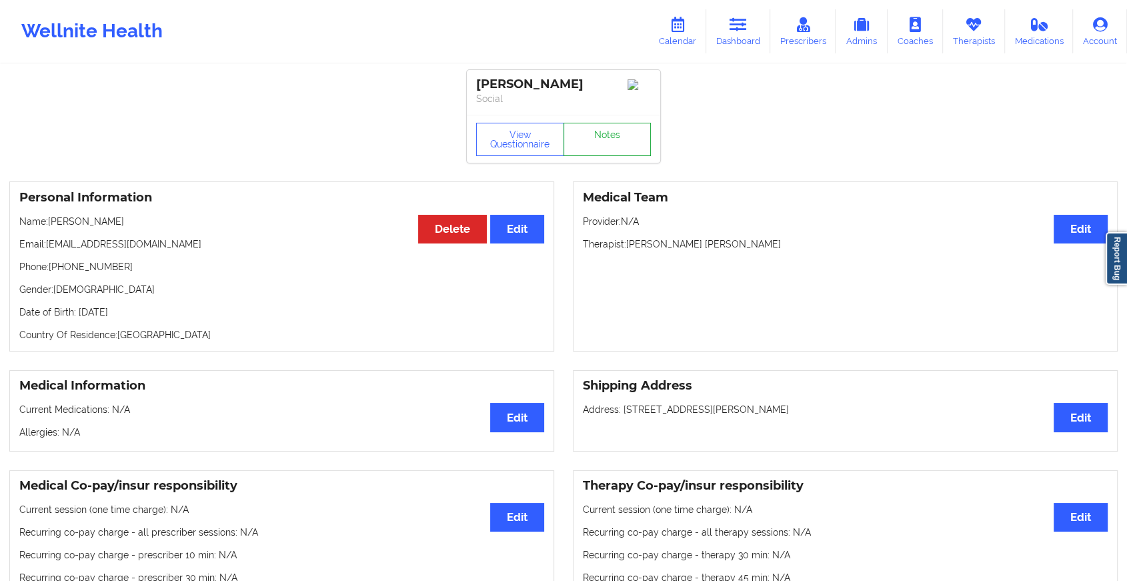
click at [601, 139] on link "Notes" at bounding box center [607, 139] width 88 height 33
